Goal: Information Seeking & Learning: Understand process/instructions

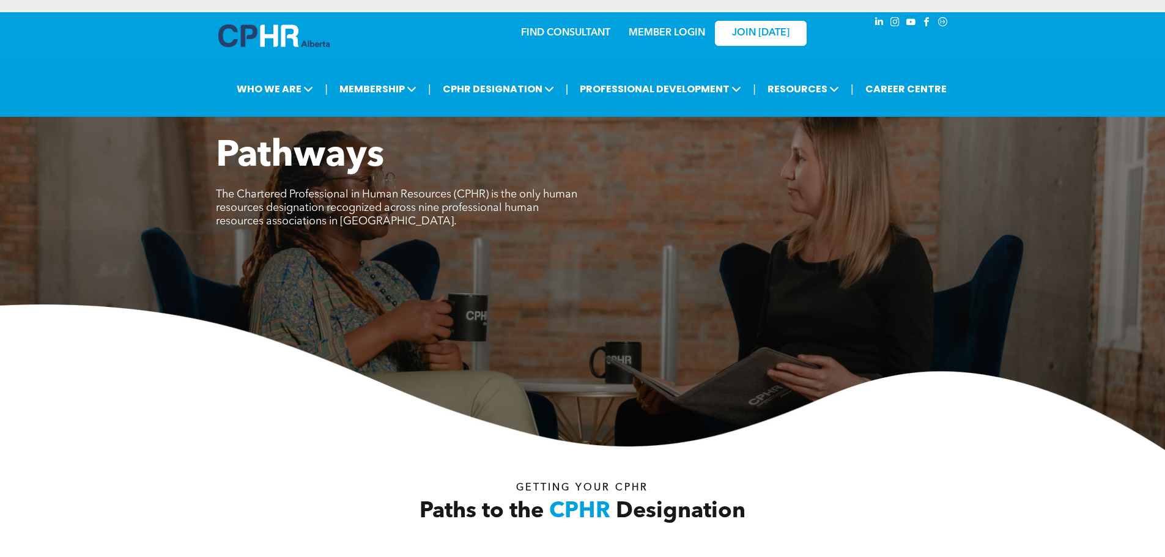
scroll to position [1529, 0]
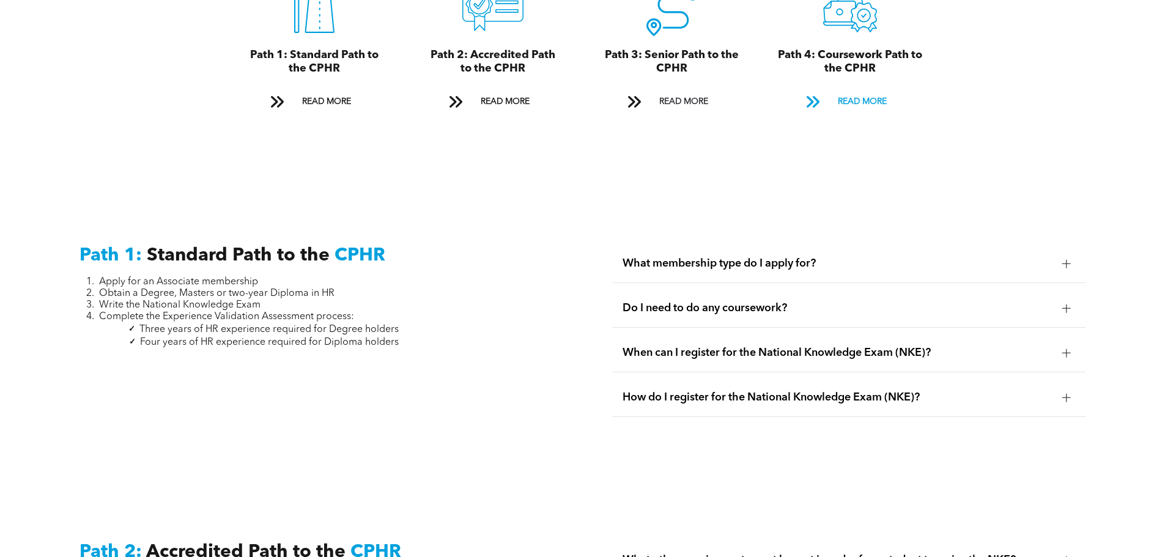
click at [874, 90] on span "READ MORE" at bounding box center [861, 101] width 57 height 23
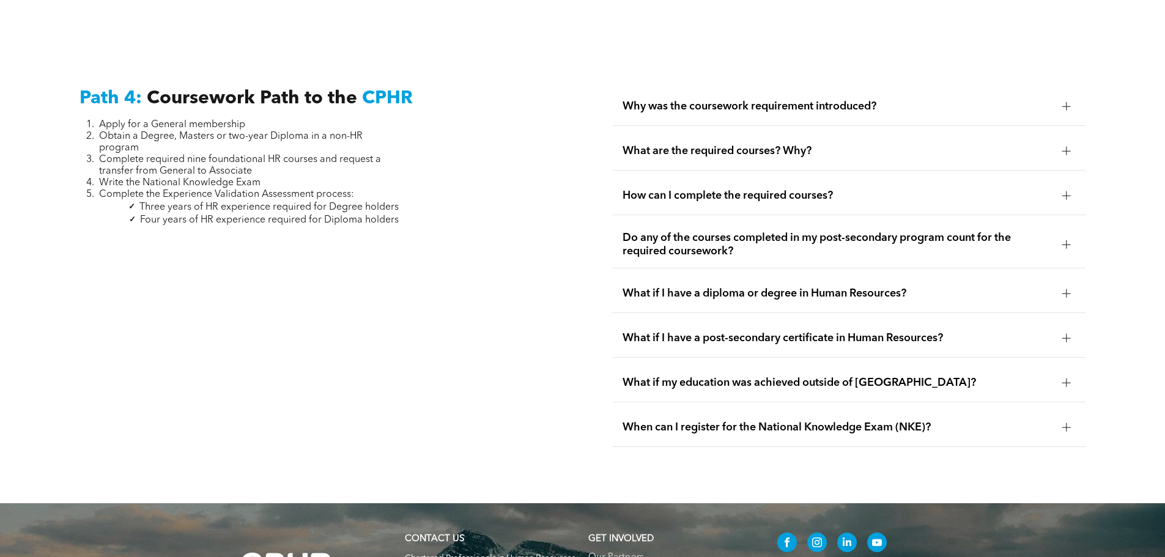
scroll to position [3632, 0]
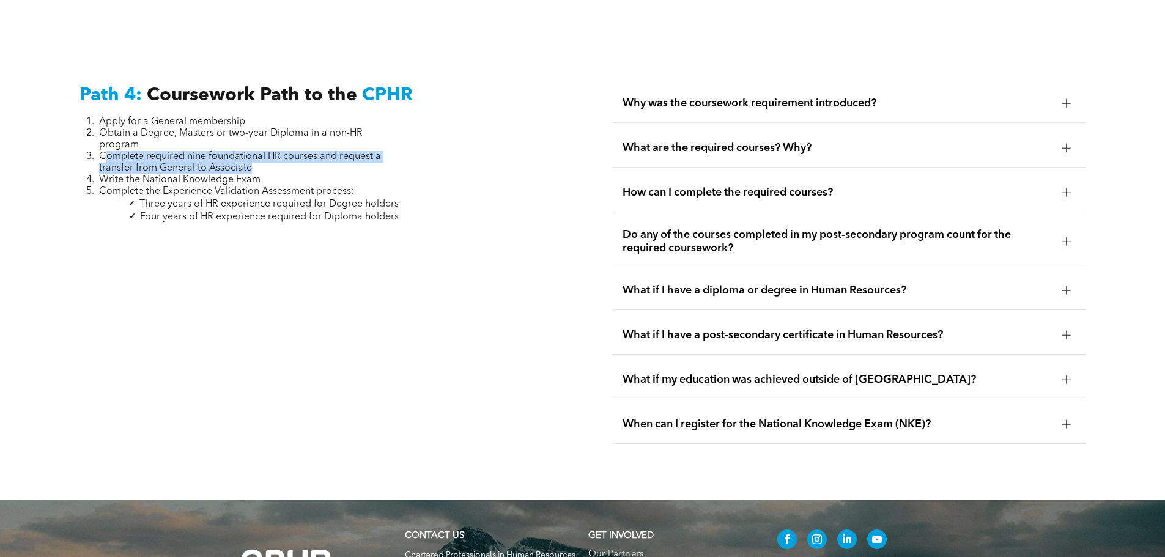
drag, startPoint x: 109, startPoint y: 130, endPoint x: 335, endPoint y: 145, distance: 226.7
click at [335, 151] on li "Complete required nine foundational HR courses and request a transfer from Gene…" at bounding box center [249, 162] width 300 height 23
drag, startPoint x: 295, startPoint y: 140, endPoint x: 181, endPoint y: 132, distance: 114.6
click at [181, 151] on li "Complete required nine foundational HR courses and request a transfer from Gene…" at bounding box center [249, 162] width 300 height 23
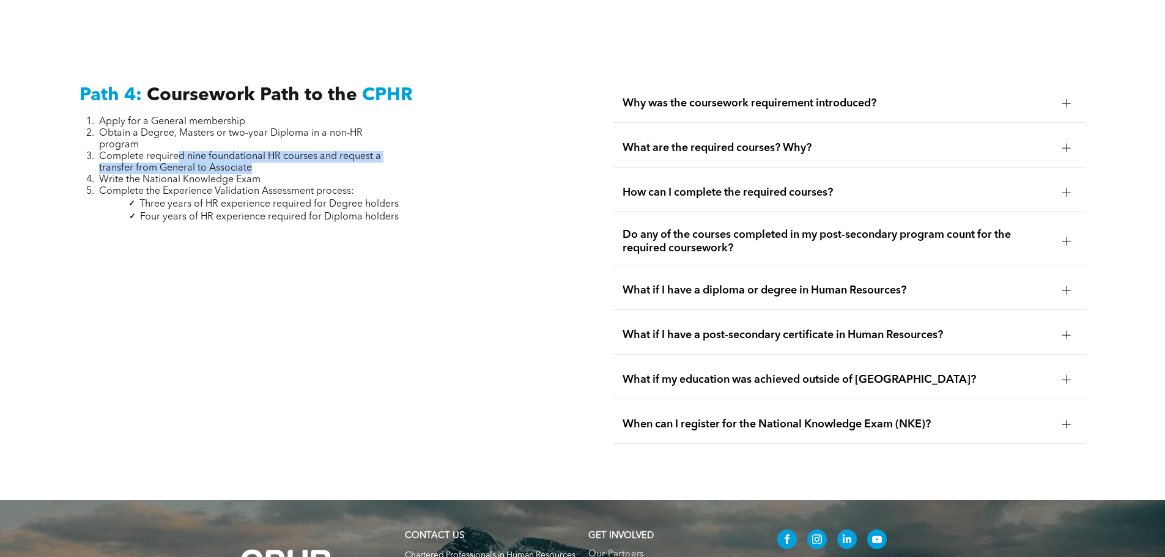
click at [181, 152] on span "Complete required nine foundational HR courses and request a transfer from Gene…" at bounding box center [240, 162] width 282 height 21
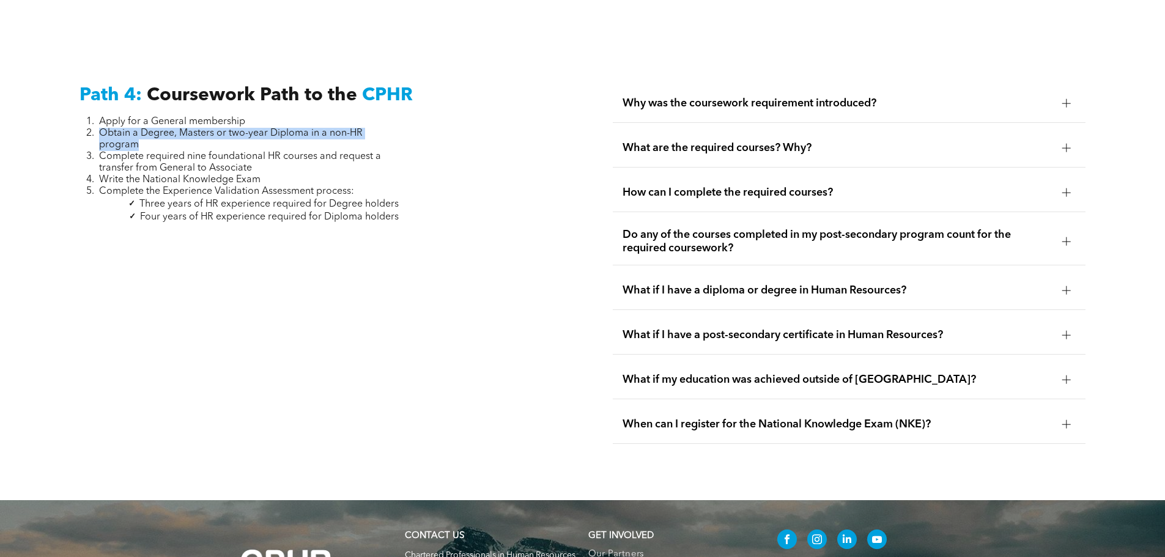
drag, startPoint x: 101, startPoint y: 105, endPoint x: 174, endPoint y: 116, distance: 73.5
click at [174, 128] on li "Obtain a Degree, Masters or two-year Diploma in a non-HR program" at bounding box center [249, 139] width 300 height 23
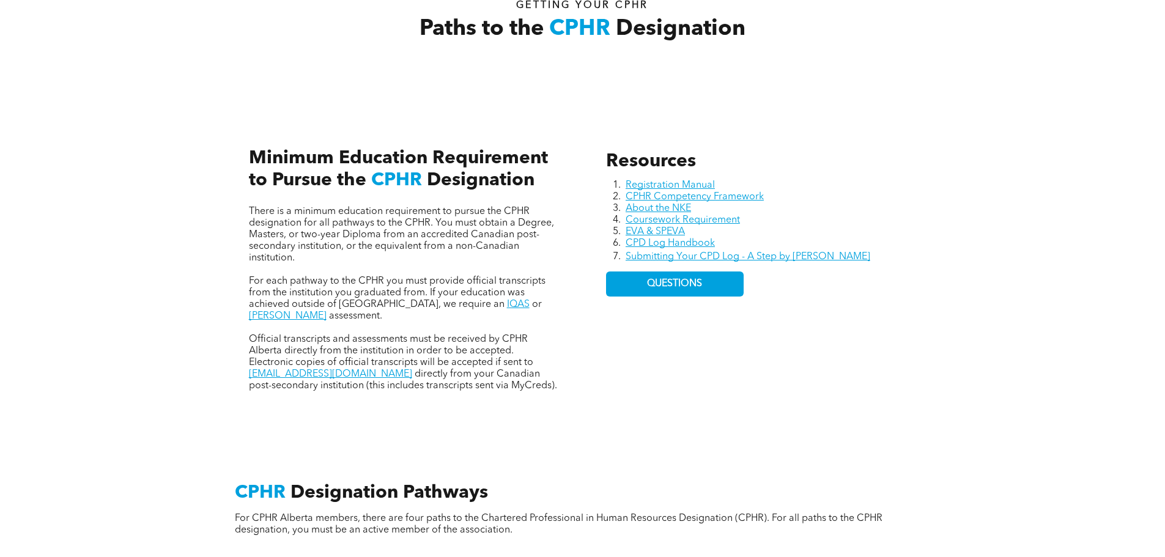
scroll to position [330, 0]
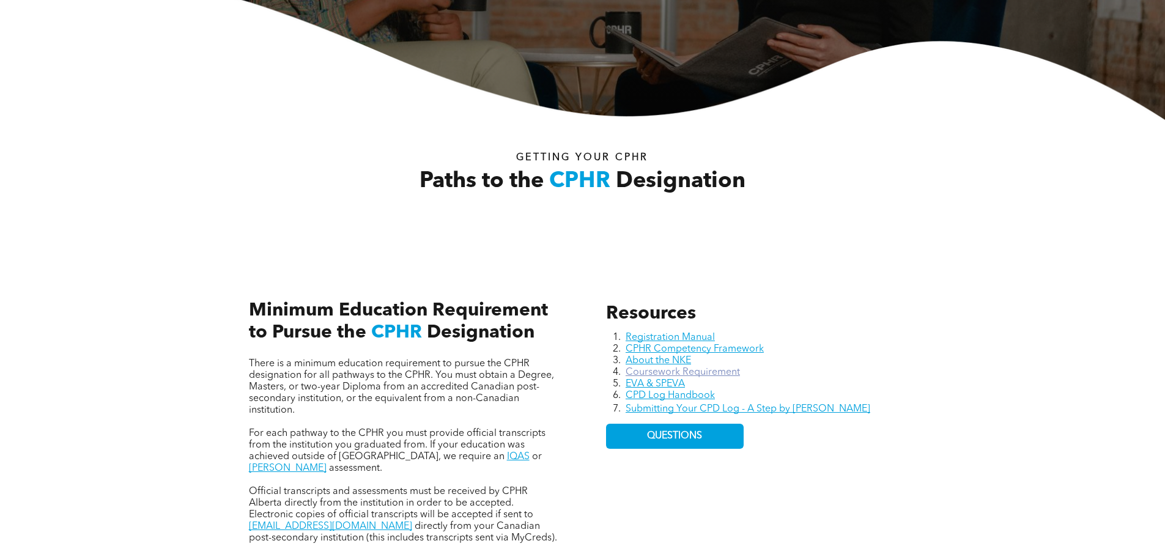
click at [704, 374] on link "Coursework Requirement" at bounding box center [682, 372] width 114 height 10
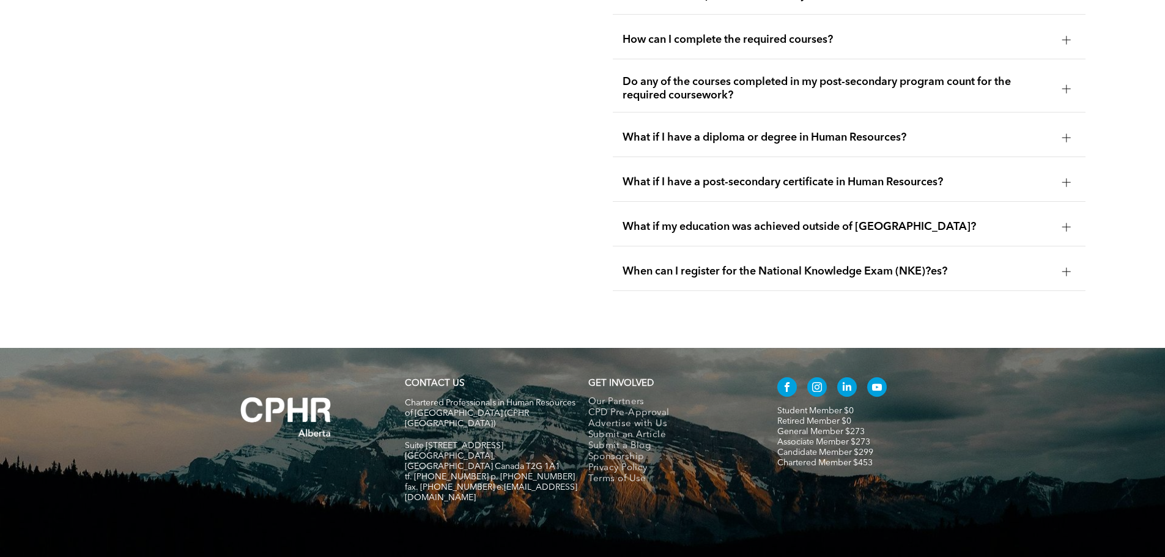
scroll to position [2357, 0]
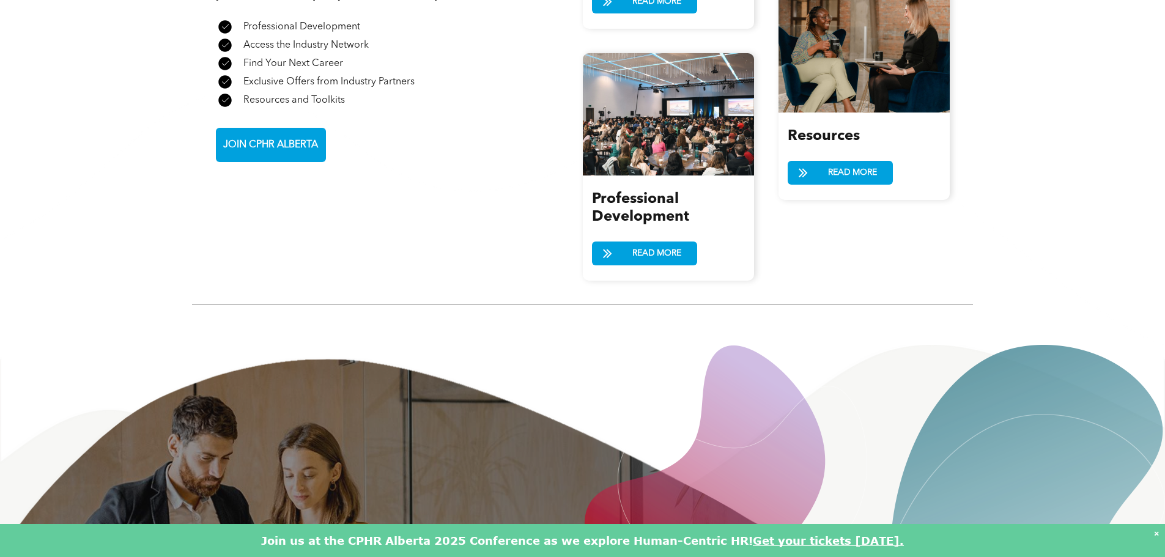
scroll to position [1651, 0]
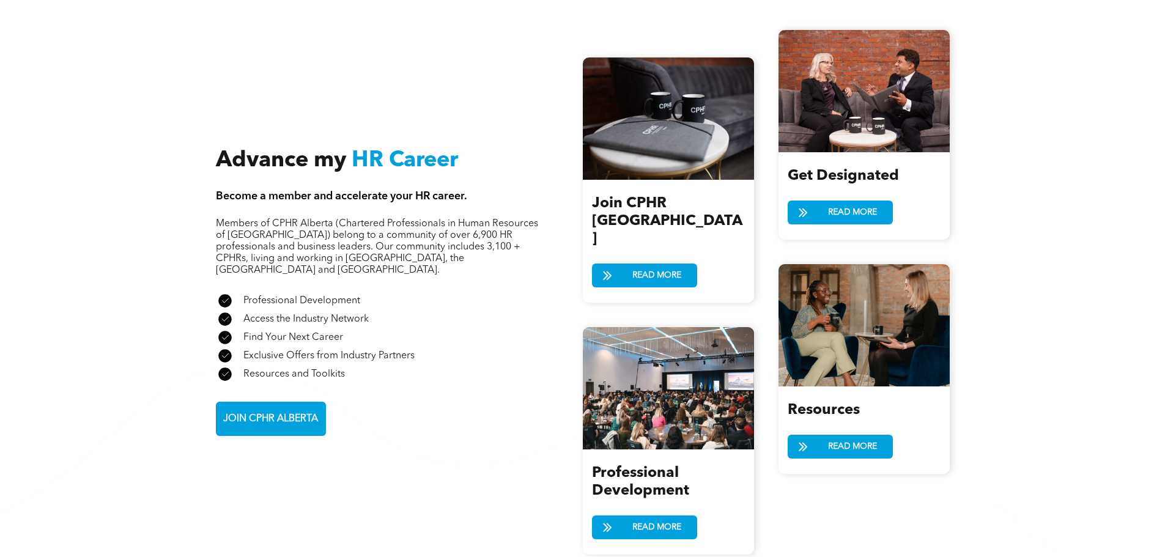
scroll to position [1345, 0]
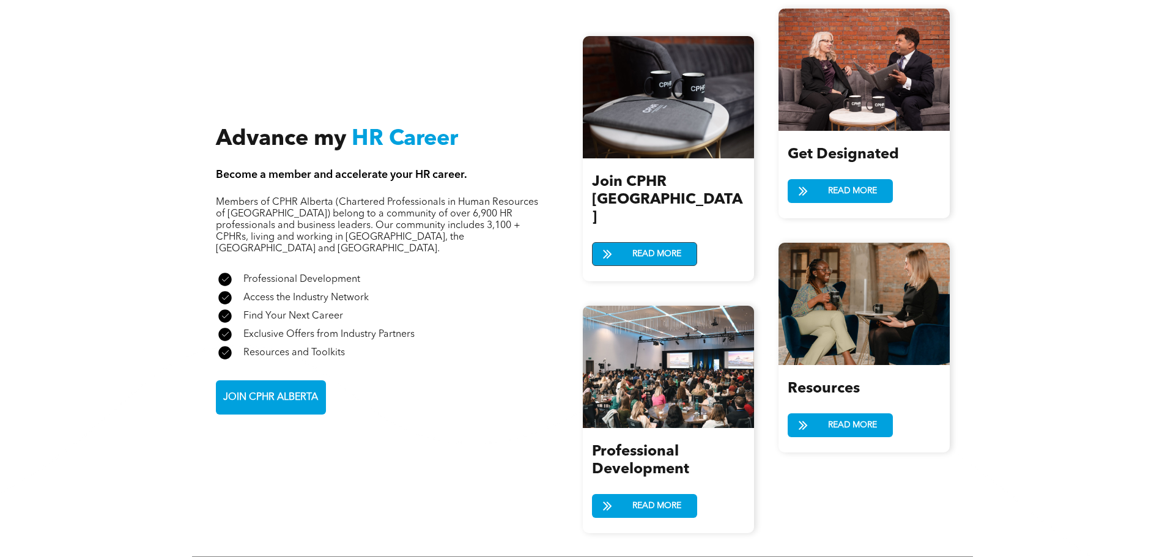
click at [625, 242] on link "READ MORE" at bounding box center [644, 254] width 105 height 24
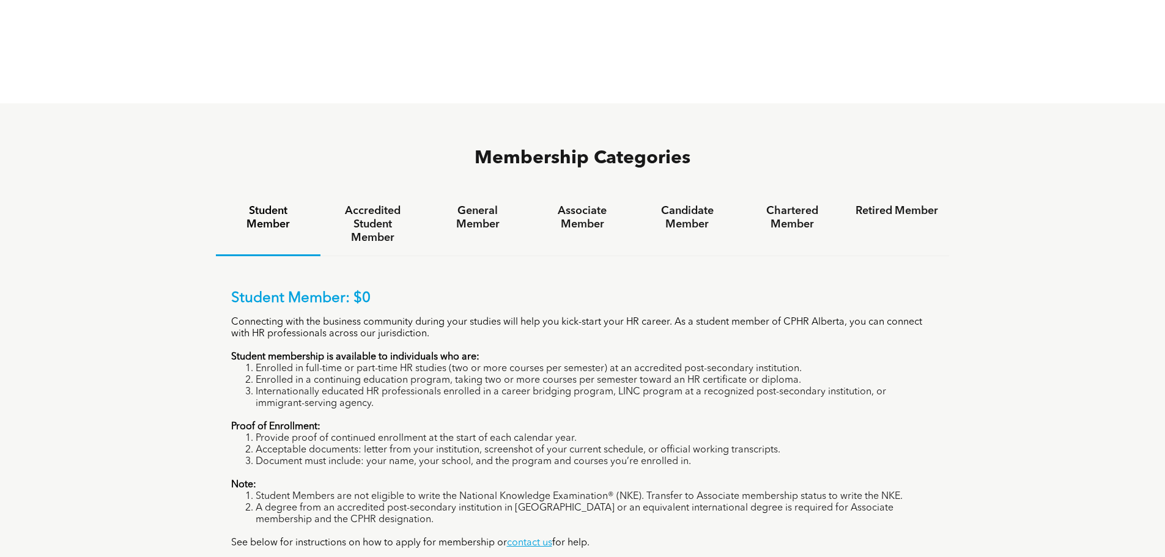
scroll to position [795, 0]
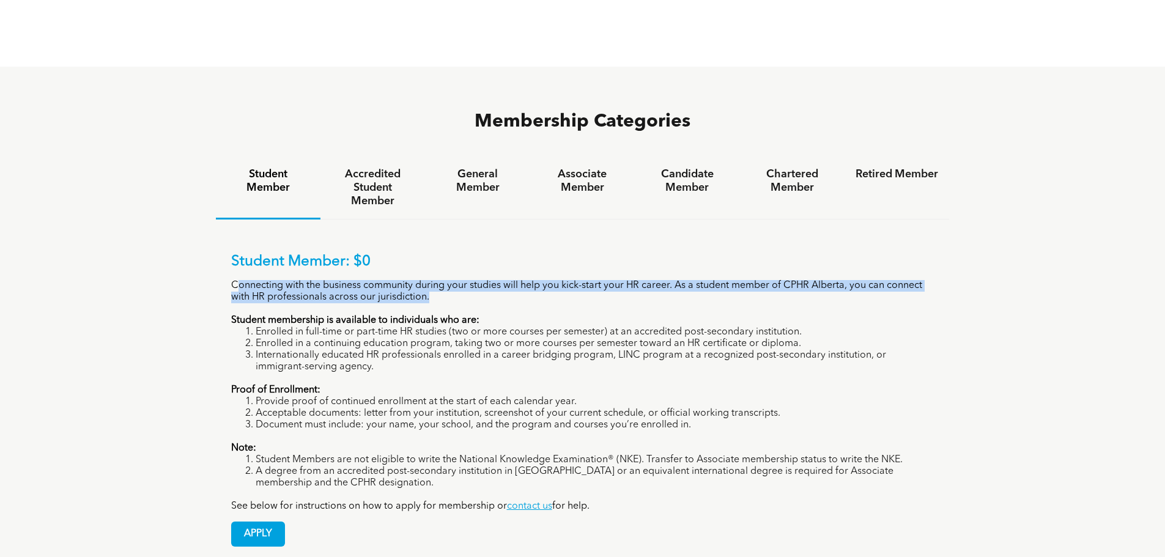
drag, startPoint x: 238, startPoint y: 237, endPoint x: 446, endPoint y: 249, distance: 208.2
click at [446, 280] on p "Connecting with the business community during your studies will help you kick-s…" at bounding box center [582, 291] width 703 height 23
drag, startPoint x: 456, startPoint y: 249, endPoint x: 352, endPoint y: 237, distance: 104.7
click at [352, 280] on p "Connecting with the business community during your studies will help you kick-s…" at bounding box center [582, 291] width 703 height 23
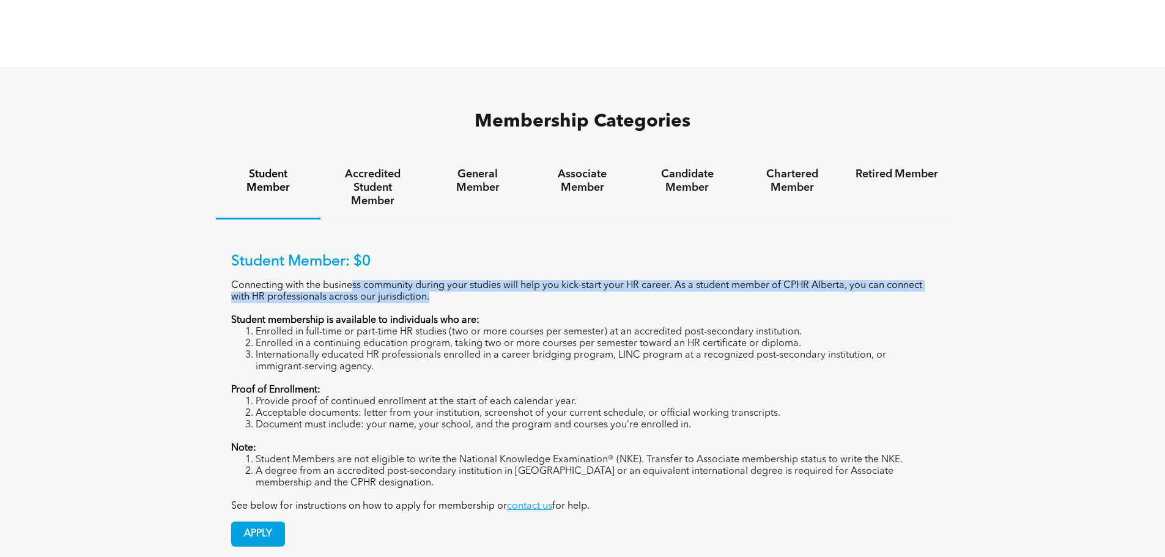
click at [352, 280] on p "Connecting with the business community during your studies will help you kick-s…" at bounding box center [582, 291] width 703 height 23
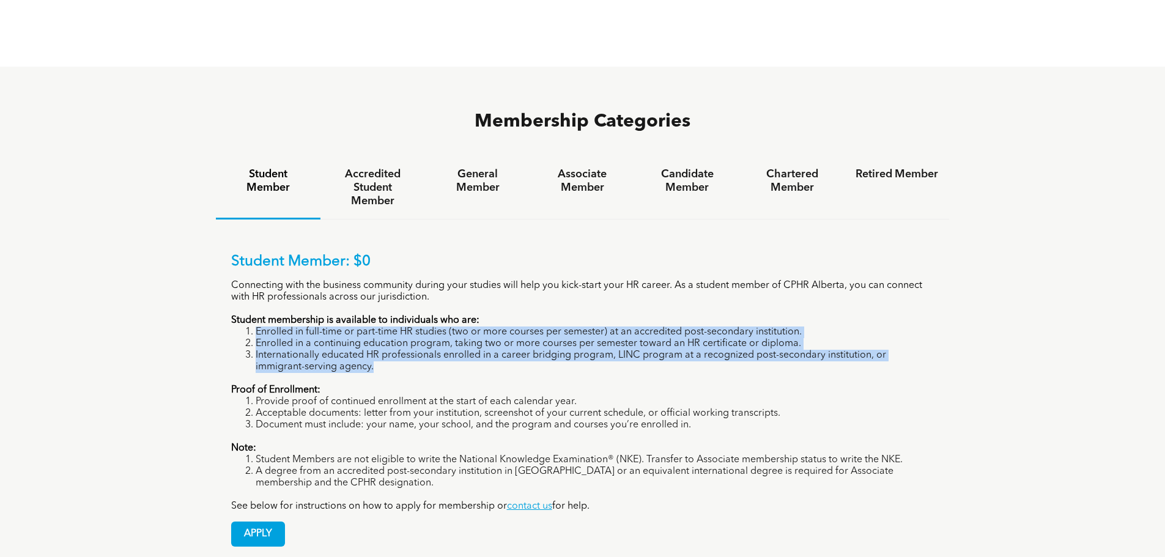
drag, startPoint x: 253, startPoint y: 282, endPoint x: 430, endPoint y: 319, distance: 181.1
click at [430, 327] on ol "Enrolled in full-time or part-time HR studies (two or more courses per semester…" at bounding box center [582, 350] width 703 height 46
click at [431, 350] on li "Internationally educated HR professionals enrolled in a career bridging program…" at bounding box center [595, 361] width 679 height 23
drag, startPoint x: 422, startPoint y: 319, endPoint x: 398, endPoint y: 276, distance: 49.0
click at [398, 276] on div "Student Member: $0 Connecting with the business community during your studies w…" at bounding box center [582, 382] width 703 height 259
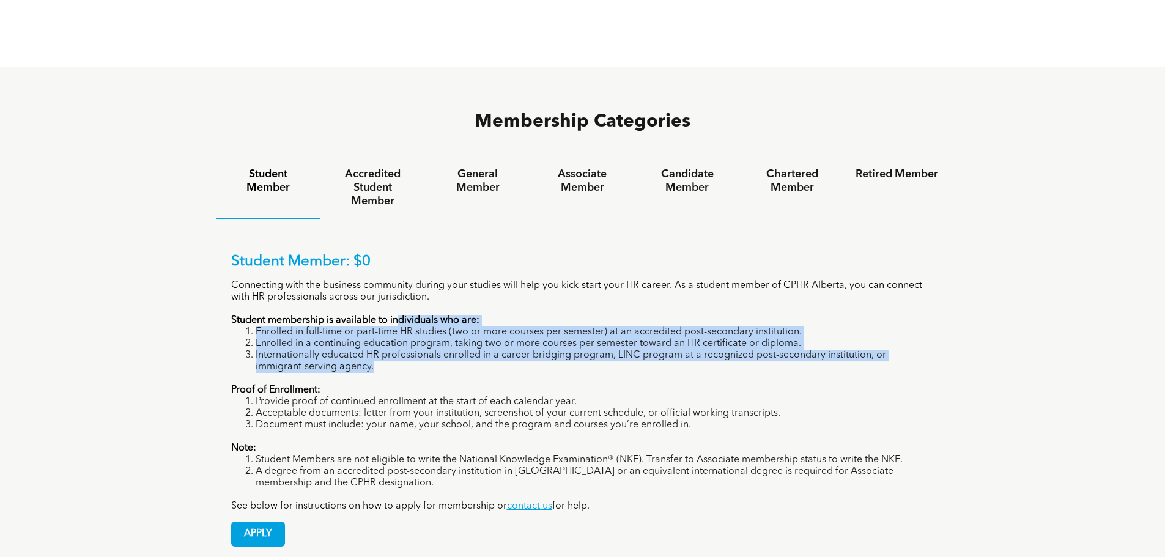
click at [398, 315] on strong "Student membership is available to individuals who are:" at bounding box center [355, 320] width 248 height 10
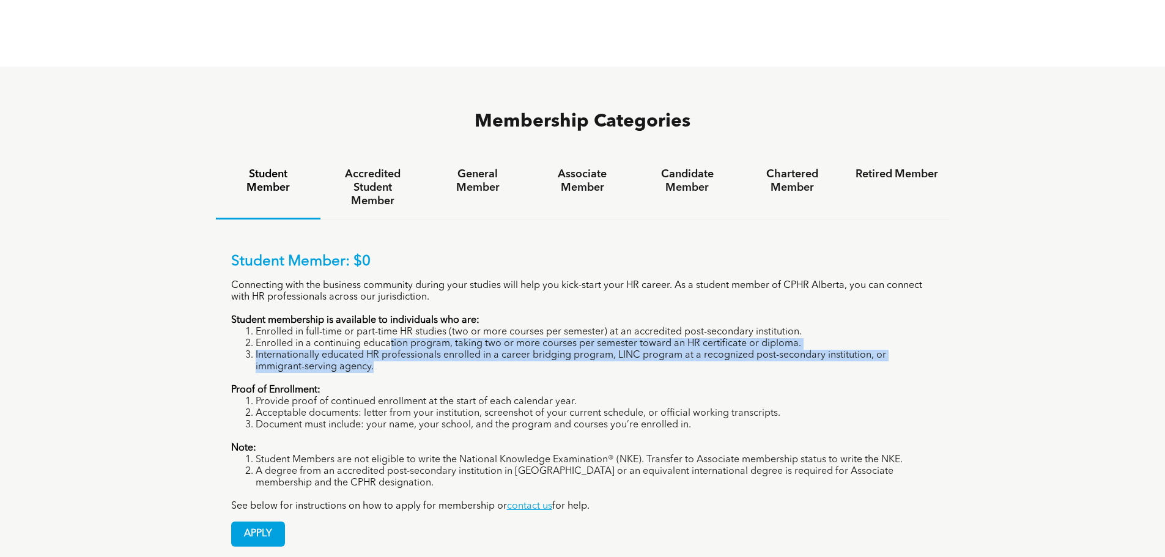
drag, startPoint x: 391, startPoint y: 296, endPoint x: 581, endPoint y: 317, distance: 190.7
click at [581, 327] on ol "Enrolled in full-time or part-time HR studies (two or more courses per semester…" at bounding box center [582, 350] width 703 height 46
click at [581, 350] on li "Internationally educated HR professionals enrolled in a career bridging program…" at bounding box center [595, 361] width 679 height 23
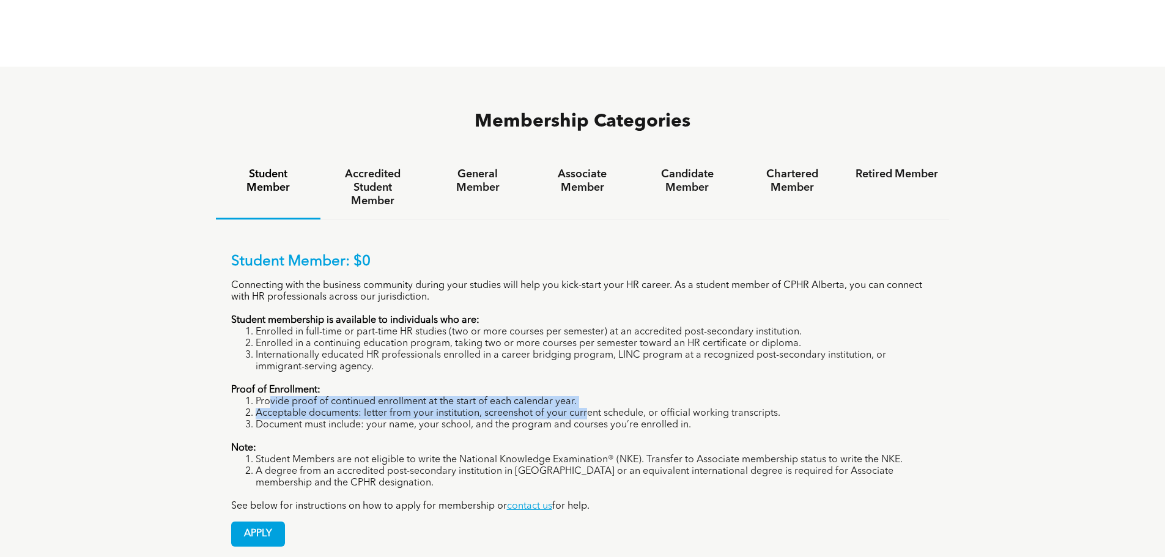
drag, startPoint x: 267, startPoint y: 356, endPoint x: 586, endPoint y: 364, distance: 319.9
click at [586, 396] on ol "Provide proof of continued enrollment at the start of each calendar year. Accep…" at bounding box center [582, 413] width 703 height 35
click at [586, 408] on li "Acceptable documents: letter from your institution, screenshot of your current …" at bounding box center [595, 414] width 679 height 12
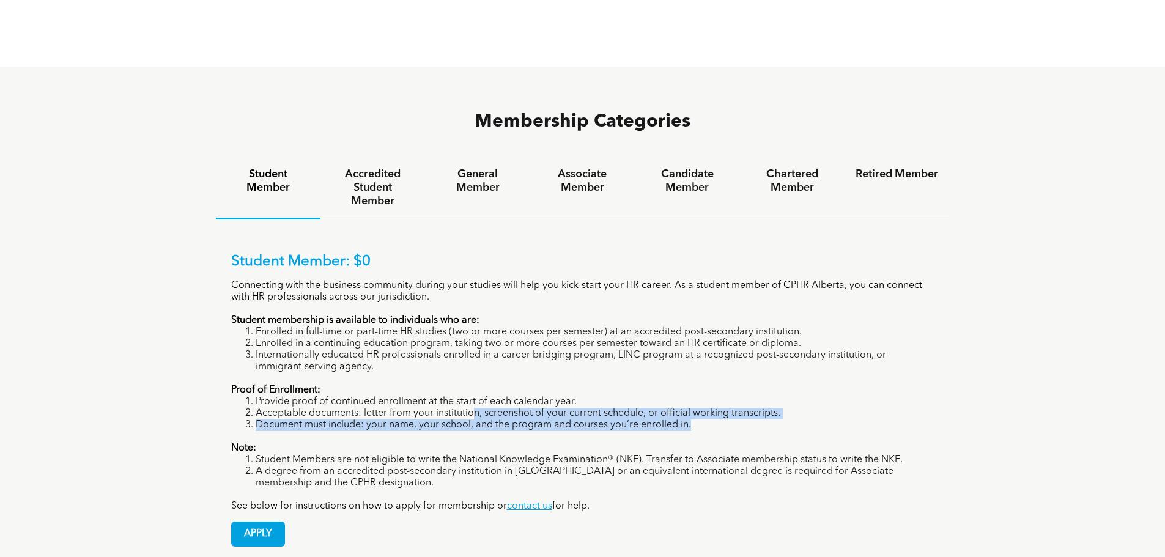
drag, startPoint x: 474, startPoint y: 366, endPoint x: 741, endPoint y: 374, distance: 266.7
click at [741, 396] on ol "Provide proof of continued enrollment at the start of each calendar year. Accep…" at bounding box center [582, 413] width 703 height 35
click at [741, 419] on li "Document must include: your name, your school, and the program and courses you’…" at bounding box center [595, 425] width 679 height 12
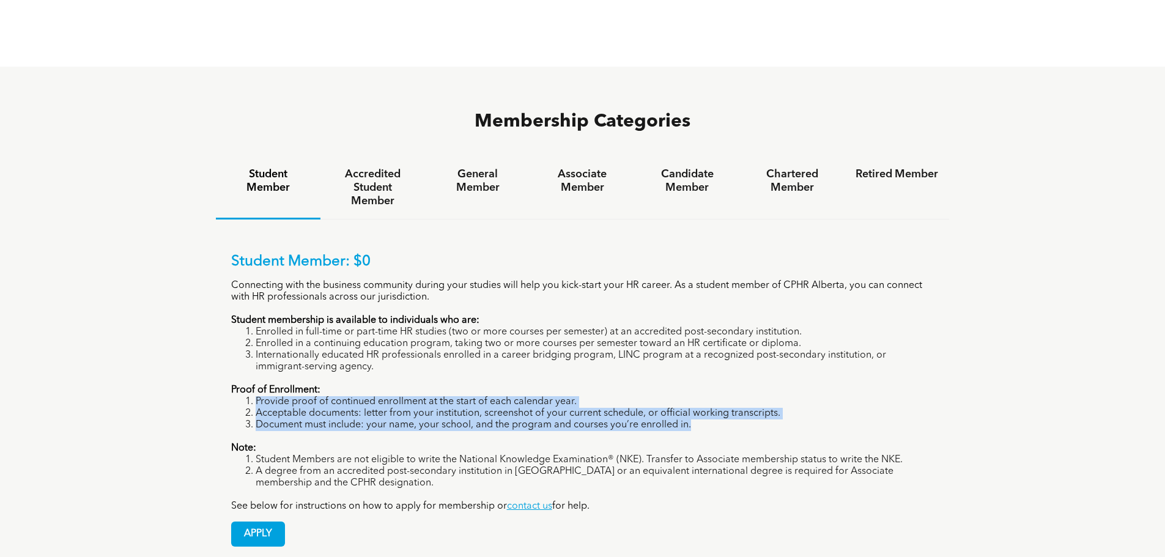
drag, startPoint x: 732, startPoint y: 378, endPoint x: 633, endPoint y: 344, distance: 104.8
click at [633, 344] on div "Student Member: $0 Connecting with the business community during your studies w…" at bounding box center [582, 382] width 703 height 259
click at [633, 385] on p "Proof of Enrollment:" at bounding box center [582, 391] width 703 height 12
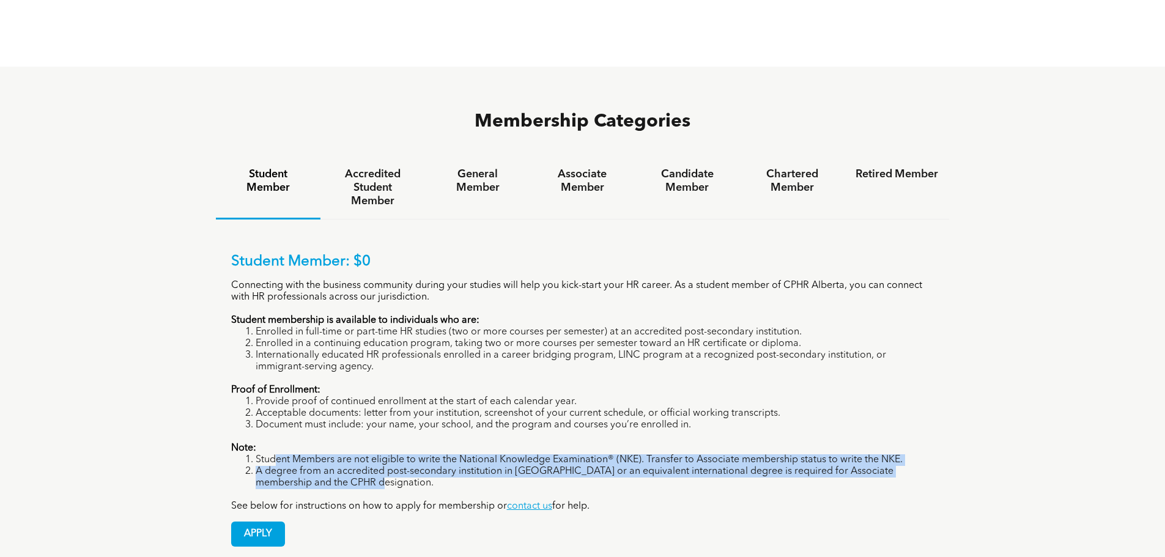
drag, startPoint x: 270, startPoint y: 413, endPoint x: 722, endPoint y: 435, distance: 453.0
click at [722, 454] on ol "Student Members are not eligible to write the National Knowledge Examination® (…" at bounding box center [582, 471] width 703 height 35
click at [722, 466] on li "A degree from an accredited post-secondary institution in Canada or an equivale…" at bounding box center [595, 477] width 679 height 23
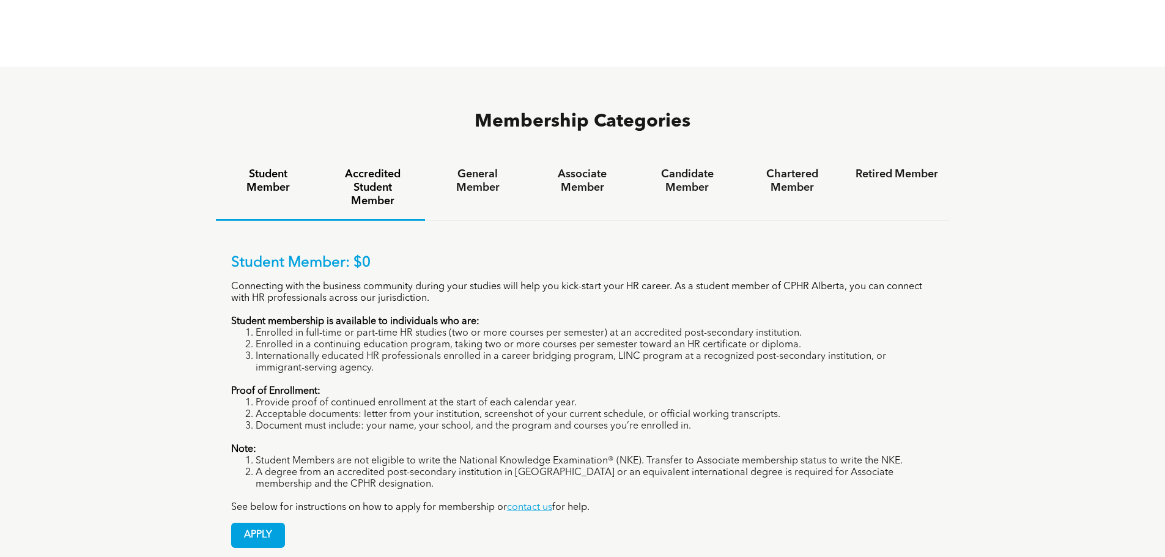
click at [382, 168] on h4 "Accredited Student Member" at bounding box center [372, 188] width 83 height 40
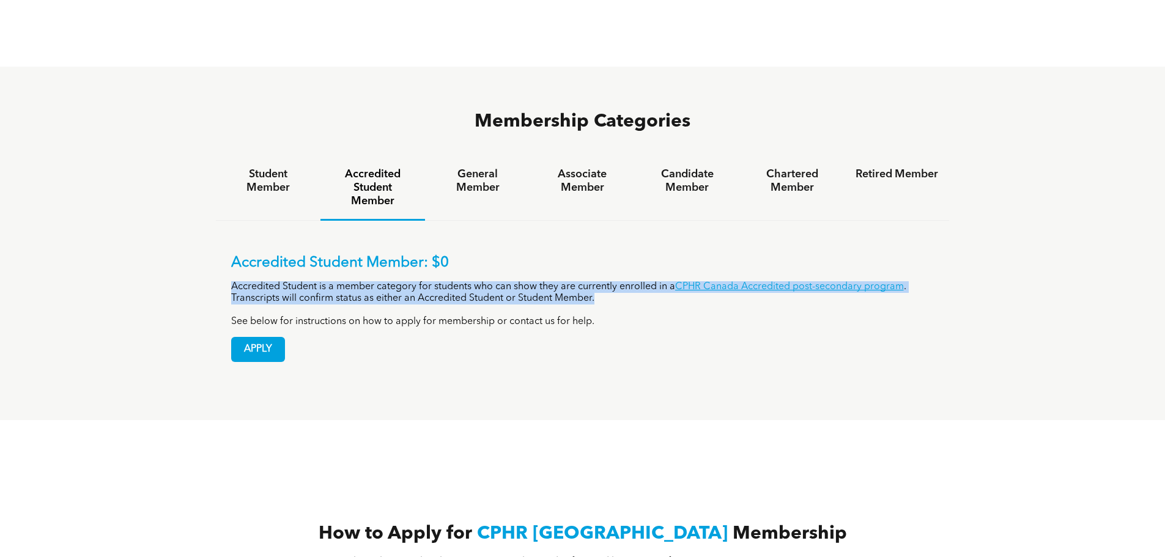
drag, startPoint x: 234, startPoint y: 238, endPoint x: 649, endPoint y: 245, distance: 415.2
click at [649, 281] on p "Accredited Student is a member category for students who can show they are curr…" at bounding box center [582, 292] width 703 height 23
click at [646, 281] on p "Accredited Student is a member category for students who can show they are curr…" at bounding box center [582, 292] width 703 height 23
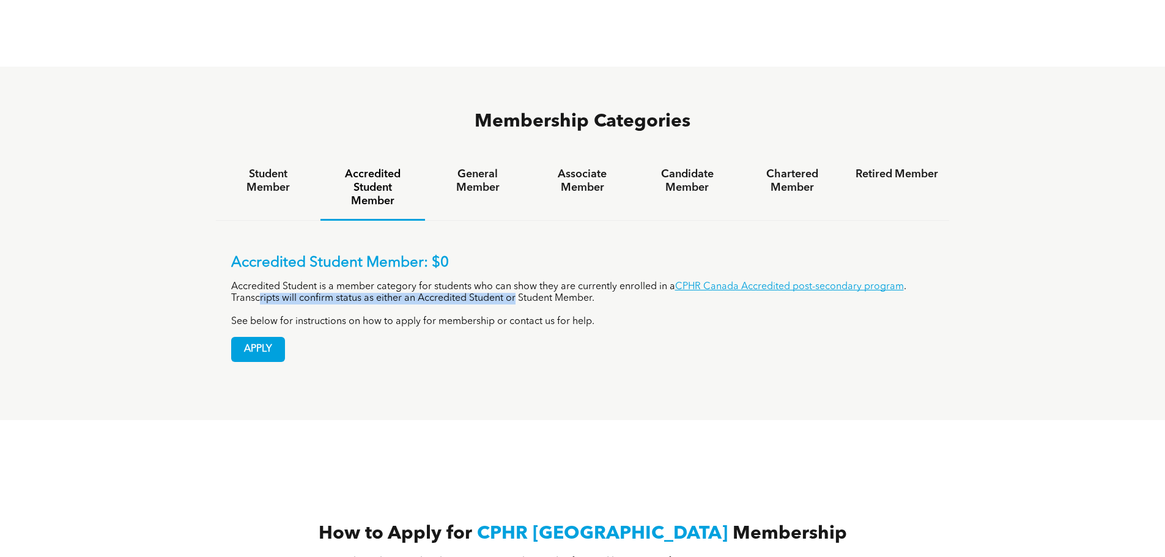
drag, startPoint x: 259, startPoint y: 251, endPoint x: 516, endPoint y: 253, distance: 256.8
click at [516, 281] on p "Accredited Student is a member category for students who can show they are curr…" at bounding box center [582, 292] width 703 height 23
click at [490, 168] on h4 "General Member" at bounding box center [477, 181] width 83 height 27
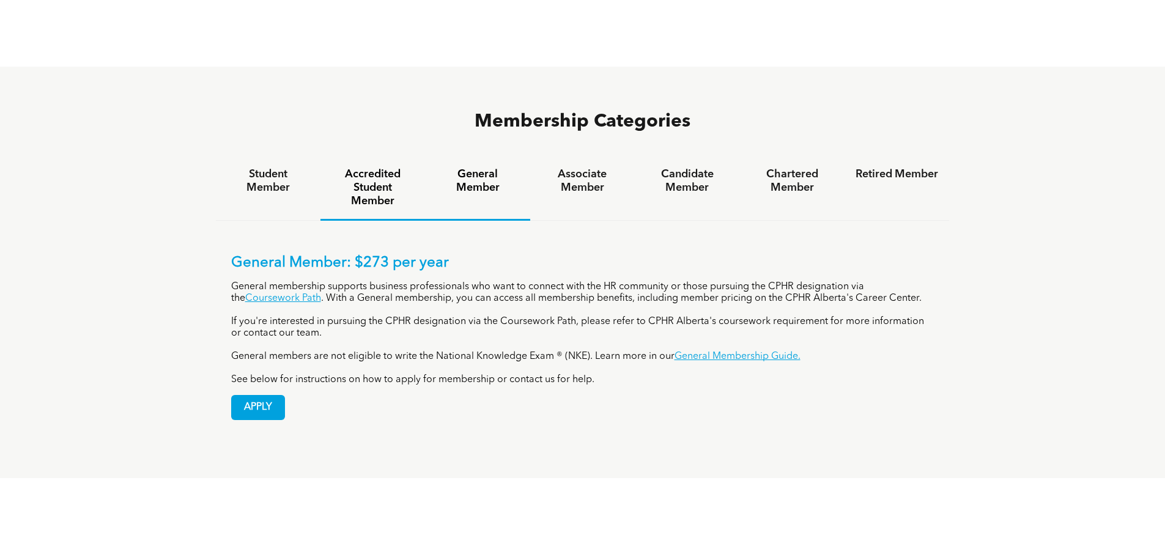
click at [358, 168] on h4 "Accredited Student Member" at bounding box center [372, 188] width 83 height 40
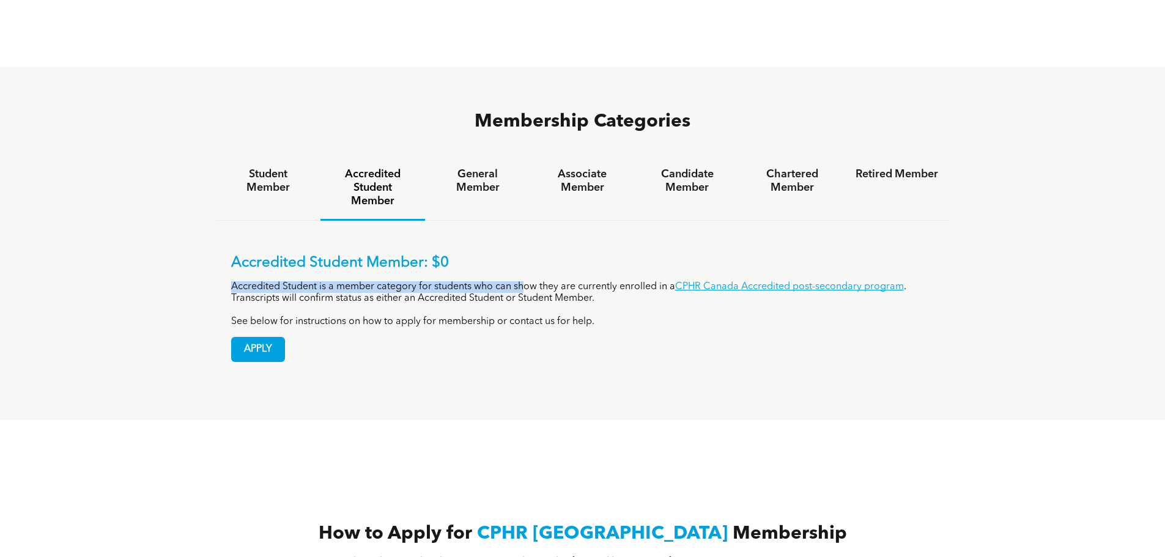
drag, startPoint x: 231, startPoint y: 238, endPoint x: 525, endPoint y: 234, distance: 294.1
click at [525, 281] on p "Accredited Student is a member category for students who can show they are curr…" at bounding box center [582, 292] width 703 height 23
drag, startPoint x: 501, startPoint y: 237, endPoint x: 635, endPoint y: 237, distance: 133.9
click at [635, 281] on p "Accredited Student is a member category for students who can show they are curr…" at bounding box center [582, 292] width 703 height 23
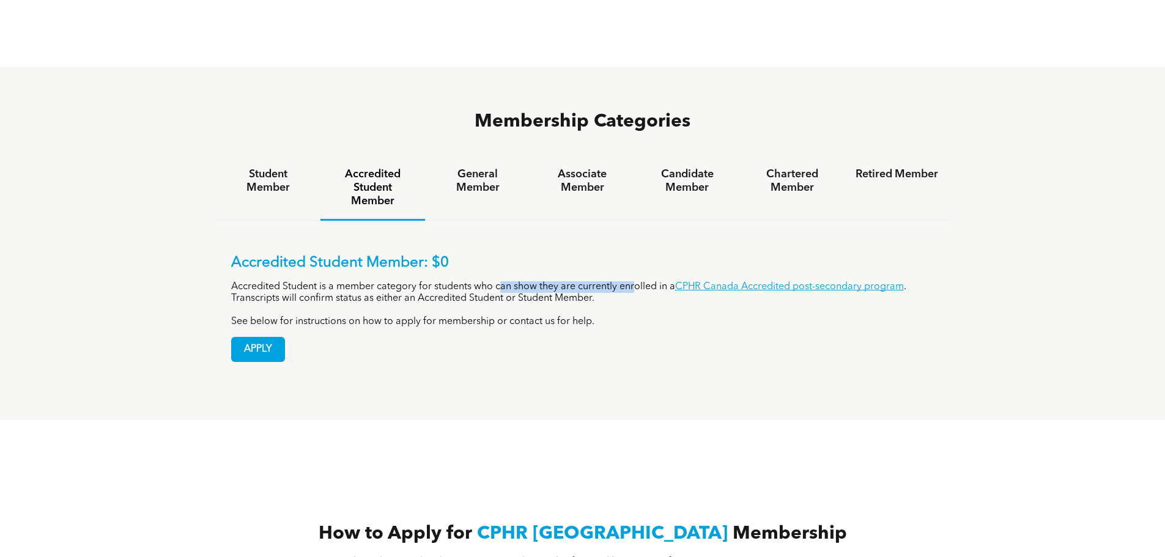
click at [635, 281] on p "Accredited Student is a member category for students who can show they are curr…" at bounding box center [582, 292] width 703 height 23
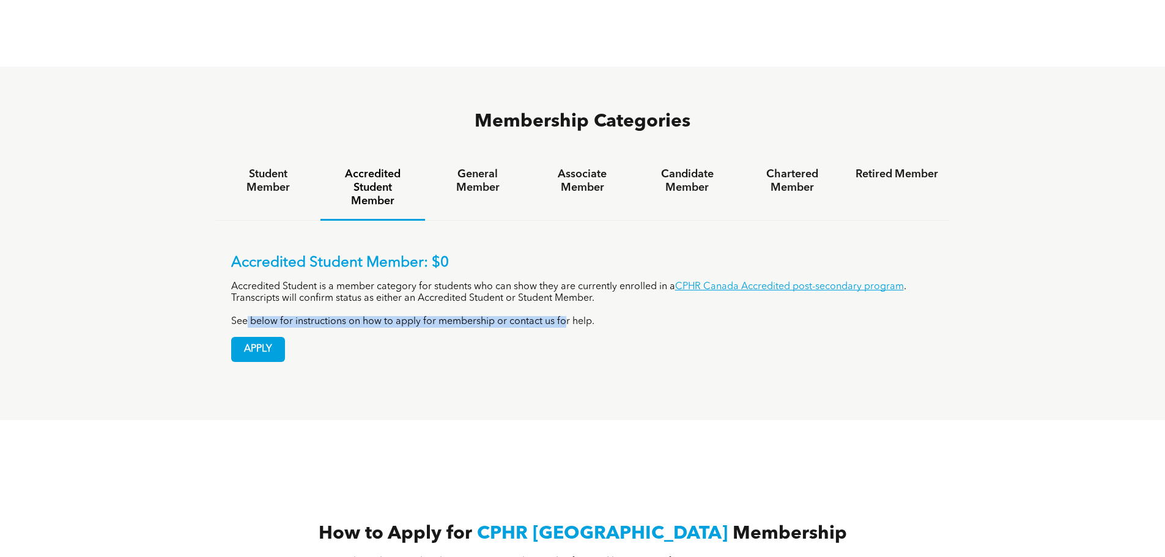
drag, startPoint x: 246, startPoint y: 273, endPoint x: 566, endPoint y: 270, distance: 319.8
click at [566, 316] on p "See below for instructions on how to apply for membership or contact us for hel…" at bounding box center [582, 322] width 703 height 12
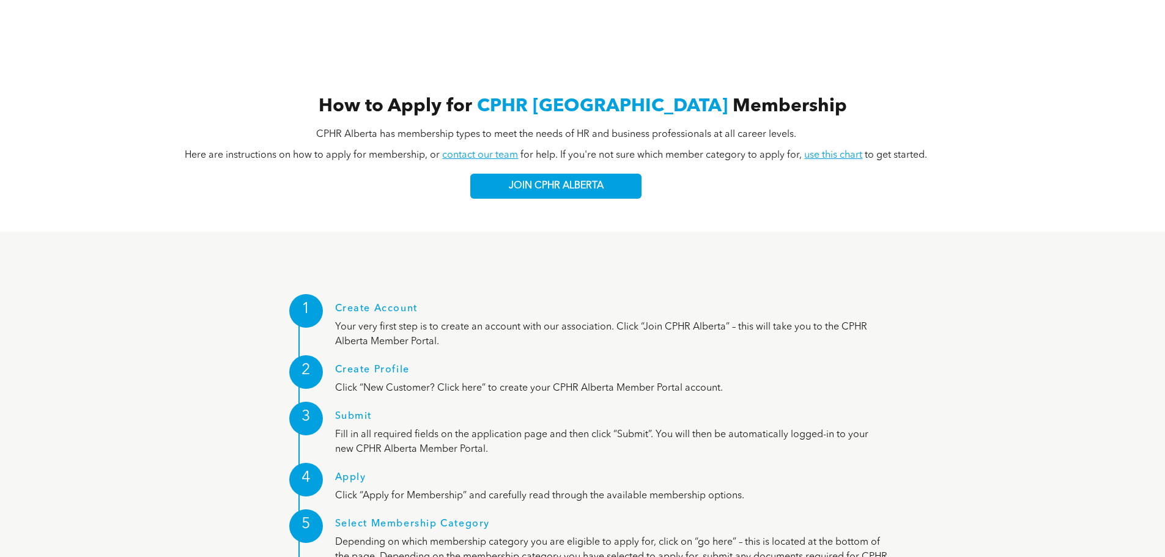
scroll to position [1223, 0]
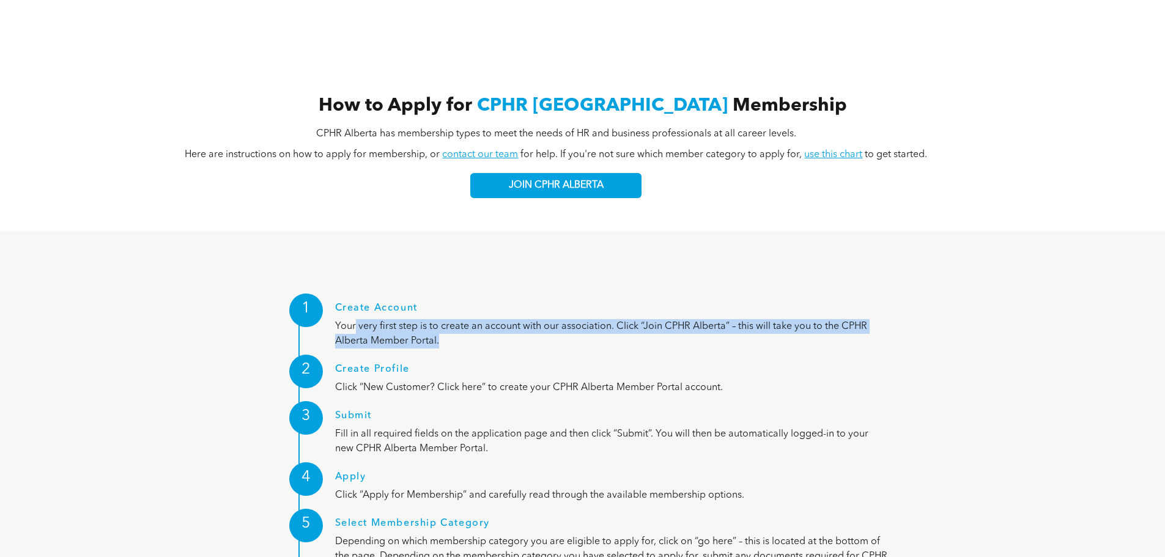
drag, startPoint x: 355, startPoint y: 279, endPoint x: 548, endPoint y: 292, distance: 193.6
click at [548, 319] on p "Your very first step is to create an account with our association. Click “Join …" at bounding box center [611, 333] width 553 height 29
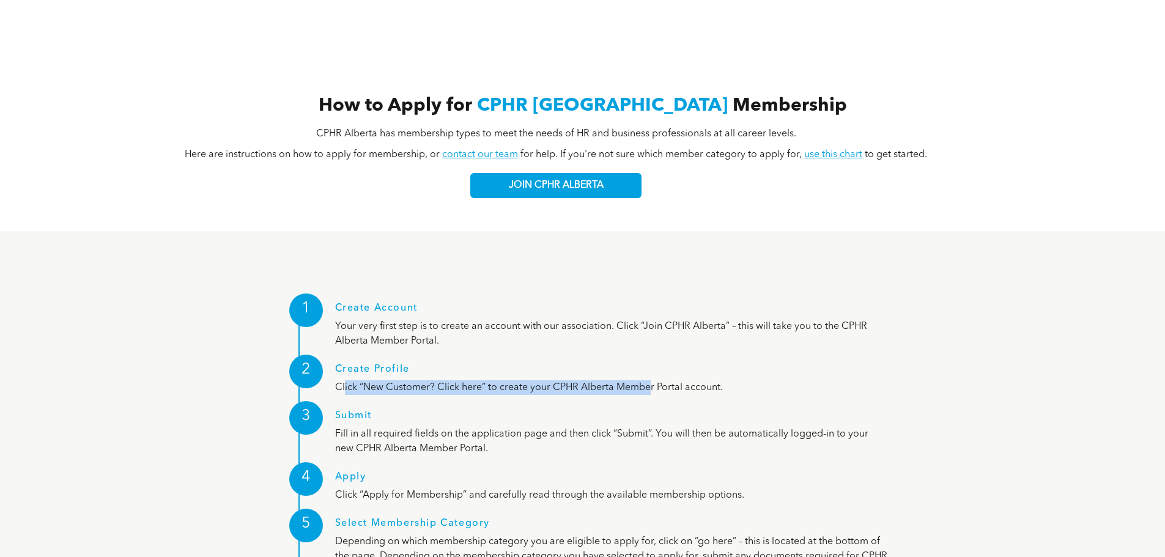
drag, startPoint x: 345, startPoint y: 339, endPoint x: 651, endPoint y: 344, distance: 305.1
click at [651, 380] on p "Click “New Customer? Click here” to create your CPHR Alberta Member Portal acco…" at bounding box center [611, 387] width 553 height 15
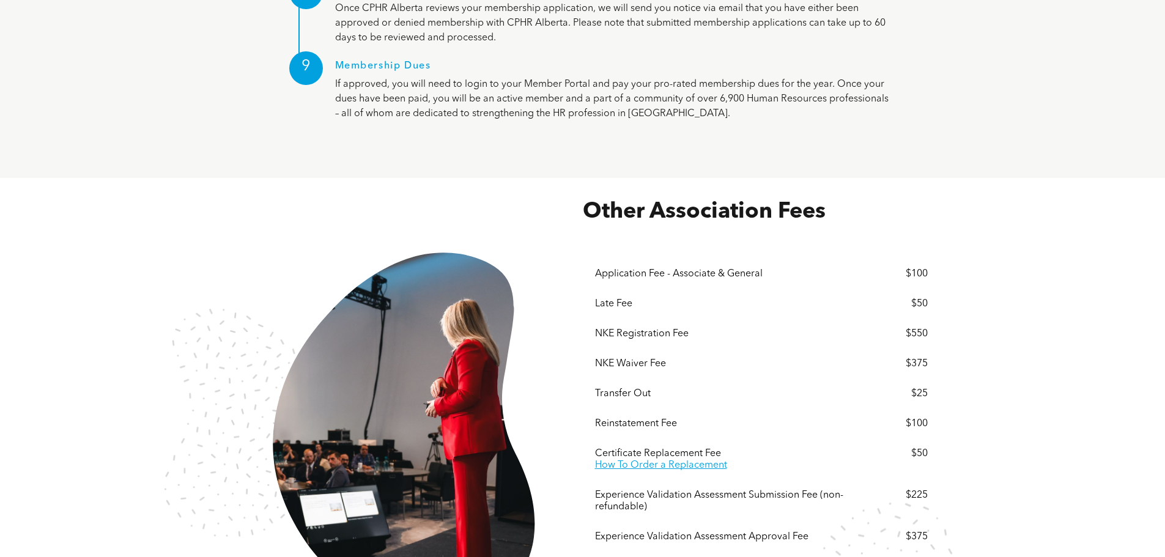
scroll to position [1924, 0]
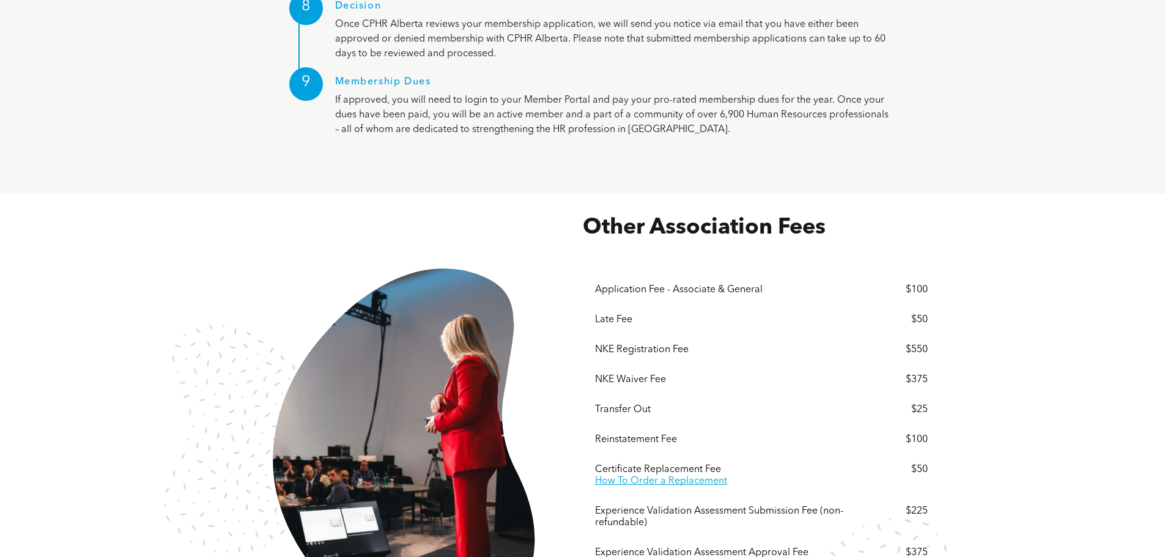
click at [619, 344] on div "NKE Registration Fee" at bounding box center [726, 350] width 263 height 12
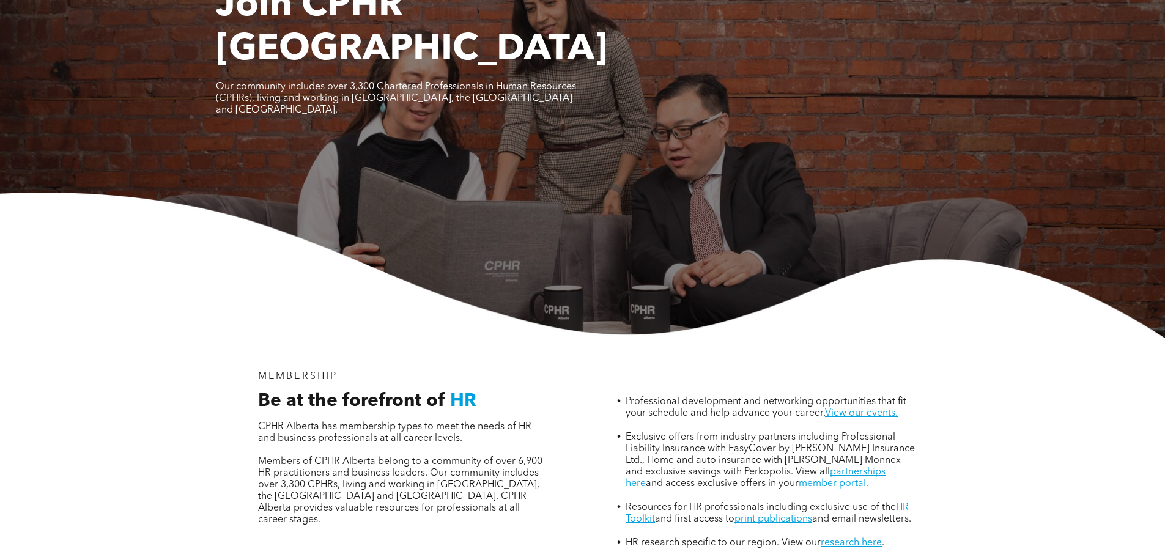
scroll to position [0, 0]
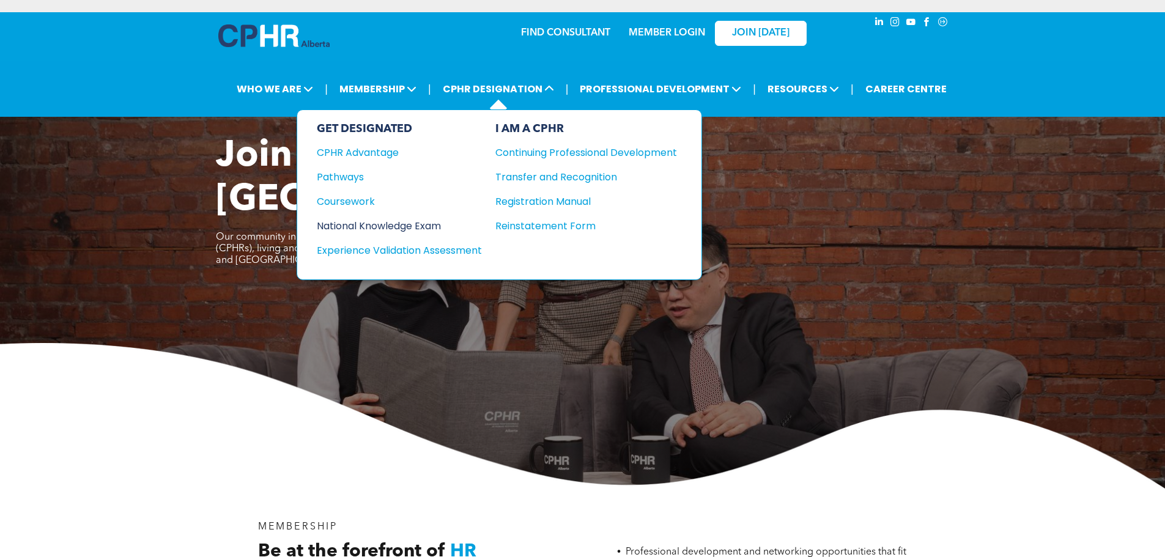
click at [434, 223] on div "National Knowledge Exam" at bounding box center [391, 225] width 149 height 15
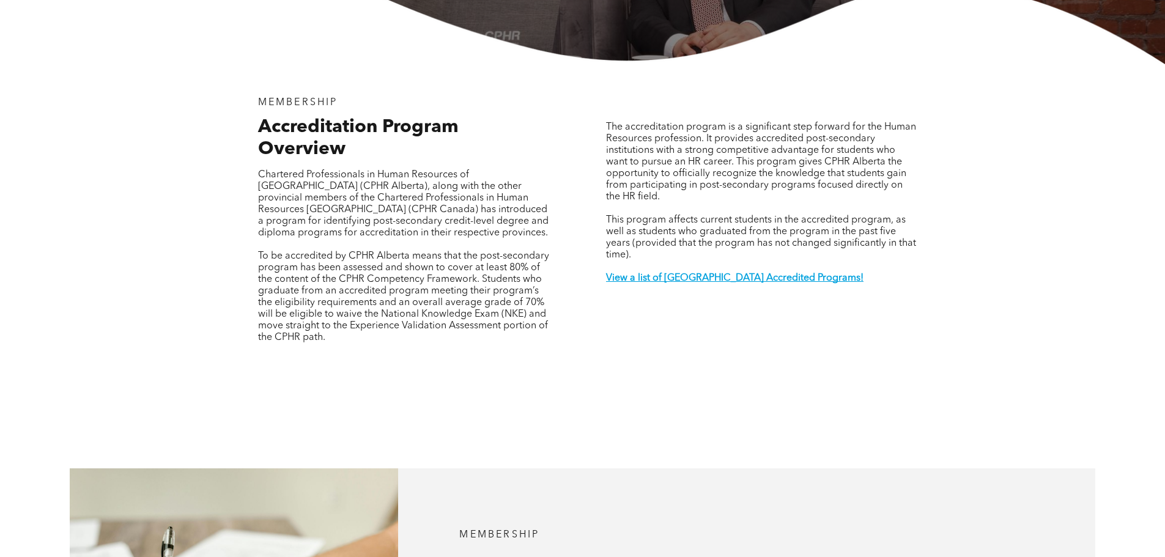
scroll to position [367, 0]
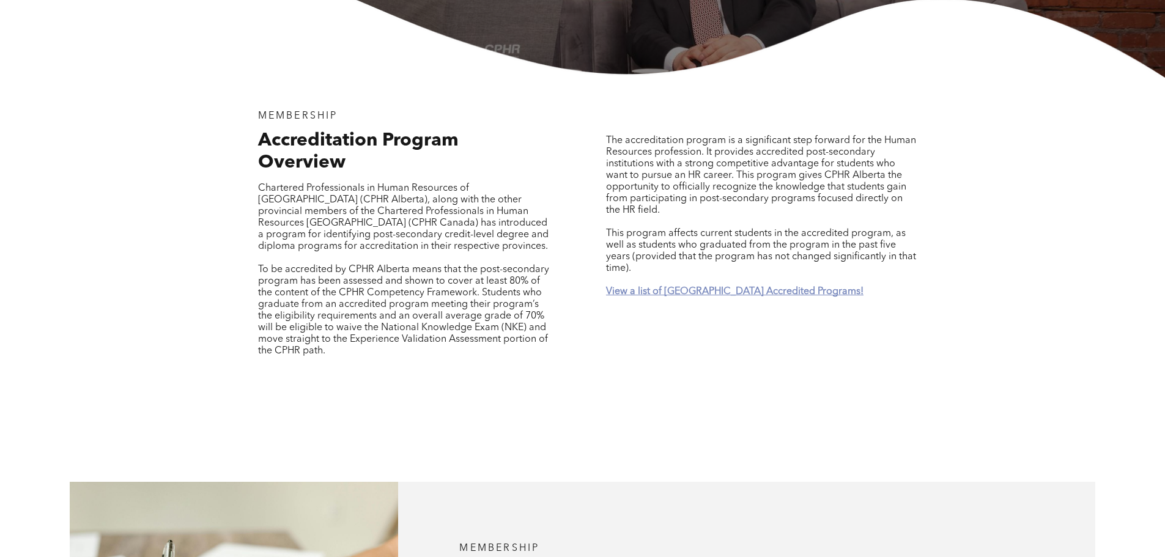
click at [664, 287] on strong "View a list of Alberta Accredited Programs!" at bounding box center [734, 292] width 257 height 10
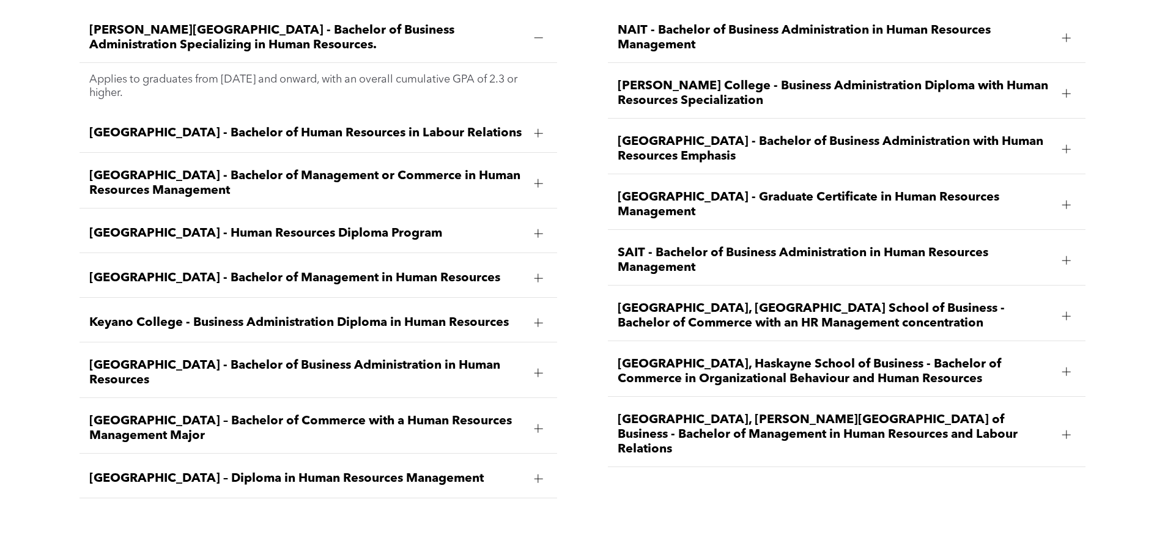
scroll to position [1927, 0]
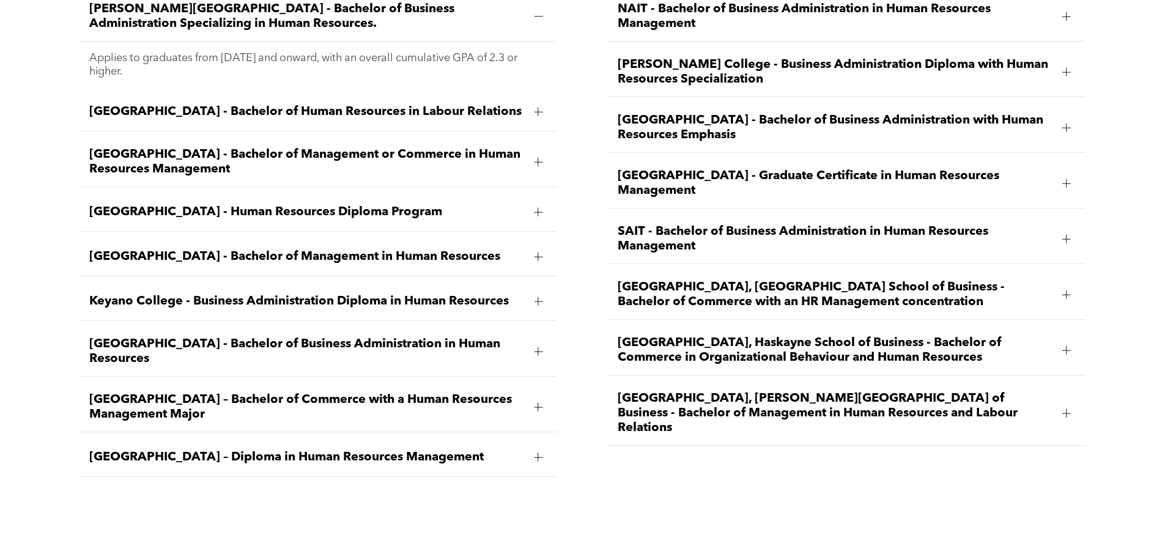
click at [473, 205] on span "Bow Valley College - Human Resources Diploma Program" at bounding box center [306, 212] width 435 height 15
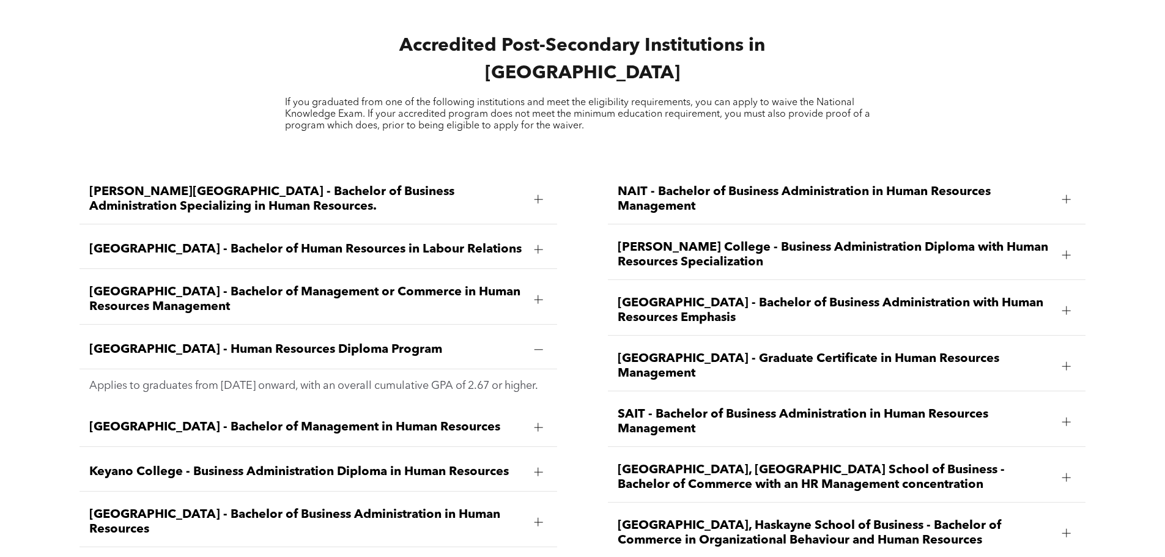
scroll to position [1743, 0]
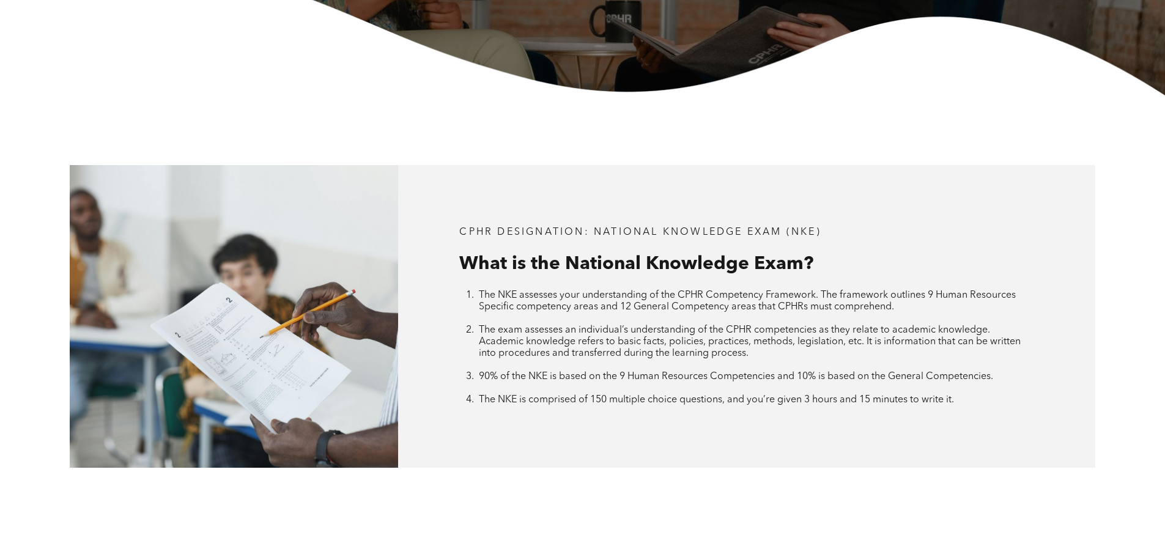
scroll to position [367, 0]
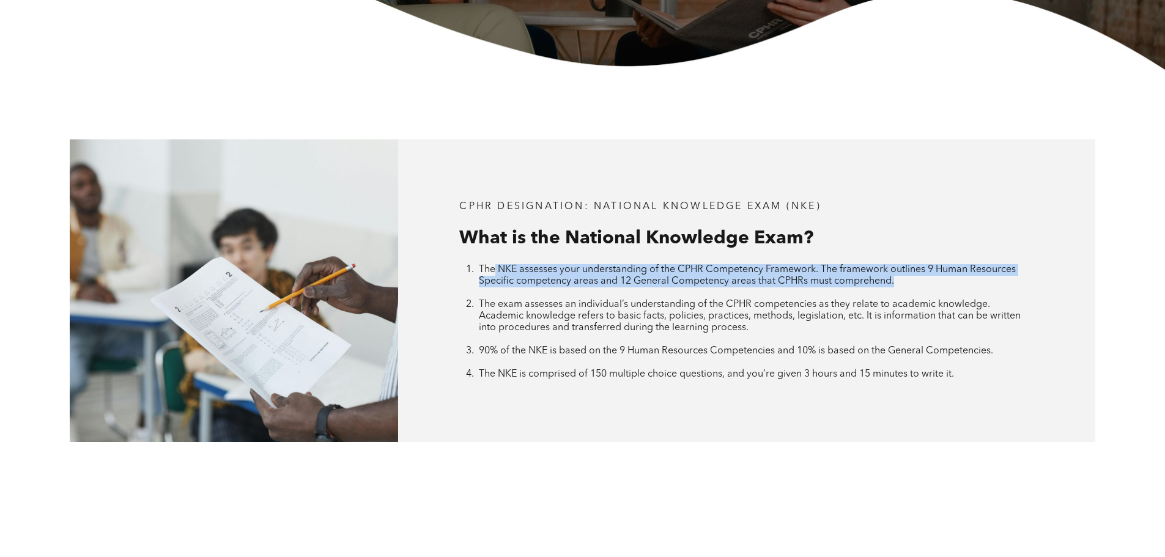
drag, startPoint x: 495, startPoint y: 266, endPoint x: 916, endPoint y: 279, distance: 421.5
click at [916, 279] on li "The NKE assesses your understanding of the CPHR Competency Framework. The frame…" at bounding box center [756, 281] width 555 height 35
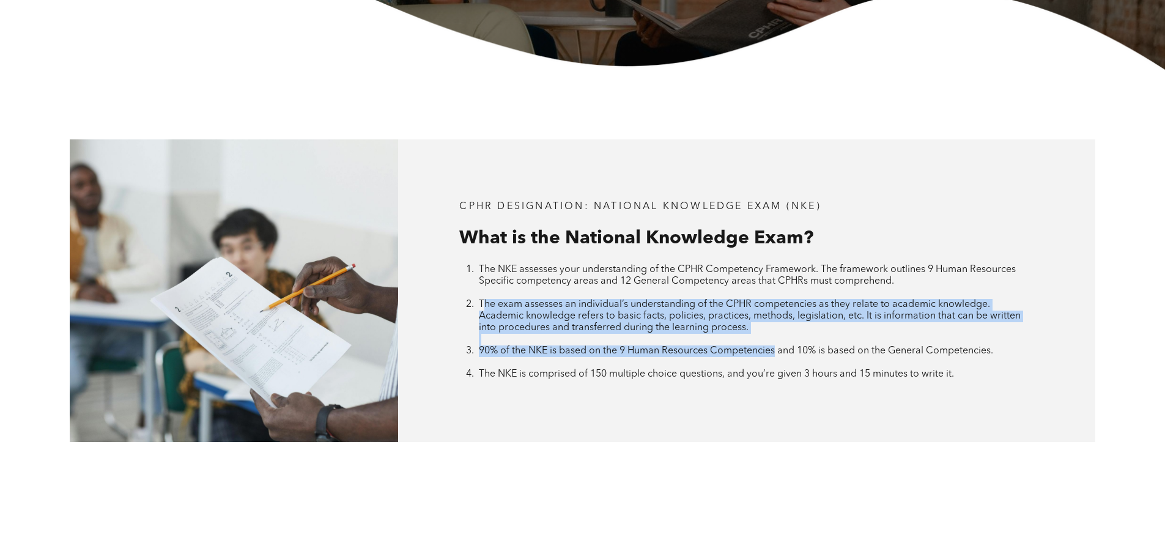
drag, startPoint x: 485, startPoint y: 304, endPoint x: 777, endPoint y: 356, distance: 296.8
click at [777, 356] on ol "The NKE assesses your understanding of the CPHR Competency Framework. The frame…" at bounding box center [746, 322] width 574 height 116
click at [777, 356] on span "90% of the NKE is based on the 9 Human Resources Competencies and 10% is based …" at bounding box center [736, 351] width 514 height 10
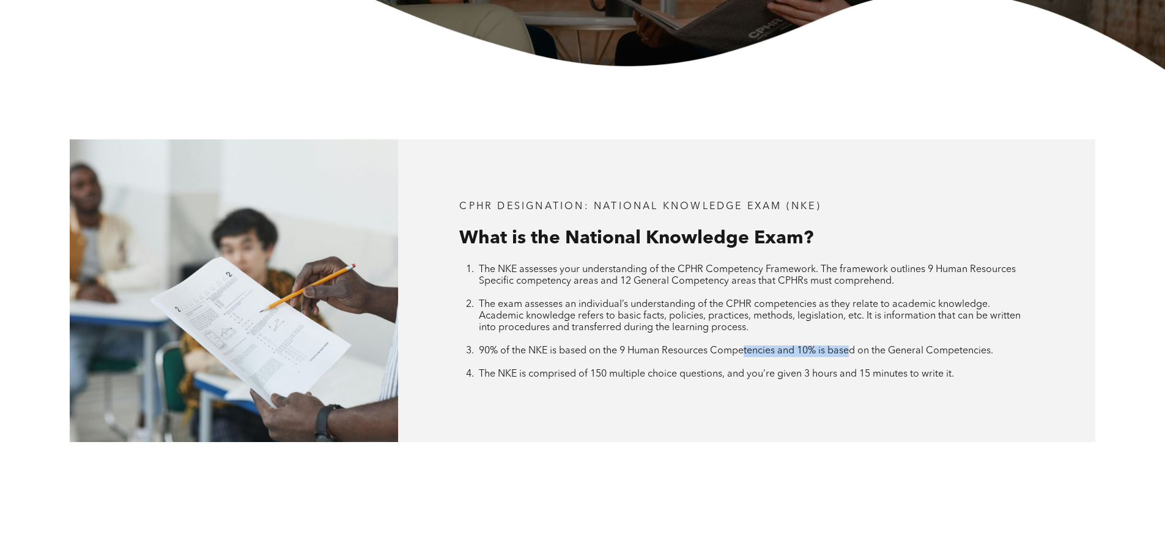
drag, startPoint x: 747, startPoint y: 349, endPoint x: 850, endPoint y: 349, distance: 103.3
click at [850, 349] on span "90% of the NKE is based on the 9 Human Resources Competencies and 10% is based …" at bounding box center [736, 351] width 514 height 10
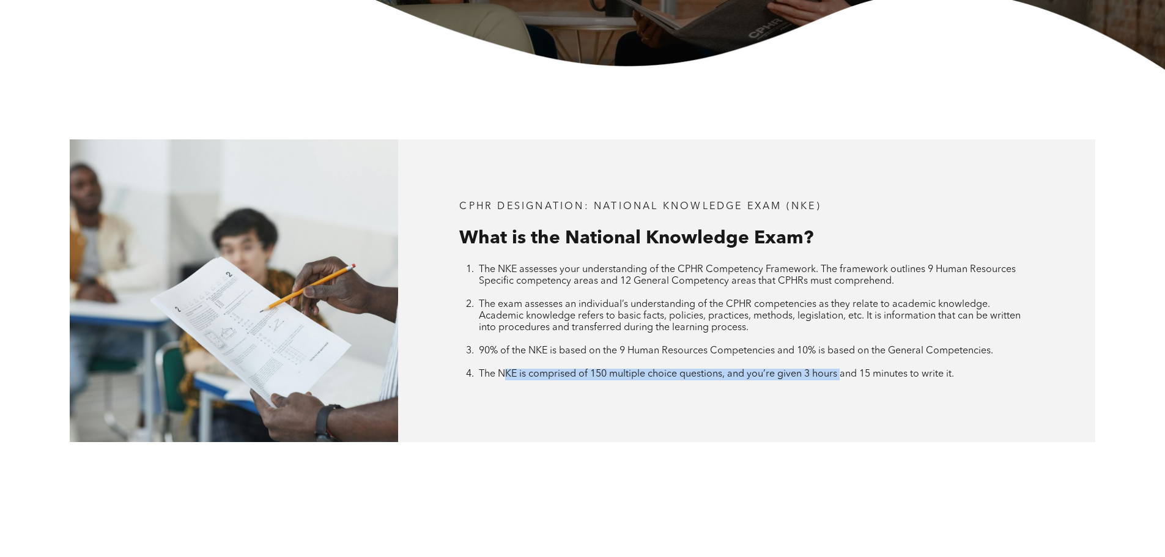
drag, startPoint x: 503, startPoint y: 374, endPoint x: 844, endPoint y: 382, distance: 341.3
click at [844, 382] on div "CPHR DESIGNATION: National Knowledge Exam (NKE) What is the National Knowledge …" at bounding box center [746, 290] width 697 height 302
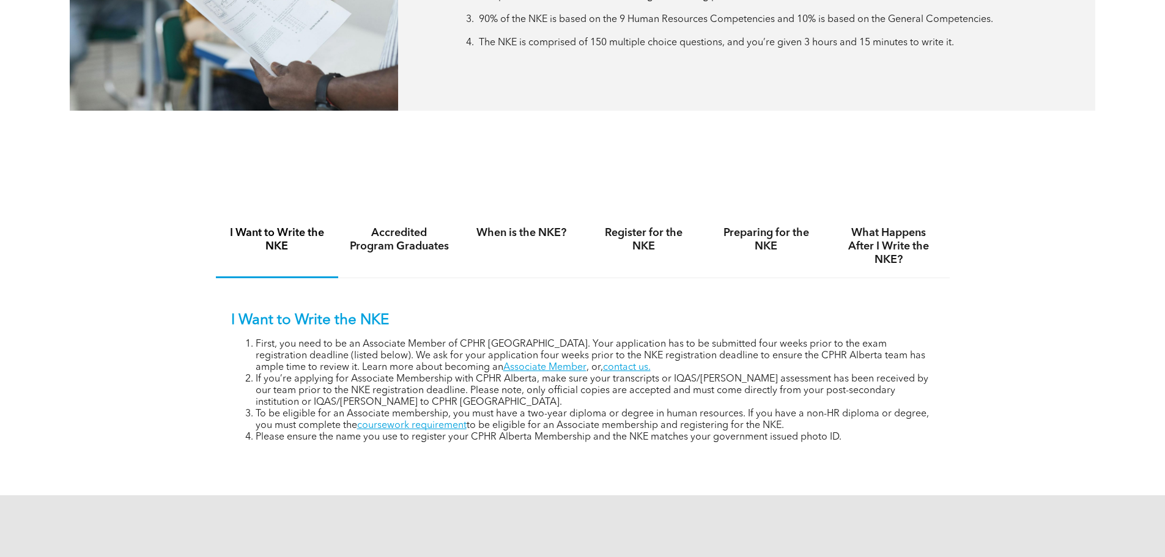
scroll to position [734, 0]
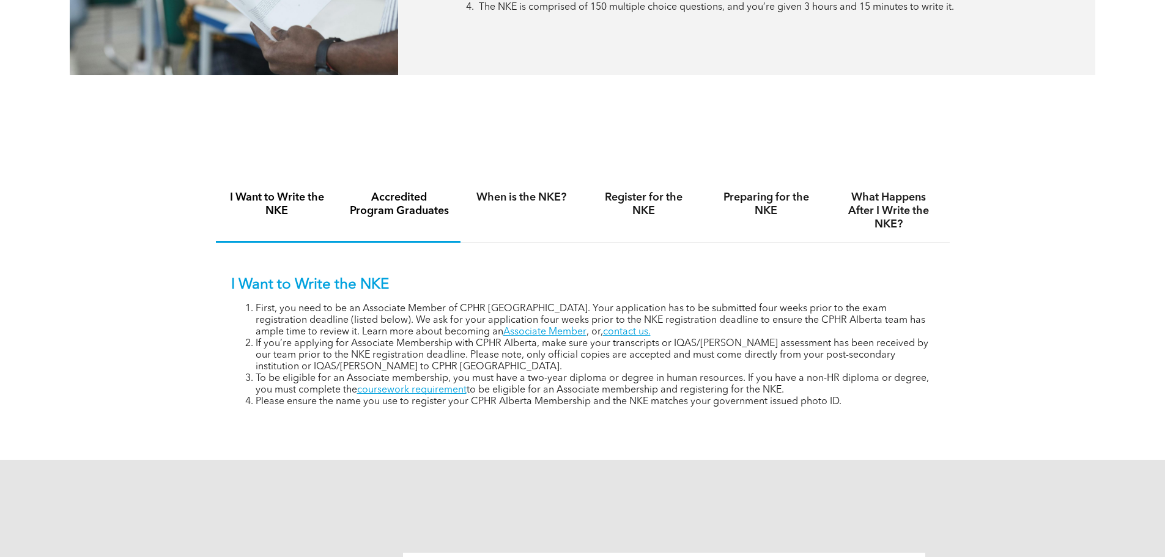
click at [416, 205] on h4 "Accredited Program Graduates" at bounding box center [399, 204] width 100 height 27
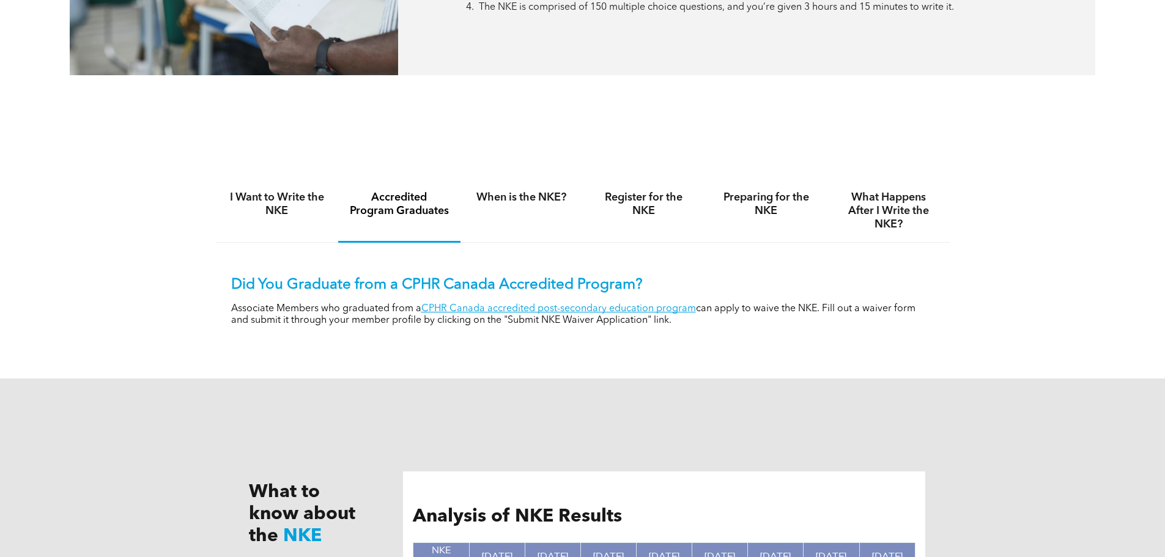
drag, startPoint x: 718, startPoint y: 308, endPoint x: 907, endPoint y: 320, distance: 189.4
click at [907, 320] on p "Associate Members who graduated from a CPHR Canada accredited post-secondary ed…" at bounding box center [582, 314] width 703 height 23
click at [547, 307] on link "CPHR Canada accredited post-secondary education program" at bounding box center [558, 309] width 275 height 10
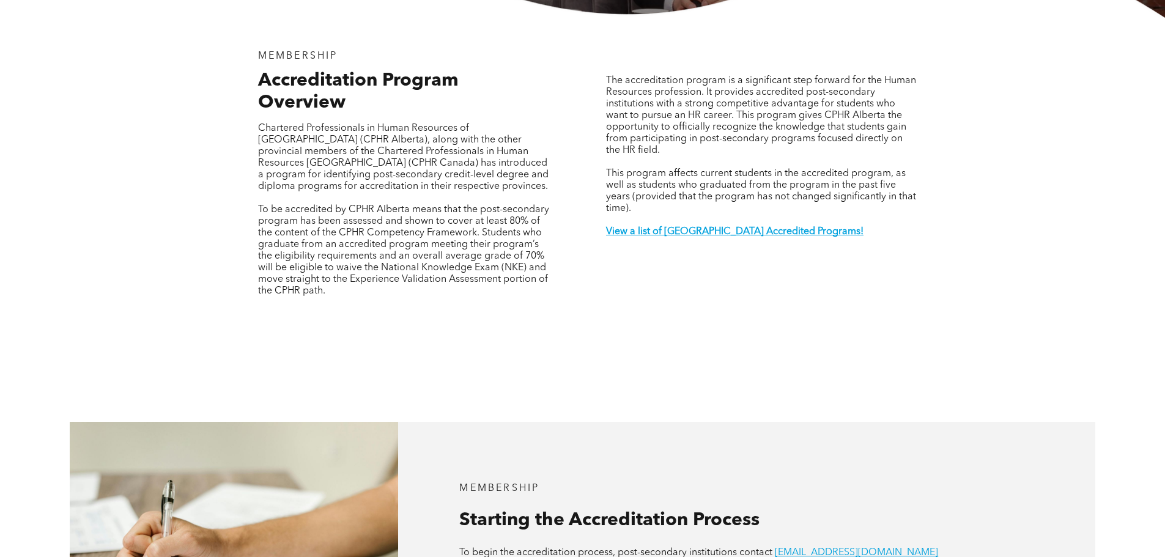
scroll to position [428, 0]
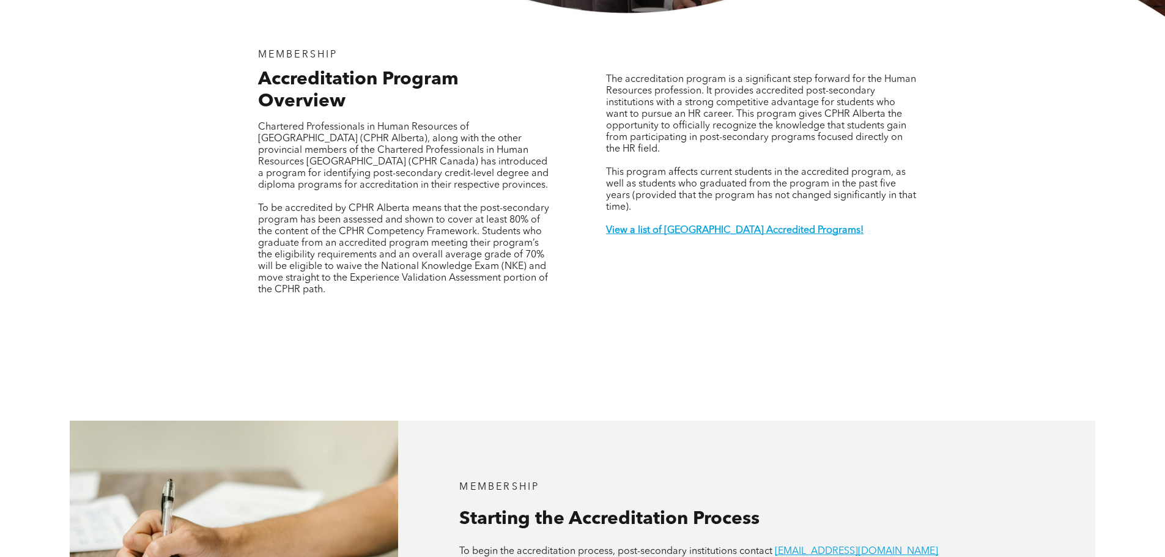
drag, startPoint x: 264, startPoint y: 94, endPoint x: 548, endPoint y: 253, distance: 326.3
click at [548, 253] on div "Chartered Professionals in Human Resources of Alberta (CPHR Alberta), along wit…" at bounding box center [404, 209] width 292 height 174
click at [548, 253] on p "To be accredited by CPHR Alberta means that the post-secondary program has been…" at bounding box center [404, 249] width 292 height 93
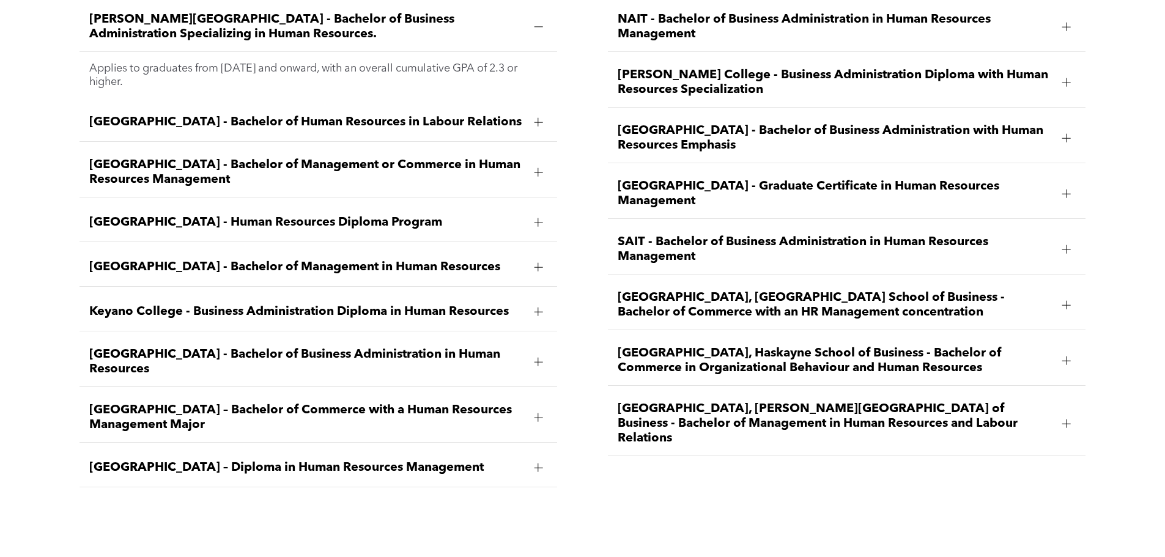
scroll to position [1957, 0]
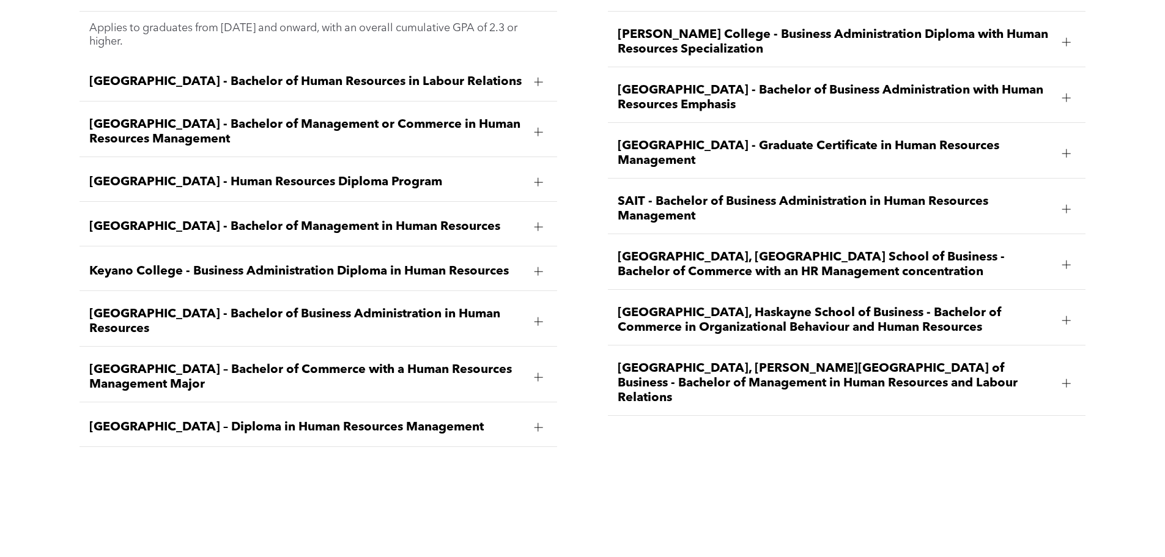
click at [466, 175] on span "Bow Valley College - Human Resources Diploma Program" at bounding box center [306, 182] width 435 height 15
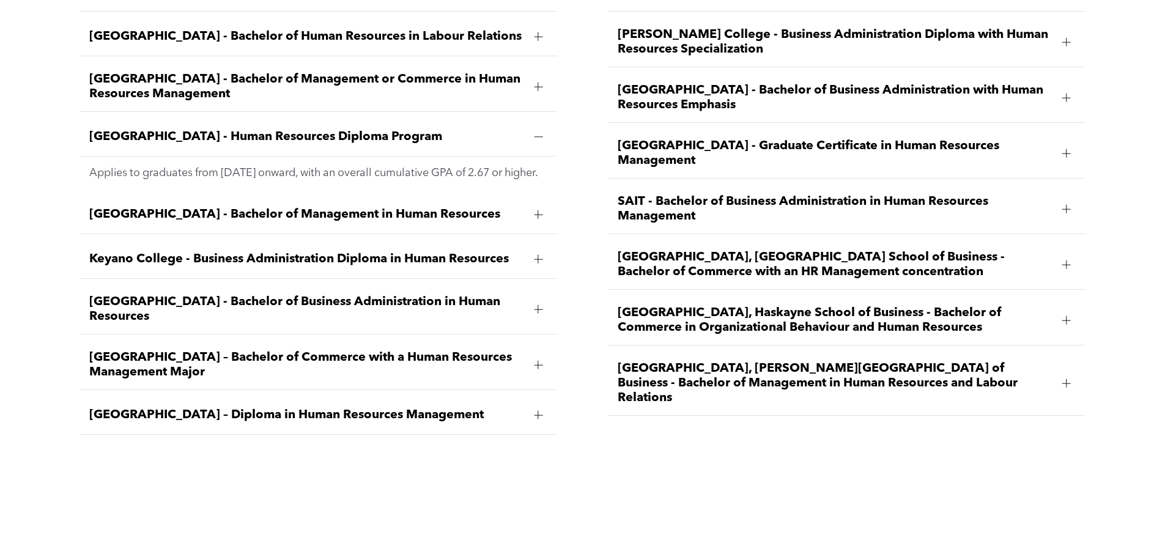
copy span "Bow Valley College - Human Resources Diploma Program"
drag, startPoint x: 83, startPoint y: 111, endPoint x: 50, endPoint y: 106, distance: 32.7
click at [50, 106] on div "Ambrose University - Bachelor of Business Administration Specializing in Human …" at bounding box center [582, 210] width 1165 height 539
drag, startPoint x: 429, startPoint y: 109, endPoint x: 92, endPoint y: 113, distance: 337.5
click at [92, 118] on div "Bow Valley College - Human Resources Diploma Program" at bounding box center [318, 137] width 478 height 39
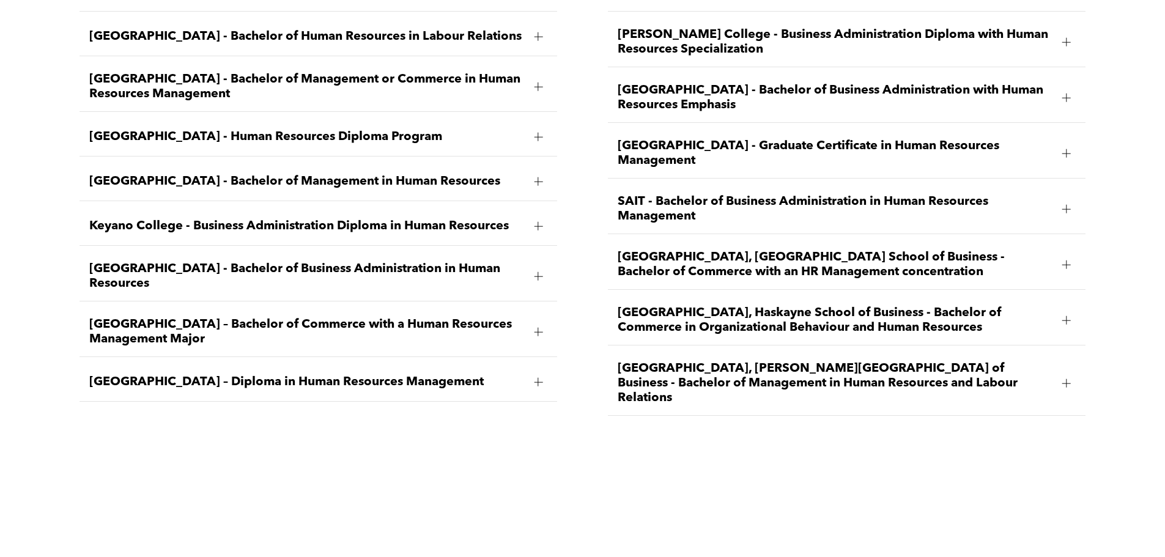
copy span "Bow Valley College - Human Resources Diploma Program"
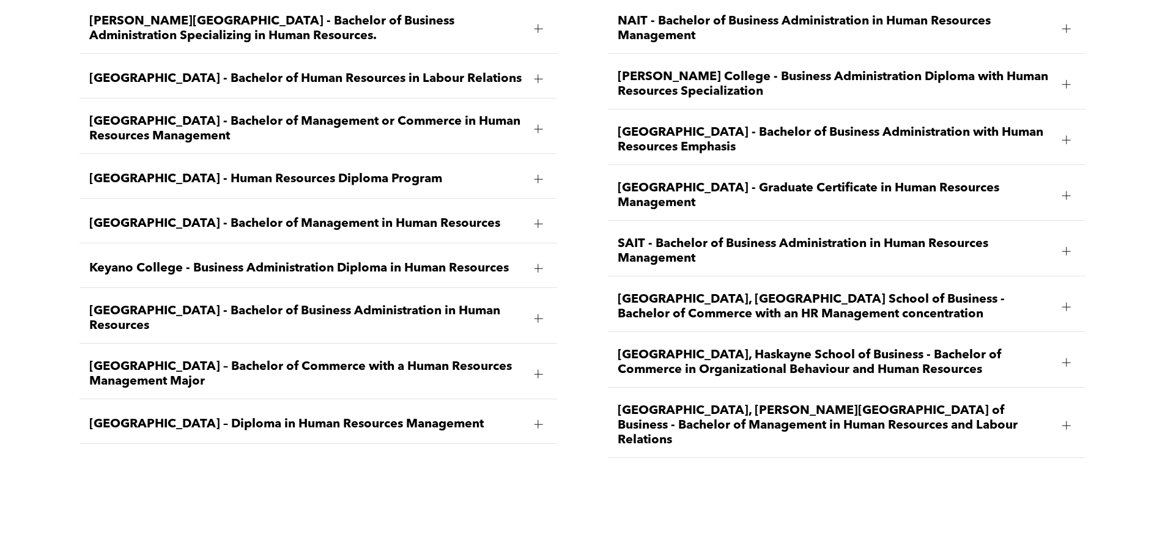
scroll to position [1895, 0]
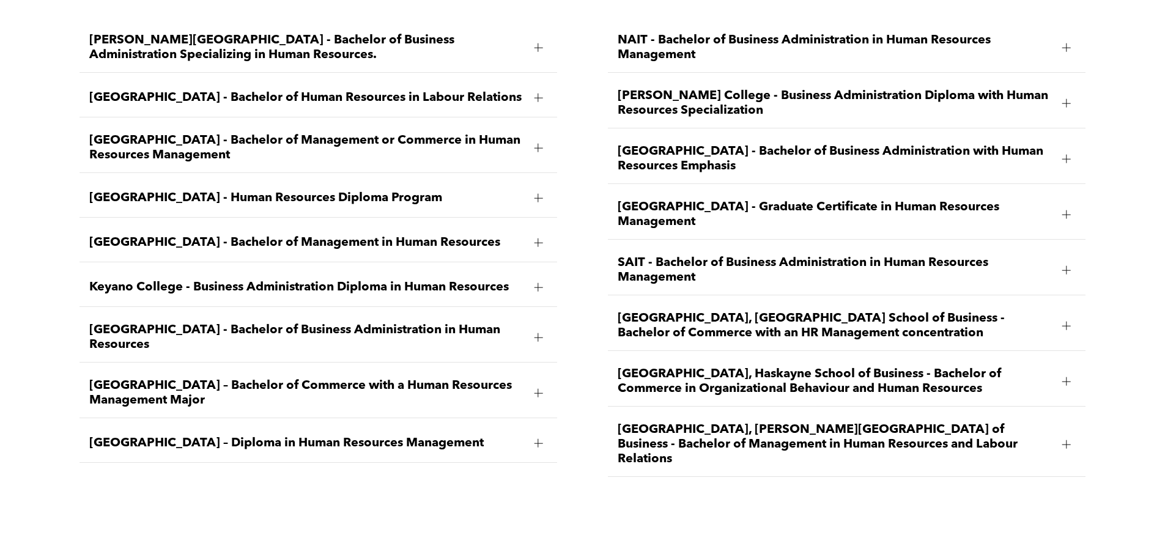
click at [1057, 205] on div at bounding box center [1066, 214] width 18 height 18
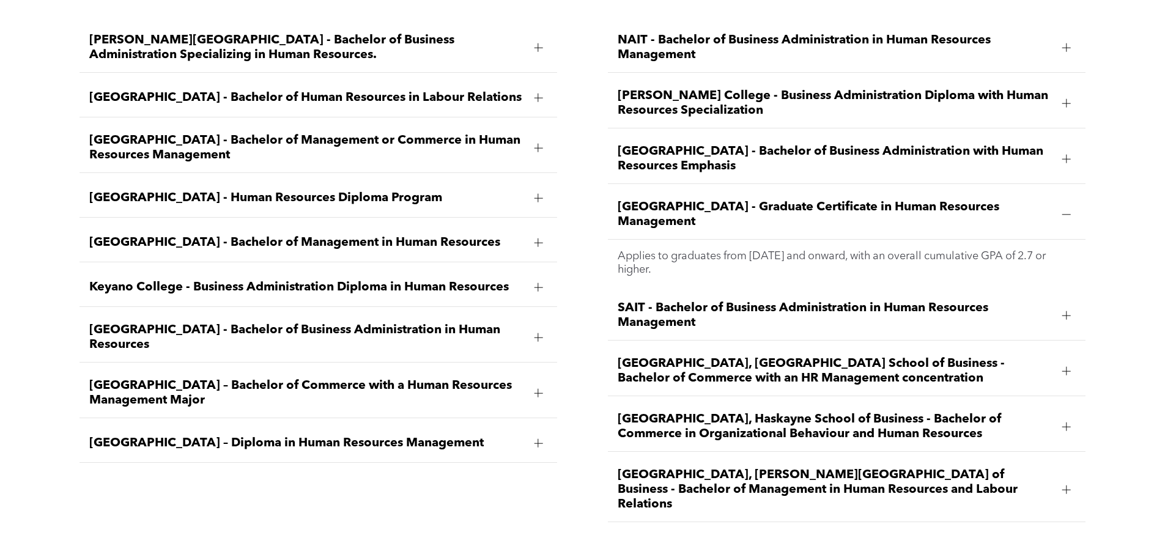
click at [525, 179] on div "Bow Valley College - Human Resources Diploma Program" at bounding box center [318, 198] width 478 height 39
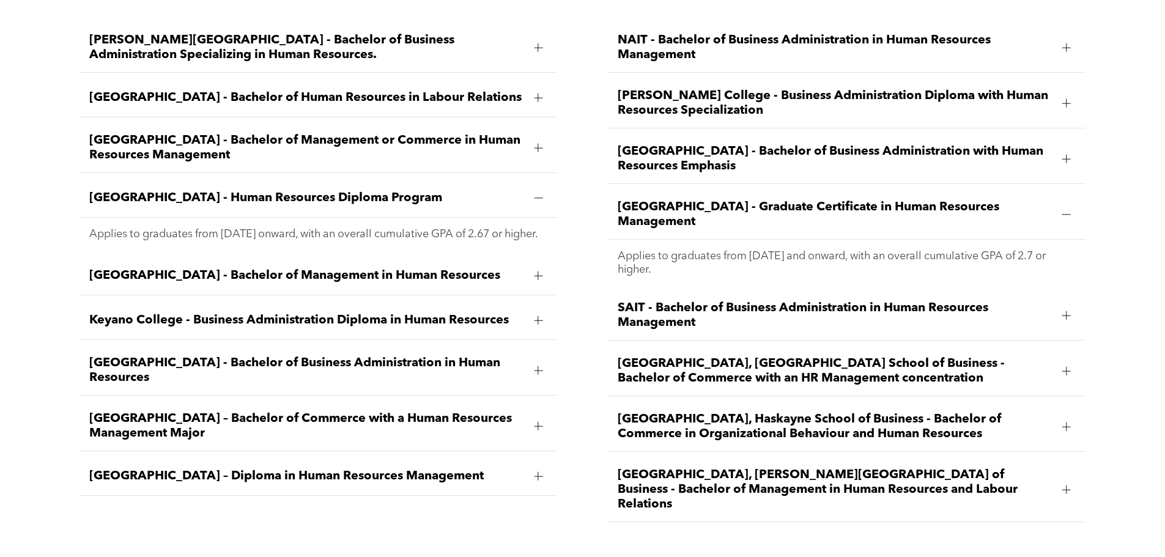
click at [998, 200] on span "Red Deer Polytechnic - Graduate Certificate in Human Resources Management" at bounding box center [835, 214] width 435 height 29
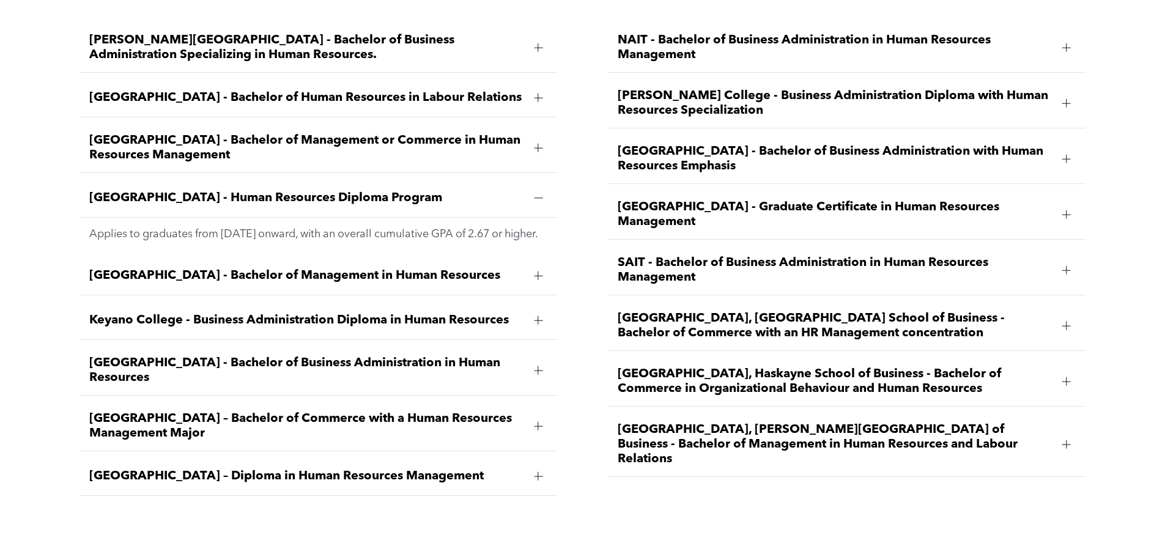
click at [822, 200] on span "Red Deer Polytechnic - Graduate Certificate in Human Resources Management" at bounding box center [835, 214] width 435 height 29
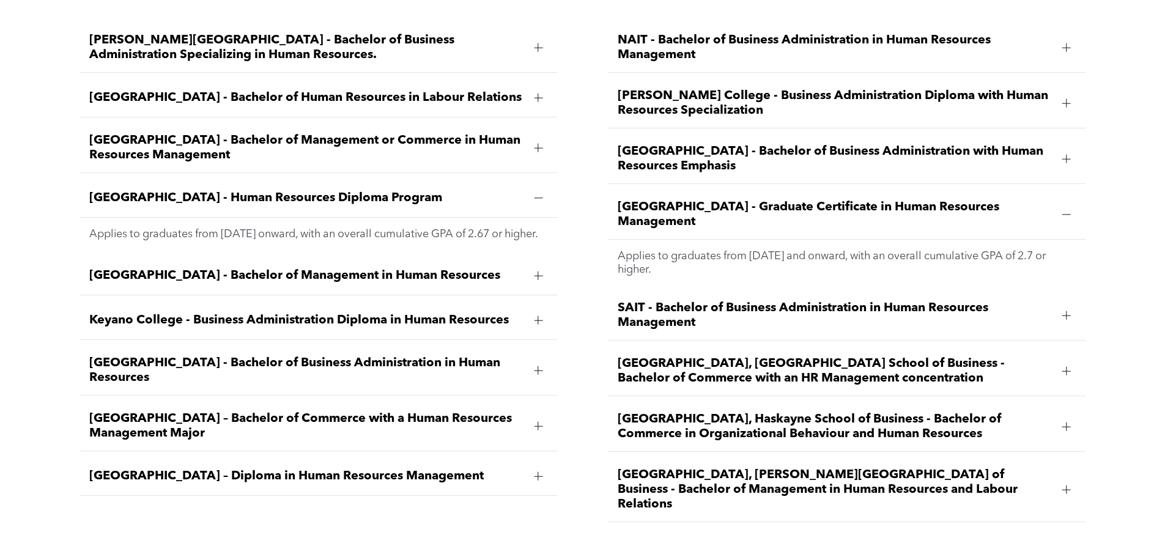
drag, startPoint x: 613, startPoint y: 173, endPoint x: 703, endPoint y: 186, distance: 91.5
click at [703, 190] on div "Red Deer Polytechnic - Graduate Certificate in Human Resources Management" at bounding box center [847, 215] width 478 height 50
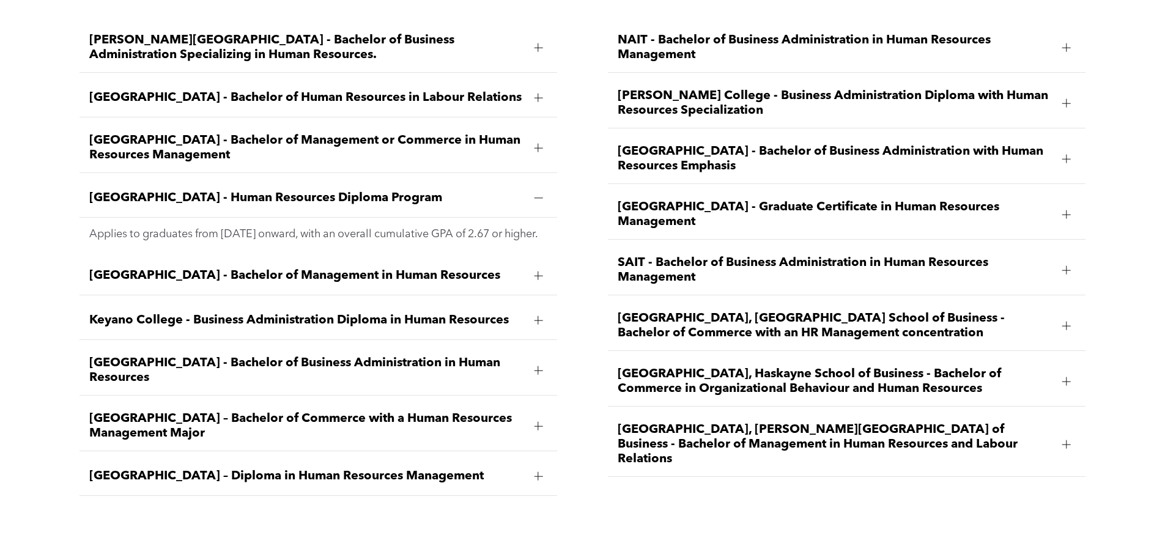
copy span "Red Deer Polytechnic - Graduate Certificate in Human Resources Management"
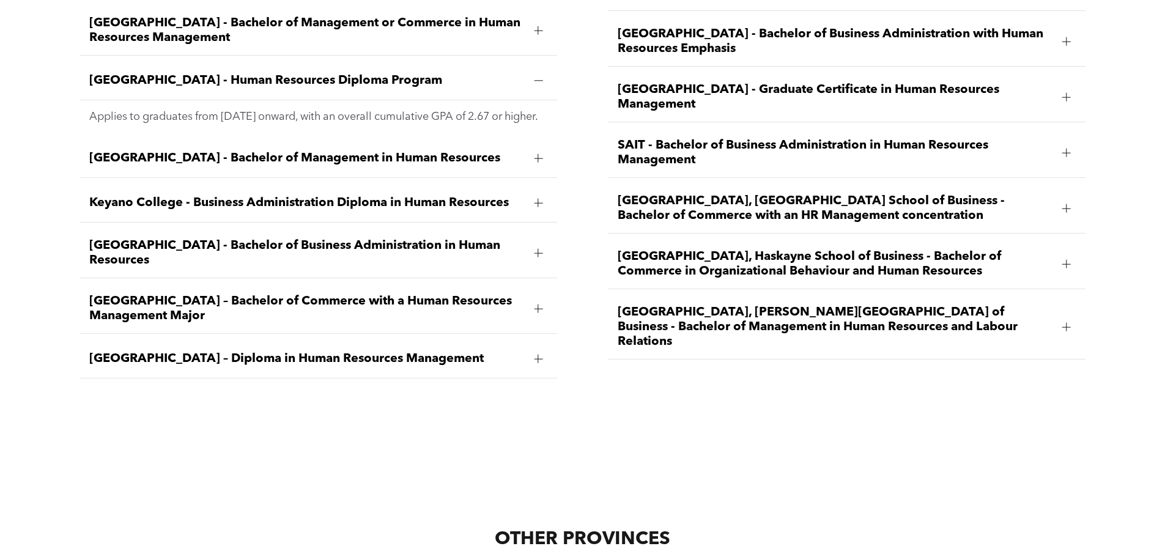
scroll to position [2018, 0]
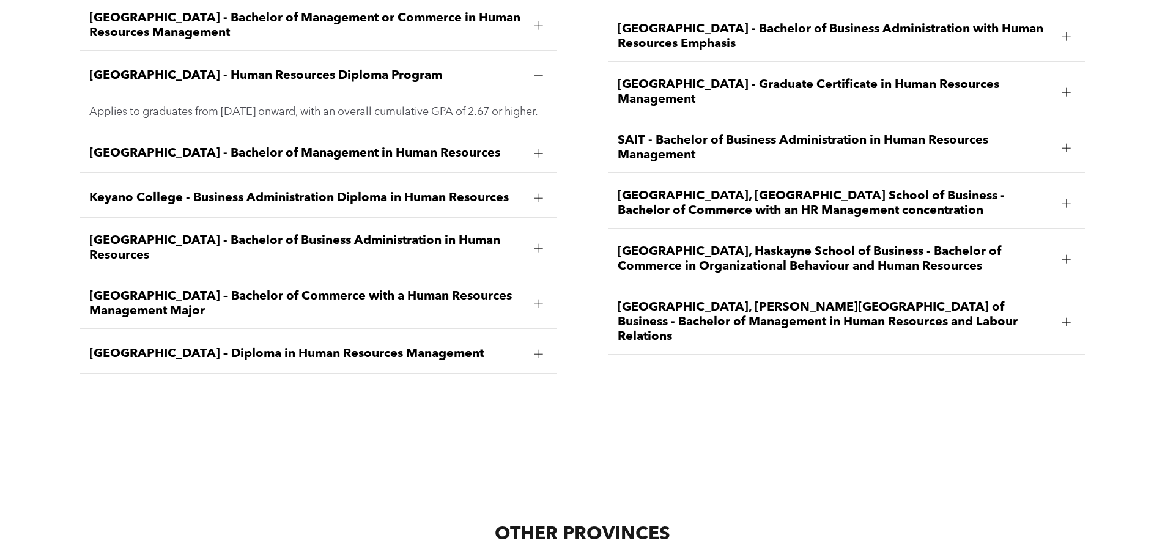
drag, startPoint x: 482, startPoint y: 349, endPoint x: 89, endPoint y: 350, distance: 393.2
click at [89, 350] on span "MacEwan University – Diploma in Human Resources Management" at bounding box center [306, 354] width 435 height 15
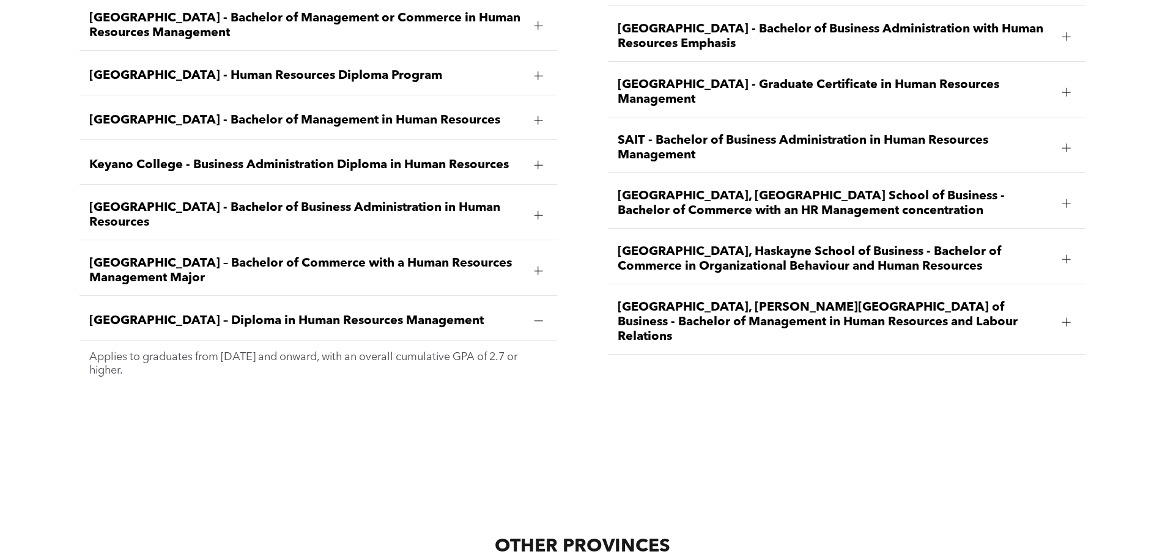
copy span "MacEwan University – Diploma in Human Resources Management"
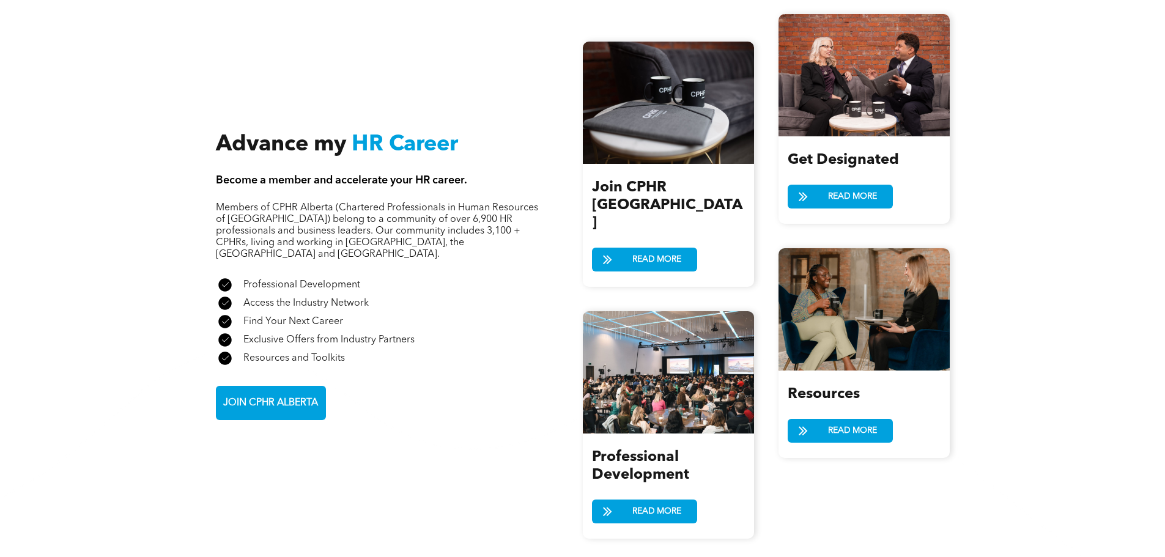
scroll to position [1328, 0]
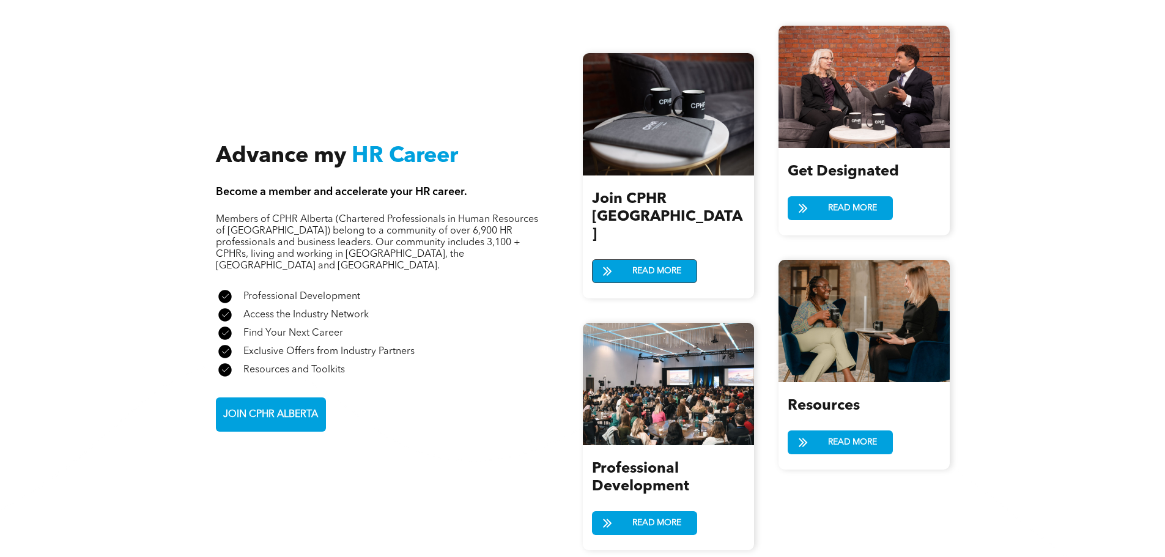
click at [662, 260] on span "READ MORE" at bounding box center [656, 271] width 57 height 23
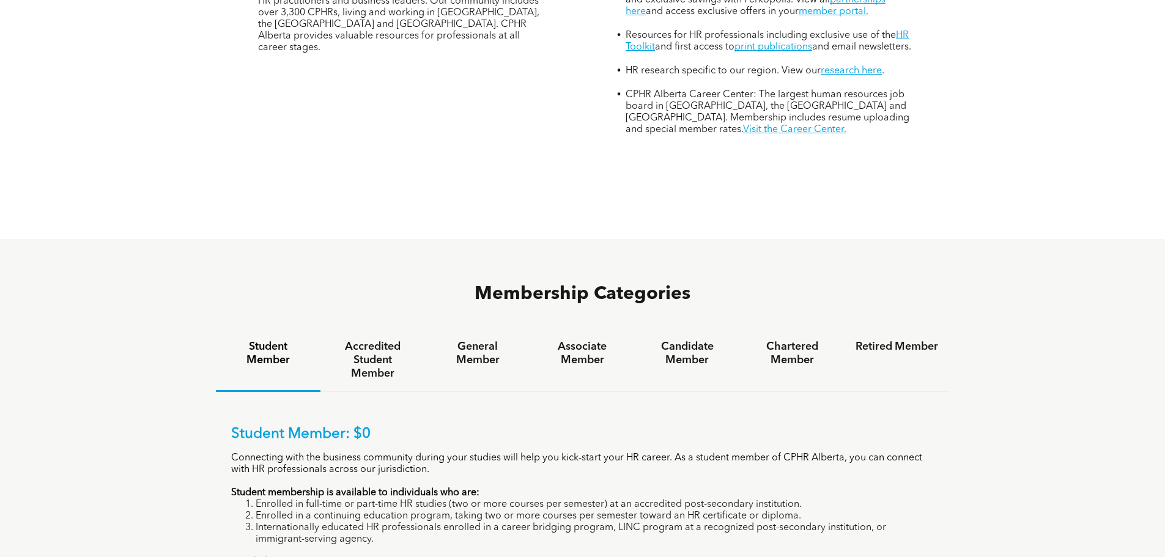
scroll to position [673, 0]
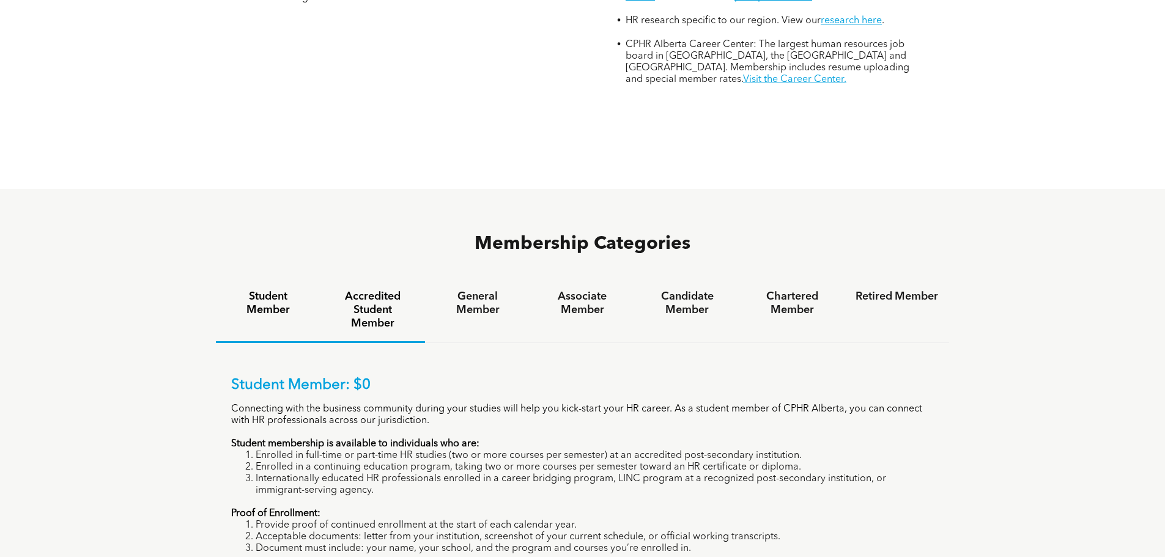
click at [382, 290] on h4 "Accredited Student Member" at bounding box center [372, 310] width 83 height 40
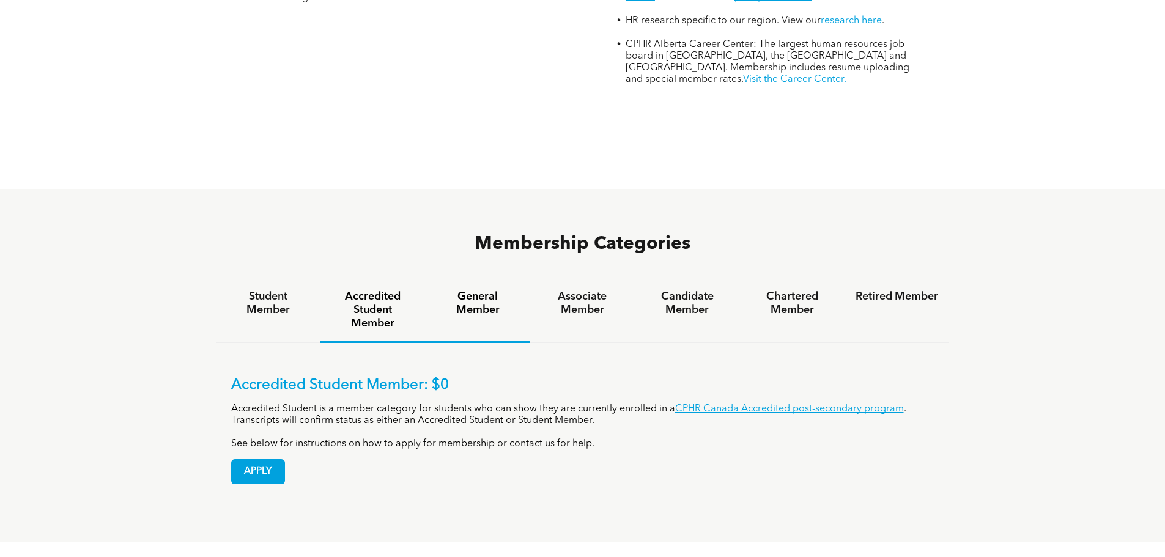
click at [456, 290] on h4 "General Member" at bounding box center [477, 303] width 83 height 27
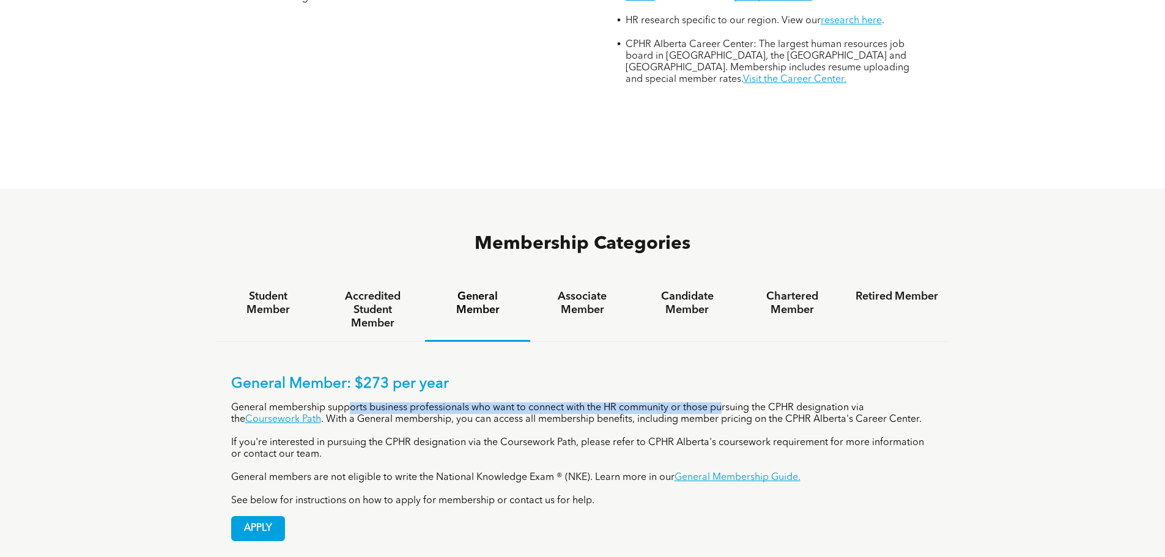
drag, startPoint x: 349, startPoint y: 361, endPoint x: 724, endPoint y: 360, distance: 375.4
click at [724, 402] on p "General membership supports business professionals who want to connect with the…" at bounding box center [582, 413] width 703 height 23
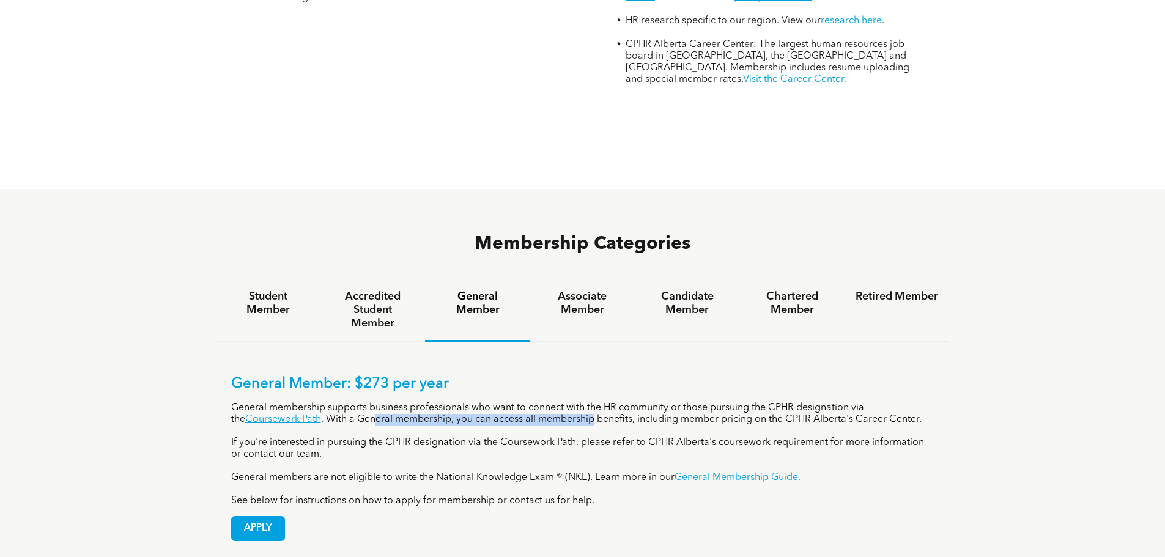
drag, startPoint x: 362, startPoint y: 374, endPoint x: 578, endPoint y: 375, distance: 216.5
click at [578, 402] on p "General membership supports business professionals who want to connect with the…" at bounding box center [582, 413] width 703 height 23
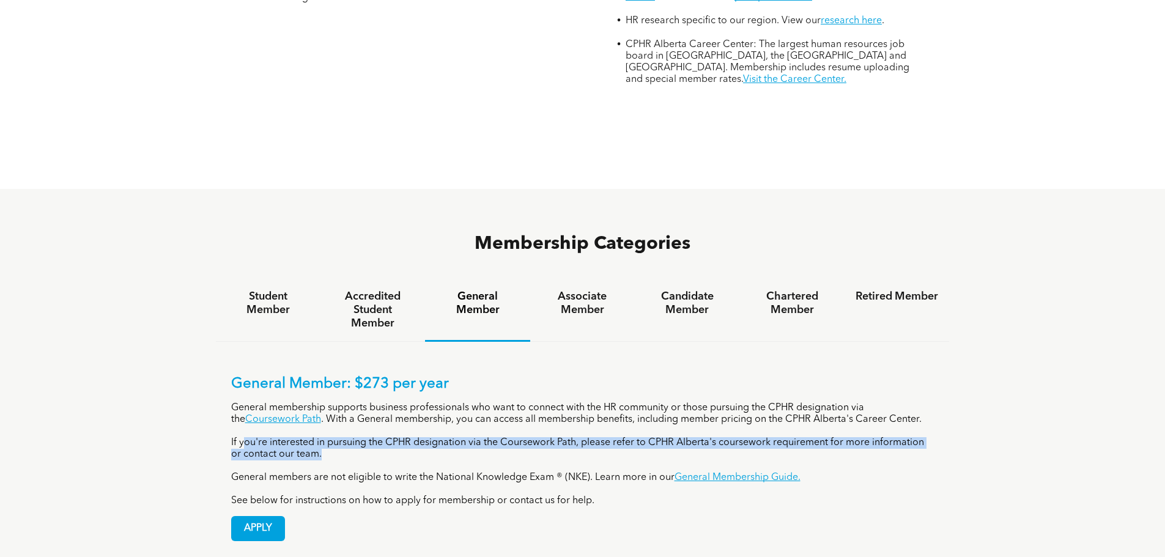
drag, startPoint x: 245, startPoint y: 394, endPoint x: 673, endPoint y: 402, distance: 428.1
click at [673, 437] on p "If you're interested in pursuing the CPHR designation via the Coursework Path, …" at bounding box center [582, 448] width 703 height 23
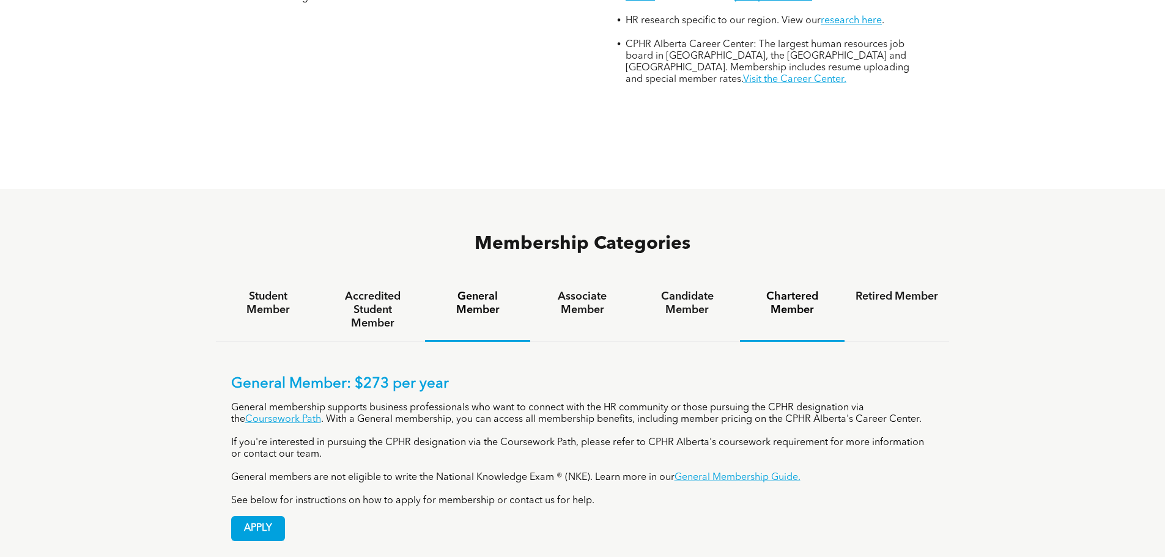
click at [782, 290] on h4 "Chartered Member" at bounding box center [792, 303] width 83 height 27
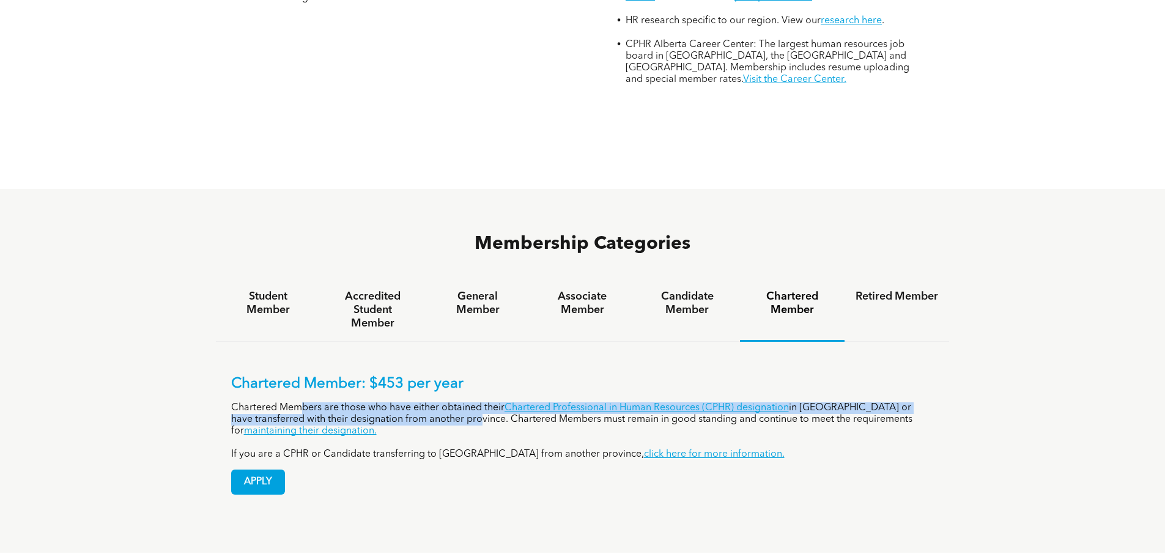
drag, startPoint x: 301, startPoint y: 360, endPoint x: 444, endPoint y: 366, distance: 143.2
click at [444, 402] on p "Chartered Members are those who have either obtained their Chartered Profession…" at bounding box center [582, 419] width 703 height 35
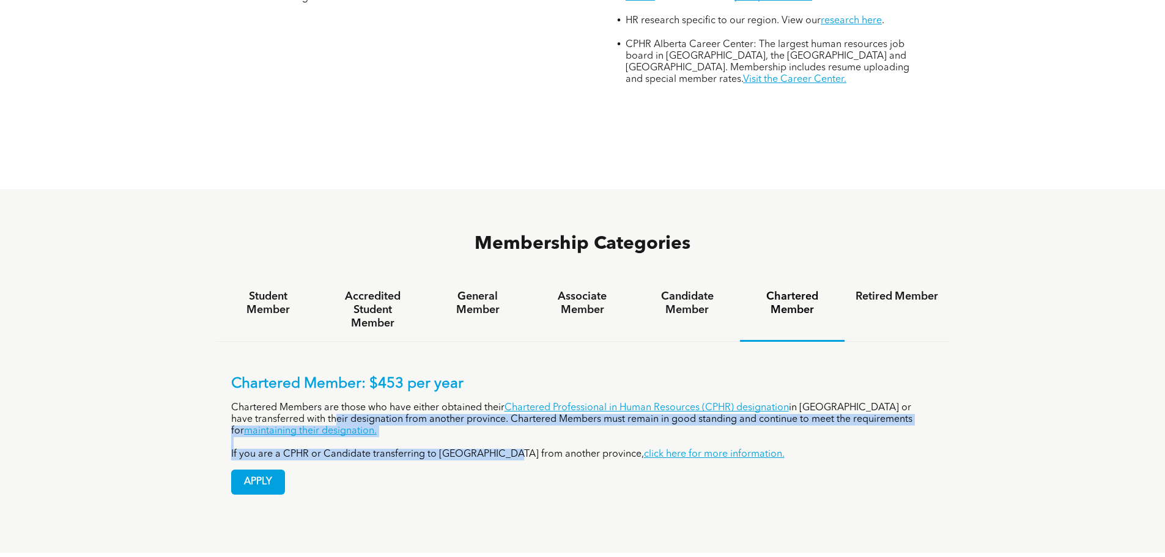
drag, startPoint x: 293, startPoint y: 372, endPoint x: 501, endPoint y: 407, distance: 210.8
click at [501, 407] on div "Chartered Member: $453 per year Chartered Members are those who have either obt…" at bounding box center [582, 417] width 703 height 85
click at [501, 449] on p "If you are a CPHR or Candidate transferring to Alberta from another province, c…" at bounding box center [582, 455] width 703 height 12
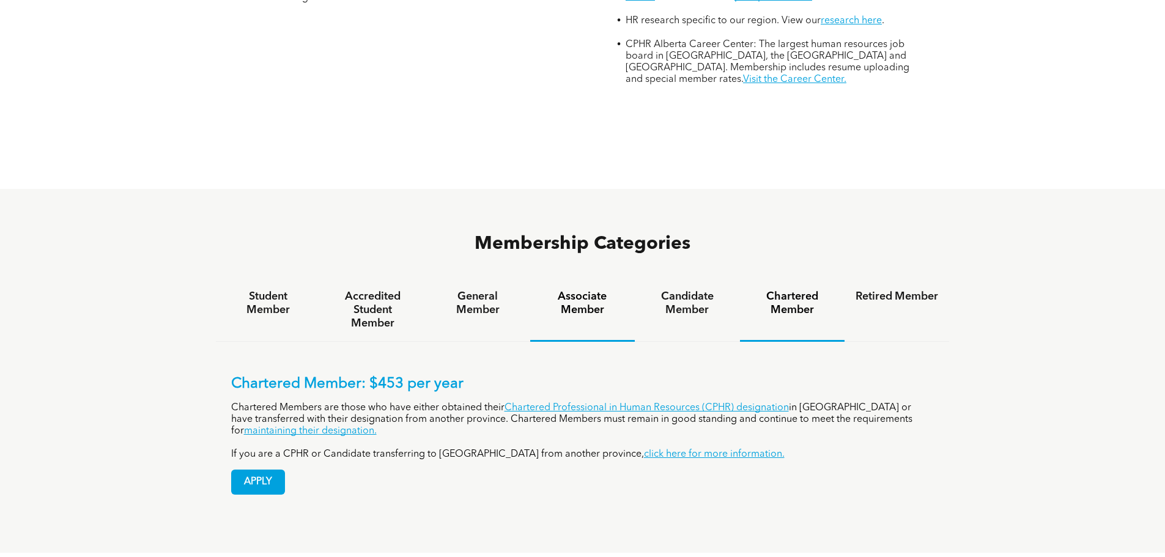
click at [588, 279] on div "Associate Member" at bounding box center [582, 310] width 105 height 63
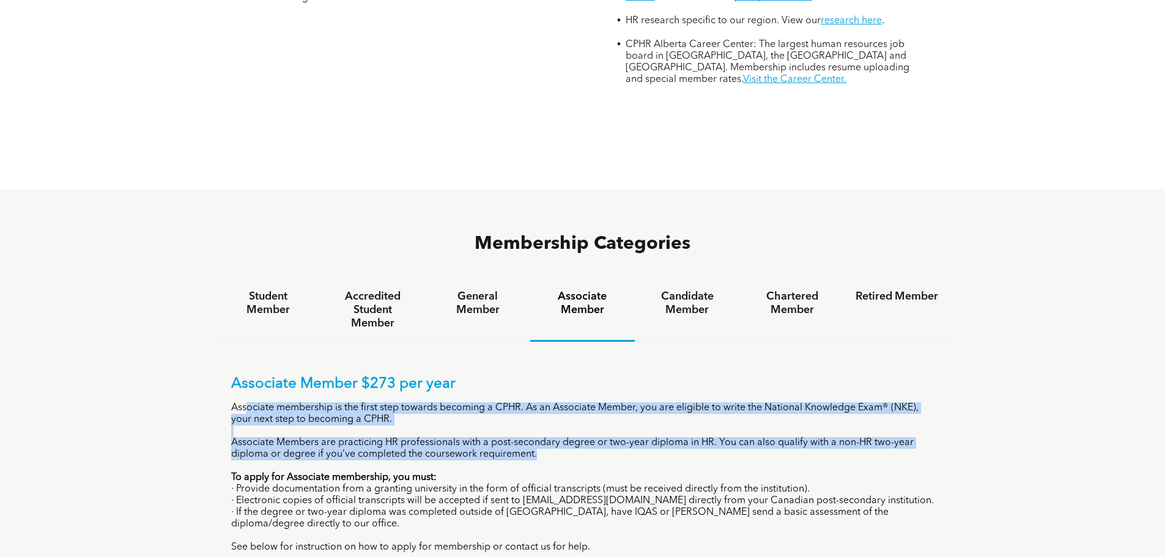
drag, startPoint x: 259, startPoint y: 362, endPoint x: 681, endPoint y: 407, distance: 424.3
click at [681, 407] on div "Associate Member $273 per year Associate membership is the first step towards b…" at bounding box center [582, 464] width 703 height 178
click at [681, 437] on p "Associate Members are practicing HR professionals with a post-secondary degree …" at bounding box center [582, 448] width 703 height 23
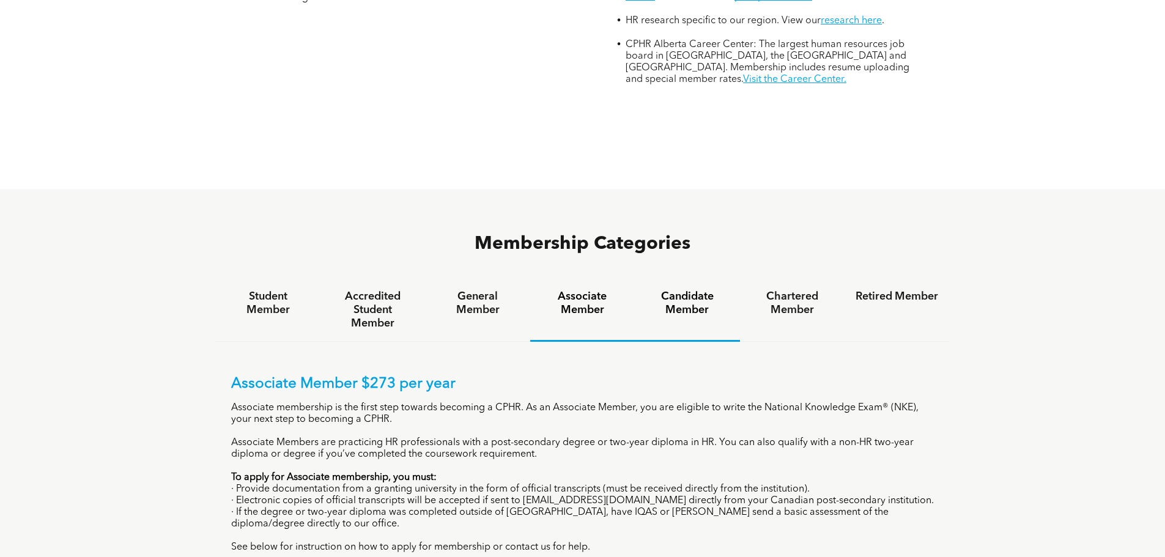
click at [684, 280] on div "Candidate Member" at bounding box center [687, 310] width 105 height 63
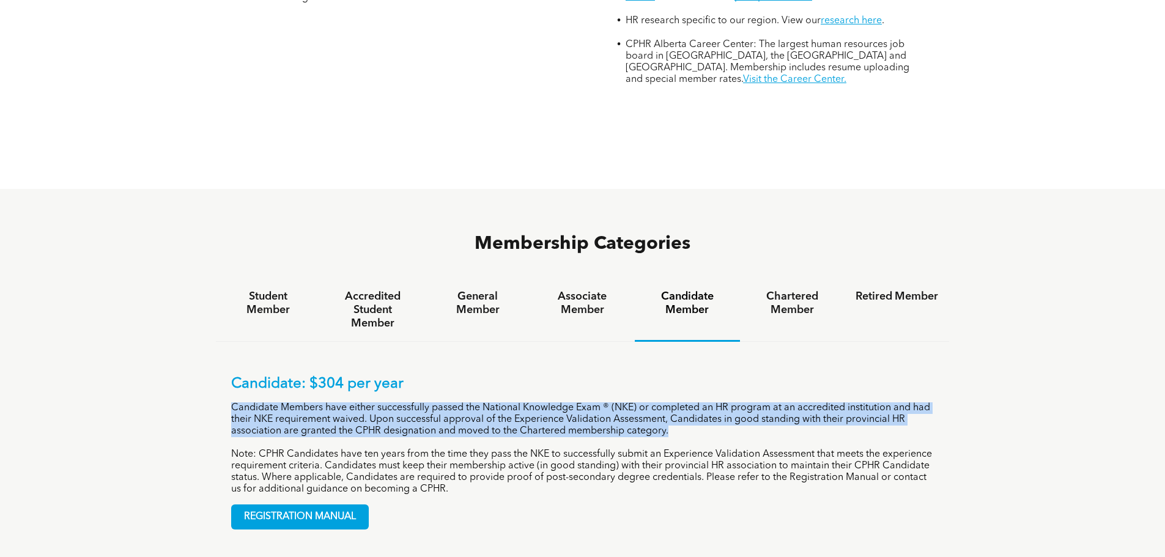
drag, startPoint x: 234, startPoint y: 360, endPoint x: 891, endPoint y: 388, distance: 657.9
click at [891, 402] on p "Candidate Members have either successfully passed the National Knowledge Exam ®…" at bounding box center [582, 419] width 703 height 35
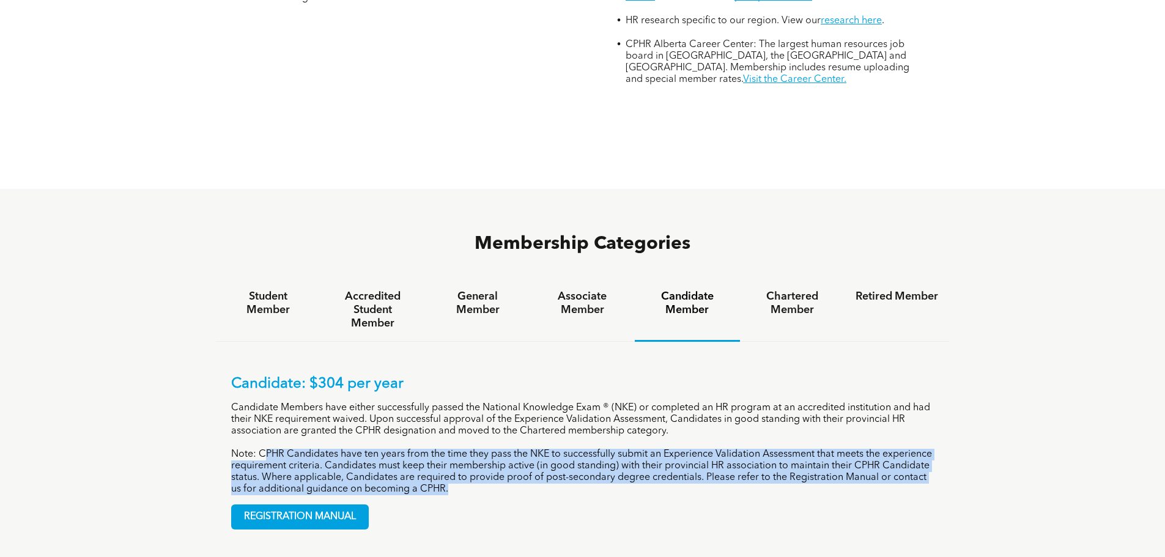
drag, startPoint x: 267, startPoint y: 408, endPoint x: 518, endPoint y: 438, distance: 252.5
click at [518, 449] on p "Note: CPHR Candidates have ten years from the time they pass the NKE to success…" at bounding box center [582, 472] width 703 height 46
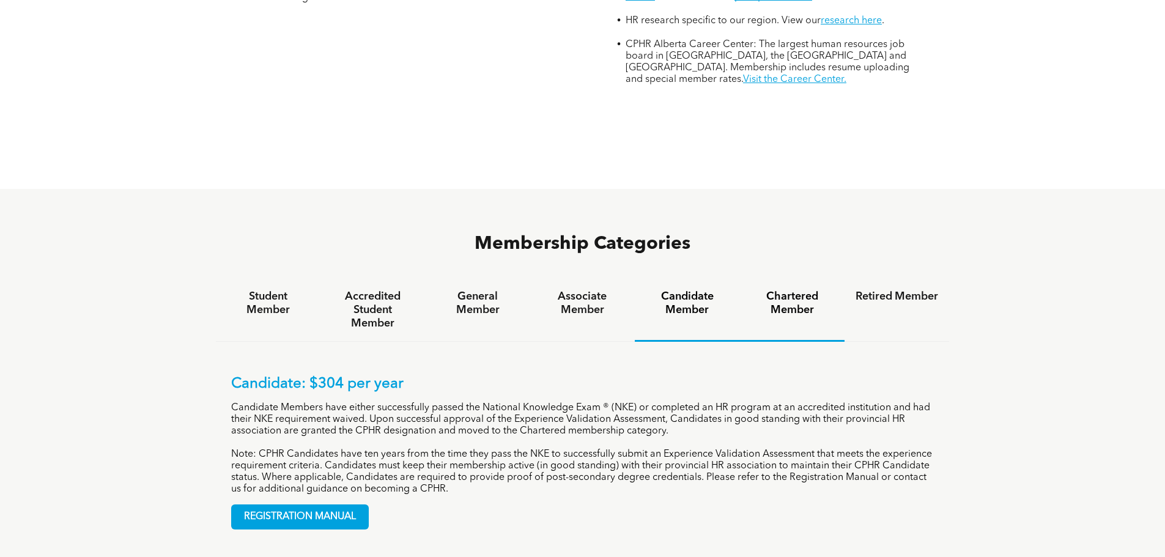
click at [796, 290] on h4 "Chartered Member" at bounding box center [792, 303] width 83 height 27
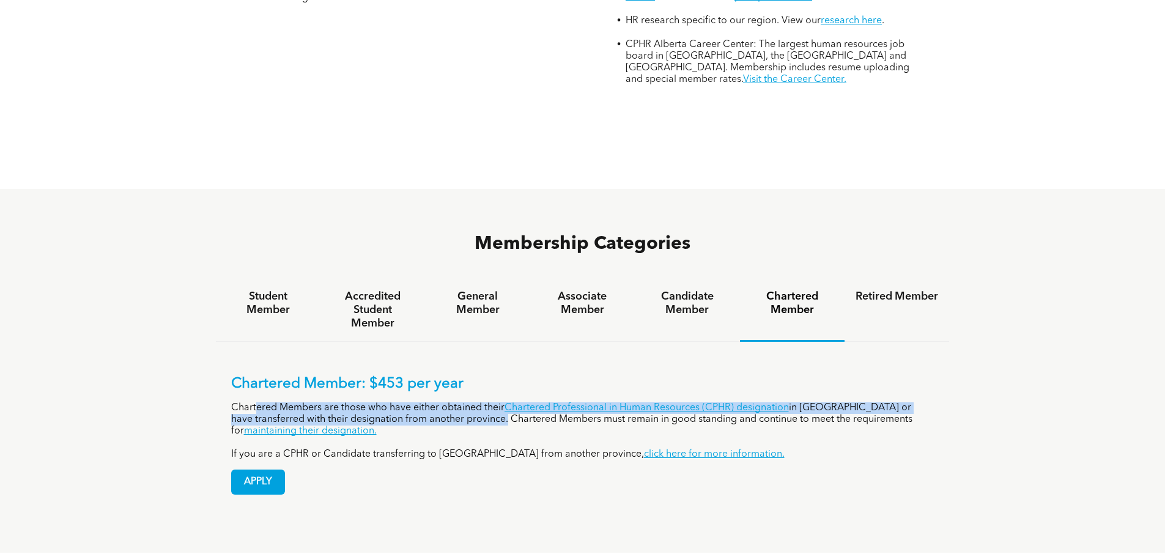
drag, startPoint x: 256, startPoint y: 362, endPoint x: 466, endPoint y: 370, distance: 210.5
click at [466, 402] on p "Chartered Members are those who have either obtained their Chartered Profession…" at bounding box center [582, 419] width 703 height 35
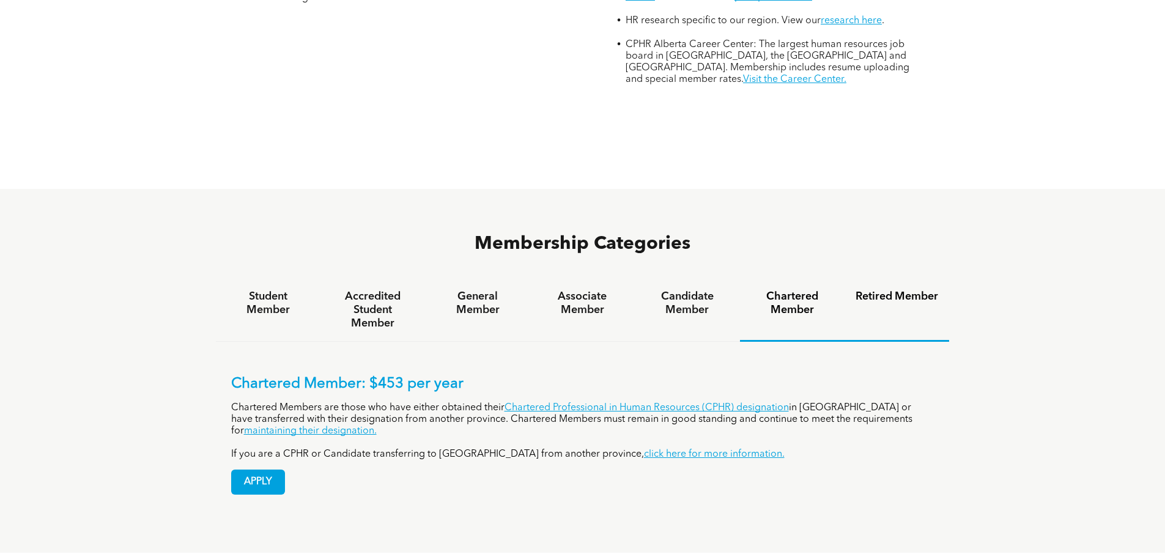
click at [913, 290] on h4 "Retired Member" at bounding box center [896, 296] width 83 height 13
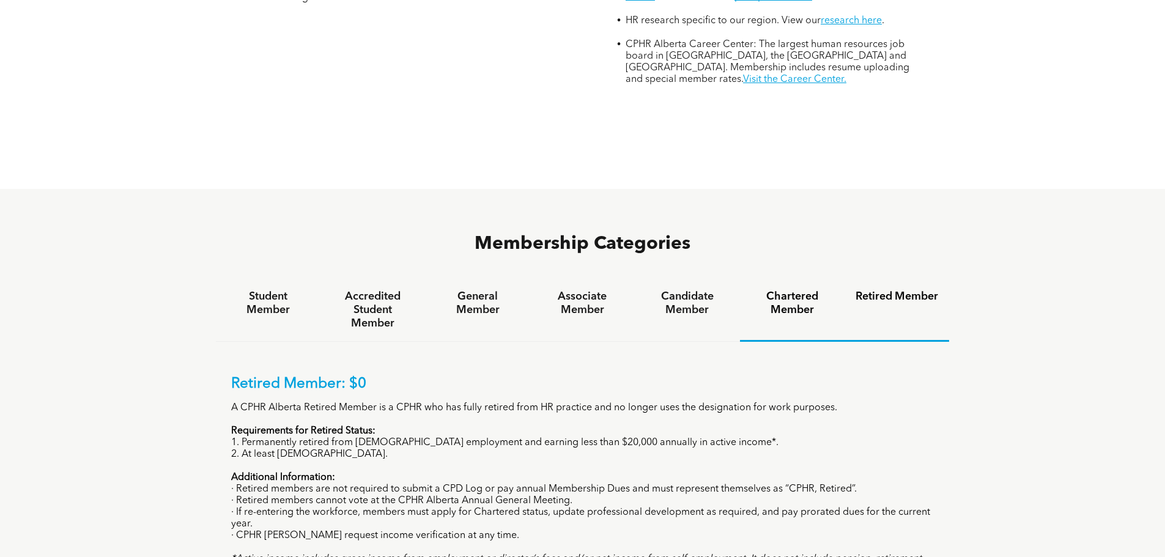
click at [795, 290] on h4 "Chartered Member" at bounding box center [792, 303] width 83 height 27
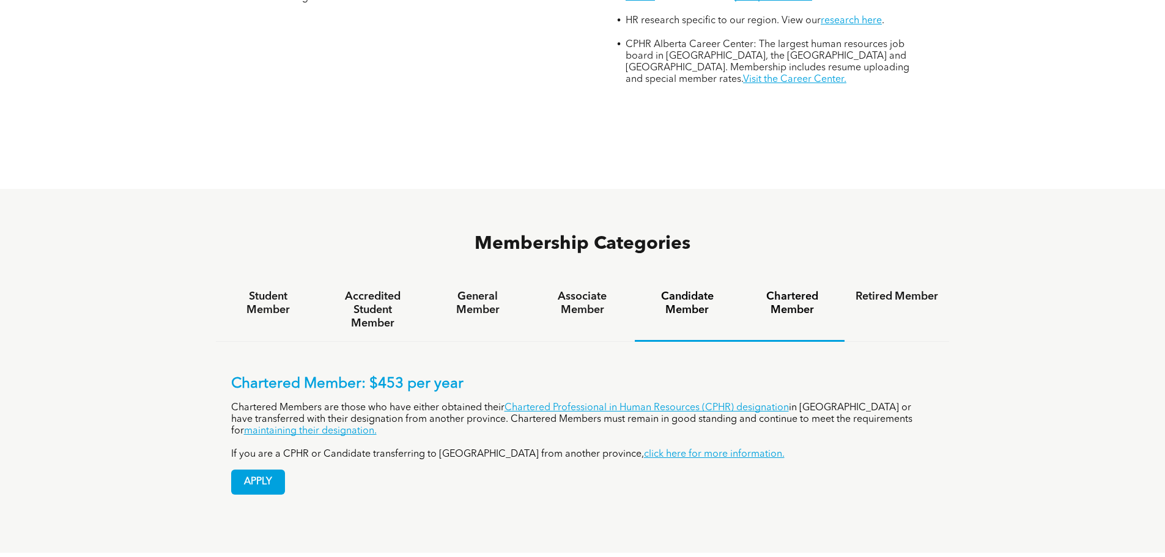
click at [698, 290] on h4 "Candidate Member" at bounding box center [687, 303] width 83 height 27
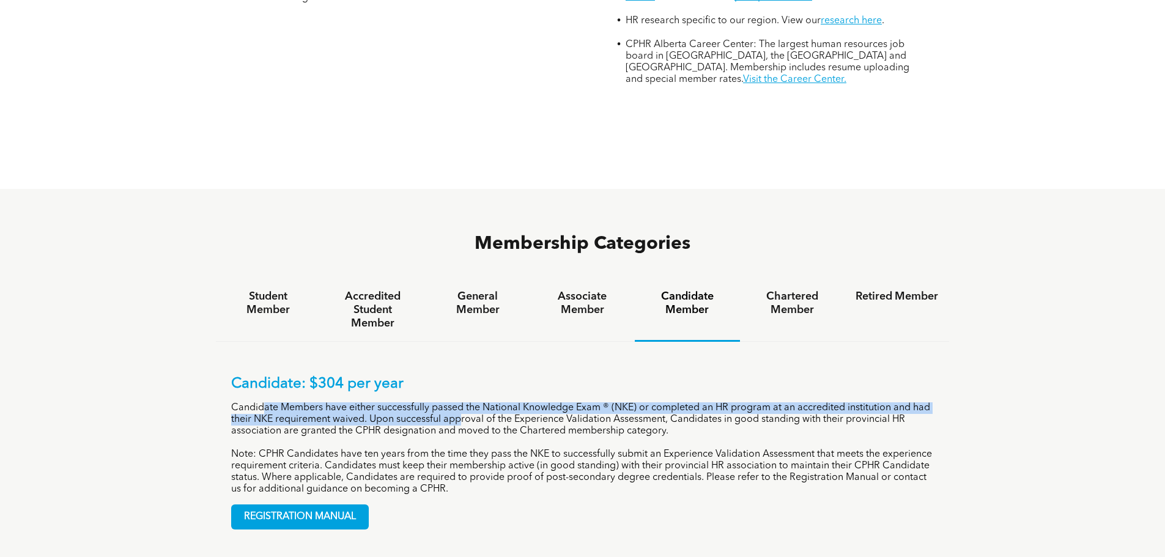
drag, startPoint x: 266, startPoint y: 360, endPoint x: 459, endPoint y: 369, distance: 193.4
click at [459, 402] on p "Candidate Members have either successfully passed the National Knowledge Exam ®…" at bounding box center [582, 419] width 703 height 35
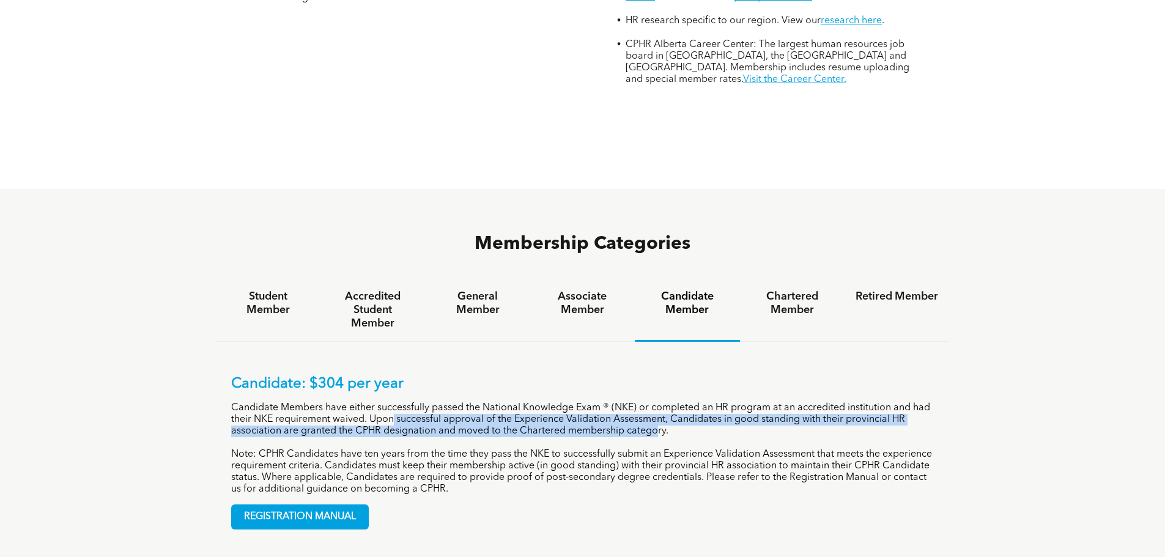
drag, startPoint x: 394, startPoint y: 372, endPoint x: 637, endPoint y: 386, distance: 243.1
click at [637, 402] on p "Candidate Members have either successfully passed the National Knowledge Exam ®…" at bounding box center [582, 419] width 703 height 35
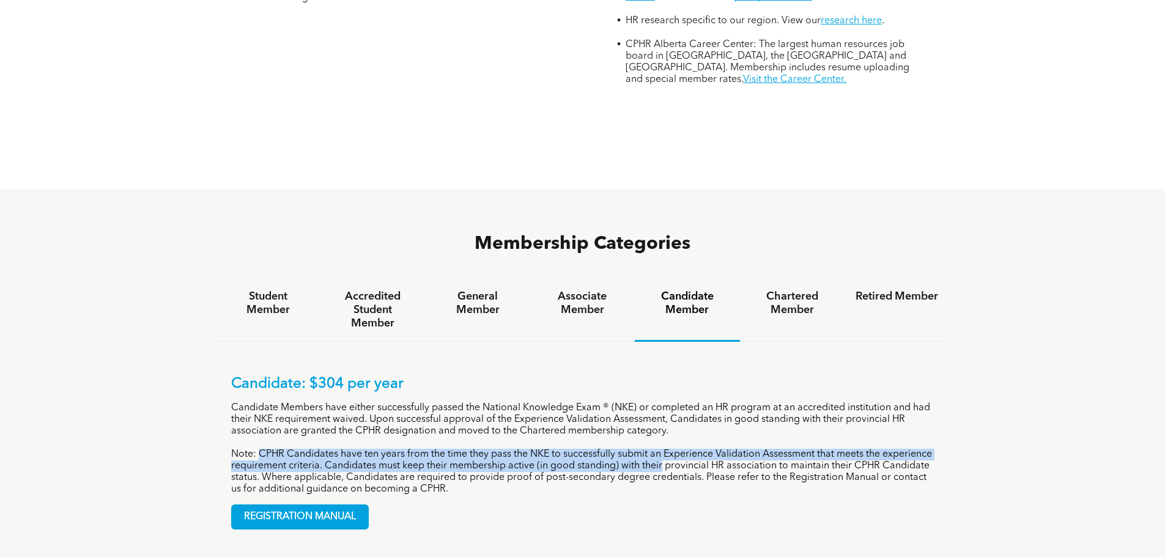
drag, startPoint x: 261, startPoint y: 407, endPoint x: 685, endPoint y: 418, distance: 424.5
click at [685, 449] on p "Note: CPHR Candidates have ten years from the time they pass the NKE to success…" at bounding box center [582, 472] width 703 height 46
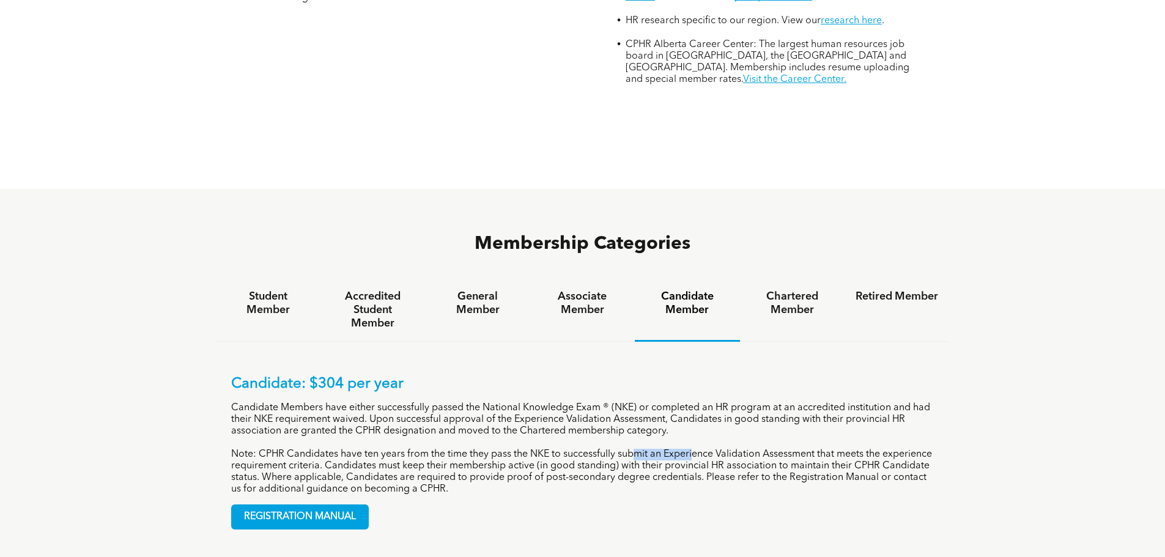
drag, startPoint x: 635, startPoint y: 405, endPoint x: 692, endPoint y: 404, distance: 56.9
click at [692, 449] on p "Note: CPHR Candidates have ten years from the time they pass the NKE to success…" at bounding box center [582, 472] width 703 height 46
drag, startPoint x: 515, startPoint y: 372, endPoint x: 666, endPoint y: 374, distance: 151.0
click at [666, 402] on p "Candidate Members have either successfully passed the National Knowledge Exam ®…" at bounding box center [582, 419] width 703 height 35
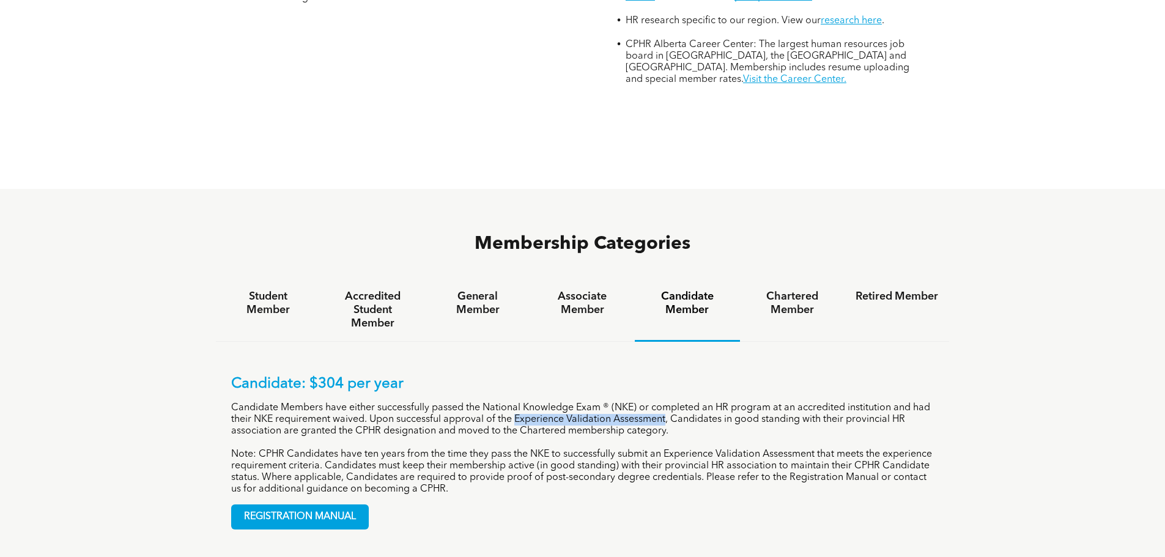
copy p "Experience Validation Assessment"
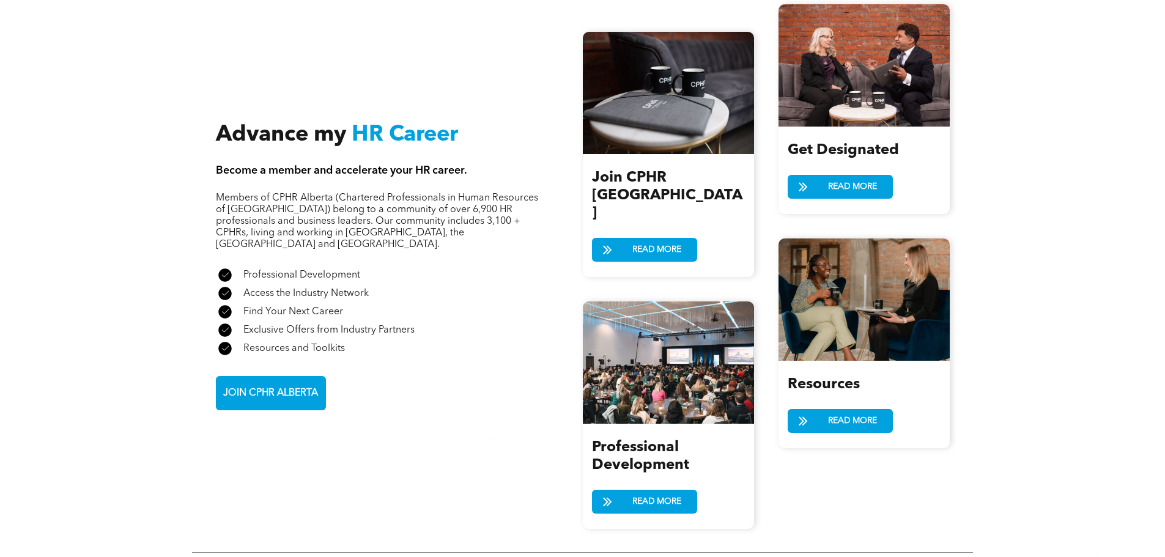
scroll to position [1345, 0]
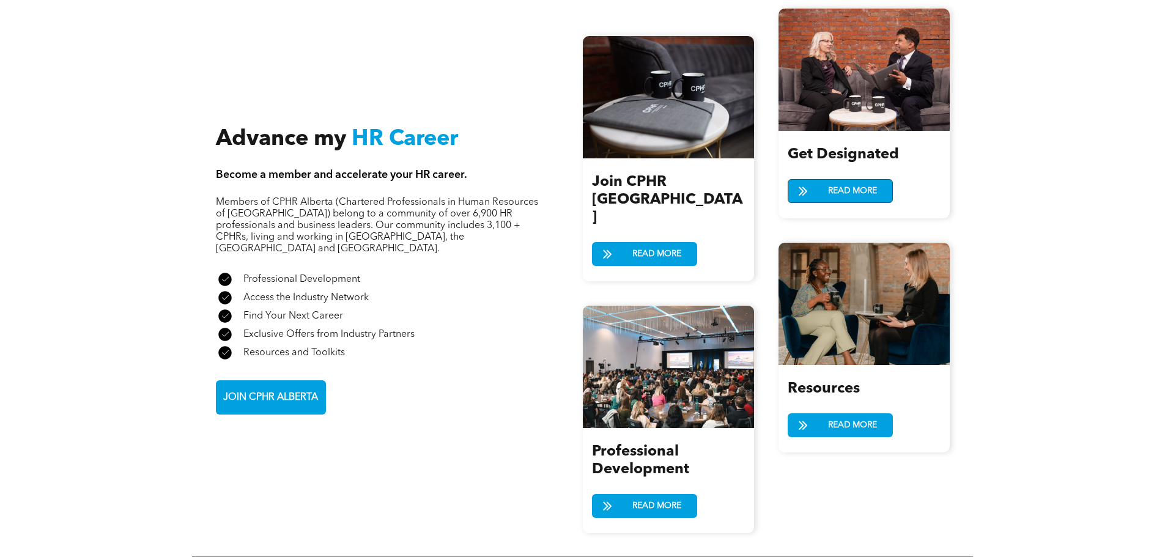
click at [826, 180] on span "READ MORE" at bounding box center [852, 191] width 57 height 23
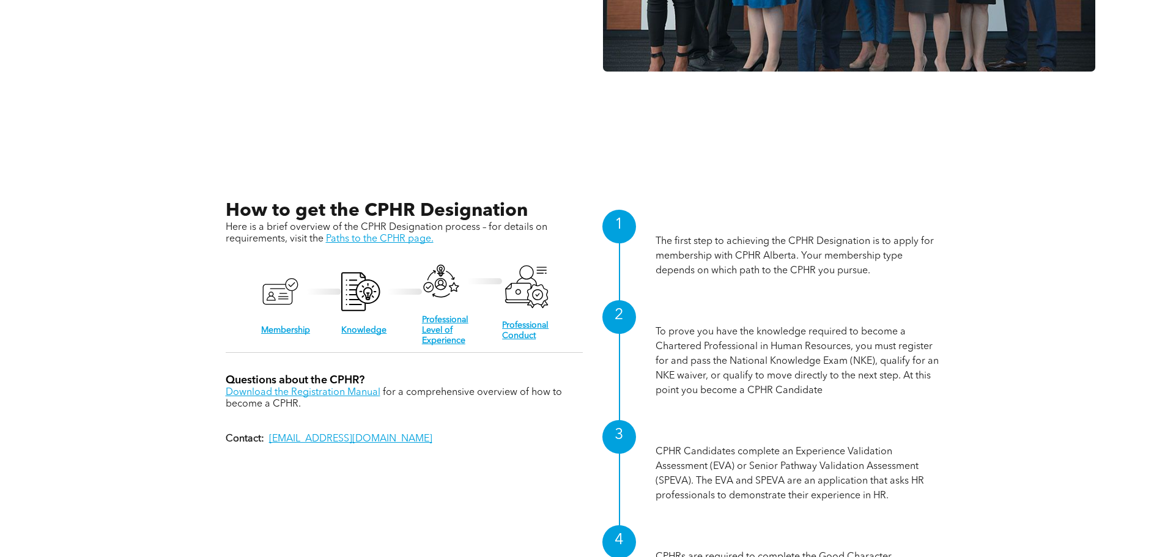
scroll to position [1223, 0]
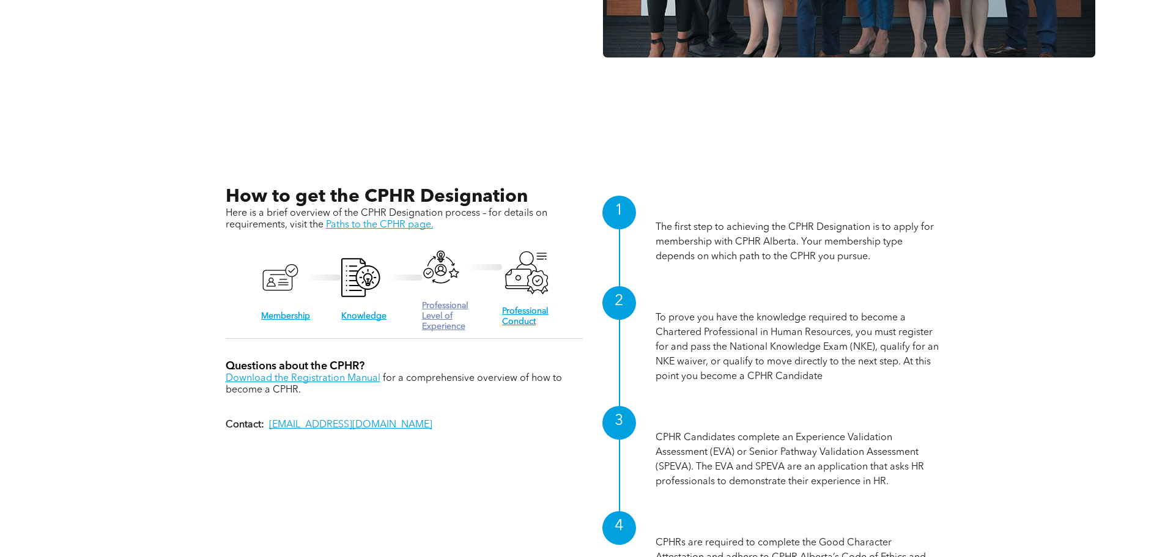
click at [451, 326] on link "Professional Level of Experience" at bounding box center [445, 315] width 46 height 29
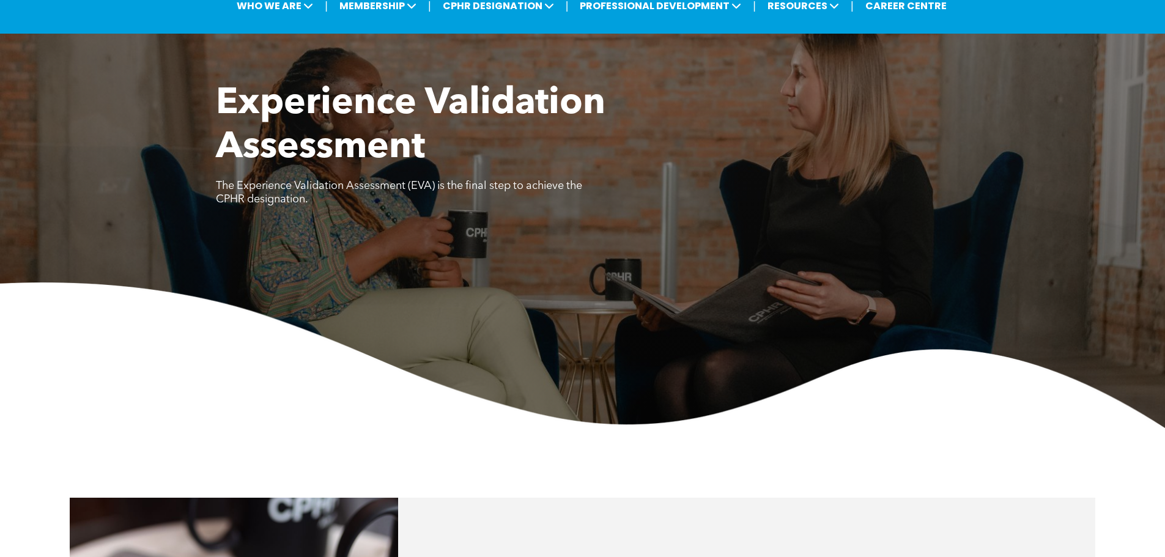
scroll to position [428, 0]
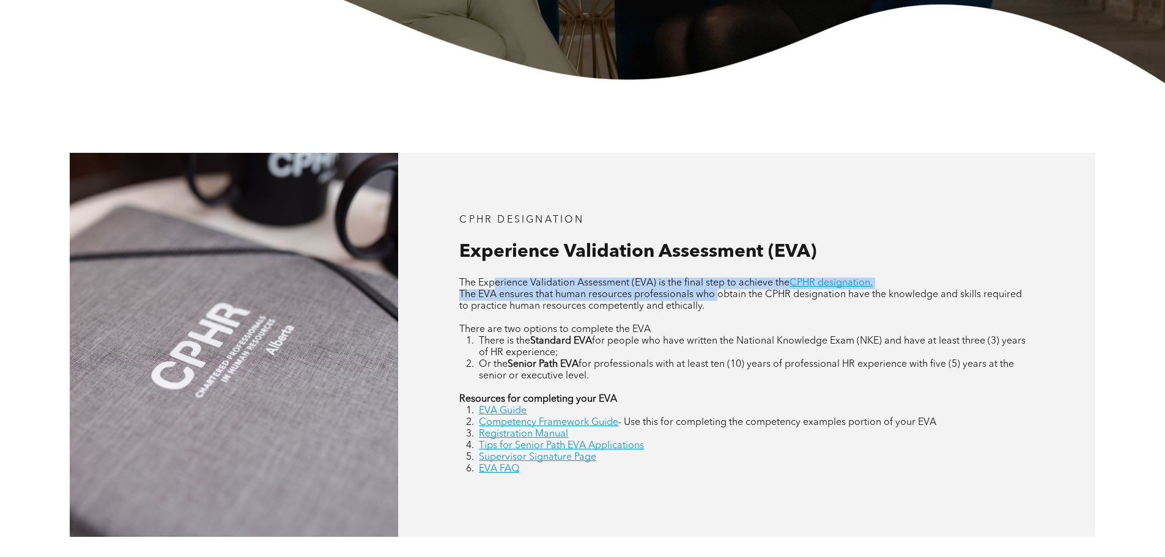
drag, startPoint x: 498, startPoint y: 285, endPoint x: 718, endPoint y: 300, distance: 220.6
click at [718, 300] on div "The Experience Validation Assessment (EVA) is the final step to achieve the CPH…" at bounding box center [746, 376] width 574 height 197
click at [718, 300] on span "The EVA ensures that human resources professionals who obtain the CPHR designat…" at bounding box center [740, 300] width 563 height 21
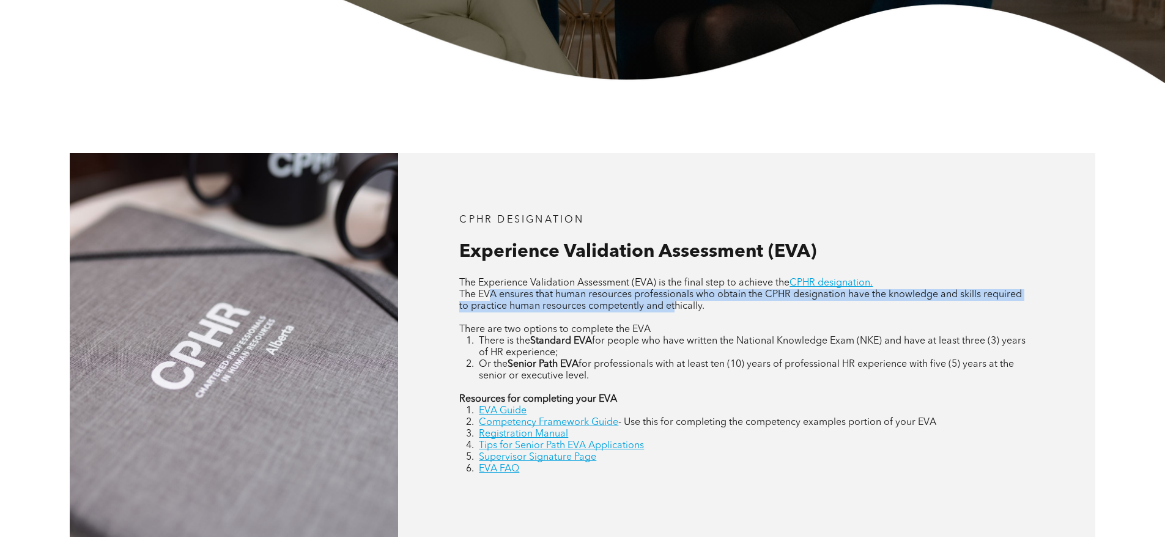
drag, startPoint x: 491, startPoint y: 298, endPoint x: 677, endPoint y: 309, distance: 186.8
click at [677, 309] on span "The EVA ensures that human resources professionals who obtain the CPHR designat…" at bounding box center [740, 300] width 563 height 21
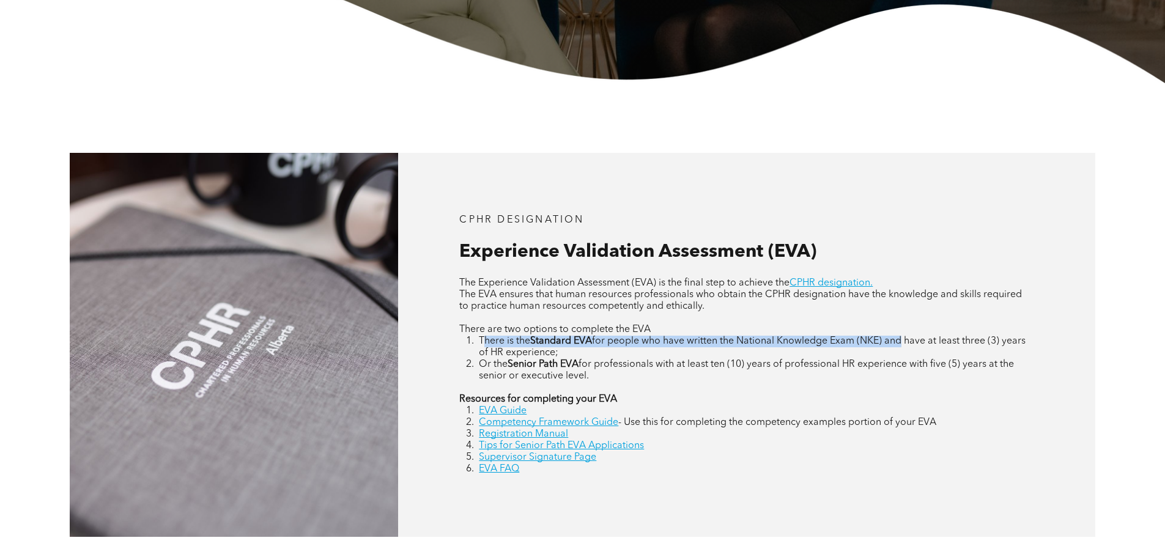
drag, startPoint x: 485, startPoint y: 344, endPoint x: 905, endPoint y: 339, distance: 420.1
click at [905, 339] on li "There is the Standard EVA for people who have written the National Knowledge Ex…" at bounding box center [756, 347] width 555 height 23
click at [905, 339] on span "for people who have written the National Knowledge Exam (NKE) and have at least…" at bounding box center [752, 346] width 547 height 21
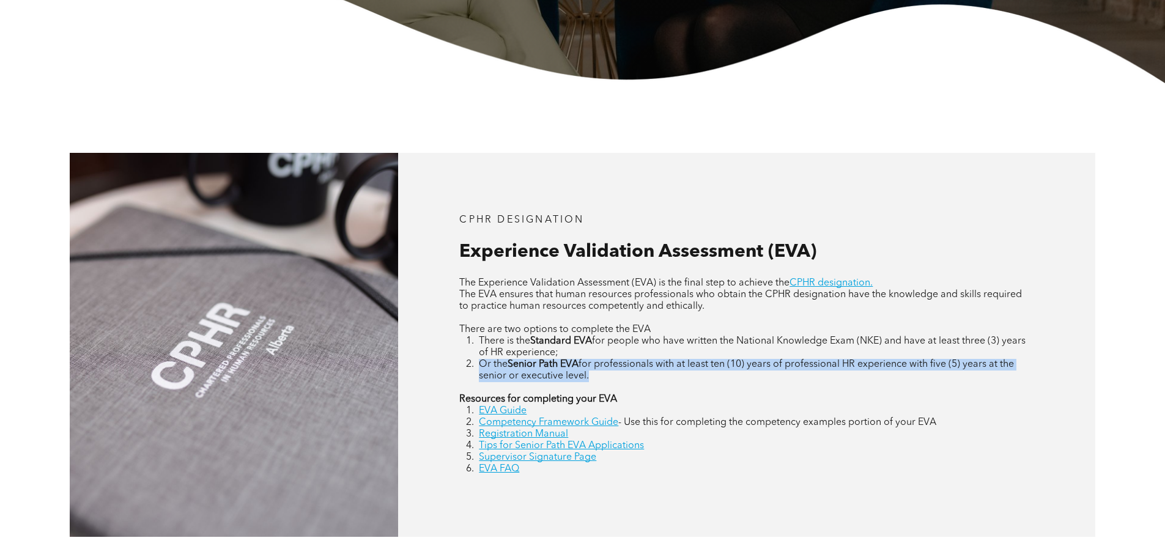
drag, startPoint x: 483, startPoint y: 364, endPoint x: 748, endPoint y: 386, distance: 265.7
click at [748, 386] on div "The Experience Validation Assessment (EVA) is the final step to achieve the CPH…" at bounding box center [746, 376] width 574 height 197
click at [748, 386] on p at bounding box center [746, 388] width 574 height 12
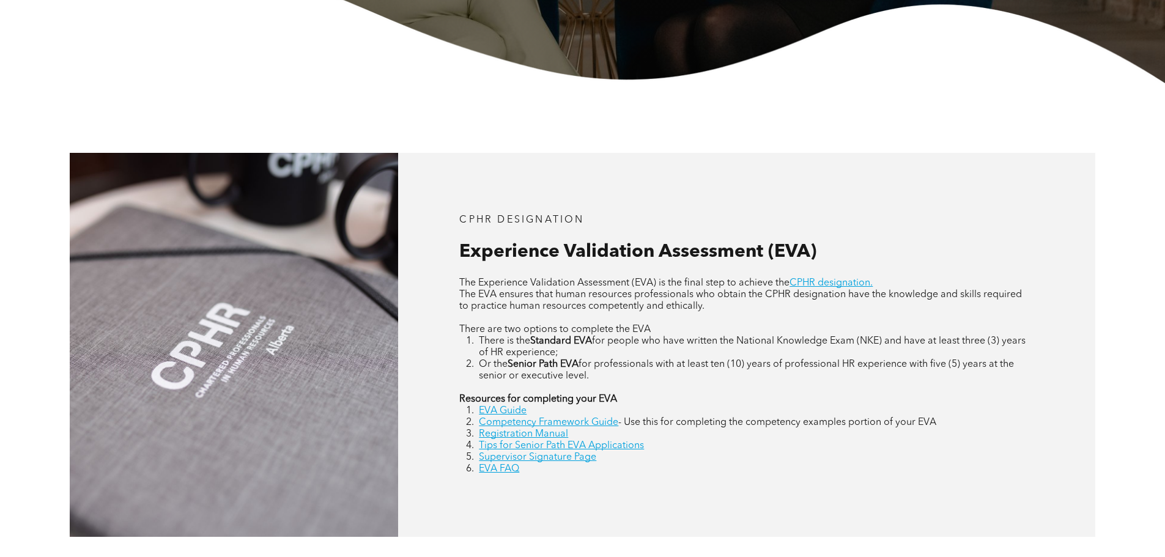
drag, startPoint x: 504, startPoint y: 292, endPoint x: 964, endPoint y: 308, distance: 460.1
click at [964, 308] on p "The EVA ensures that human resources professionals who obtain the CPHR designat…" at bounding box center [746, 300] width 574 height 23
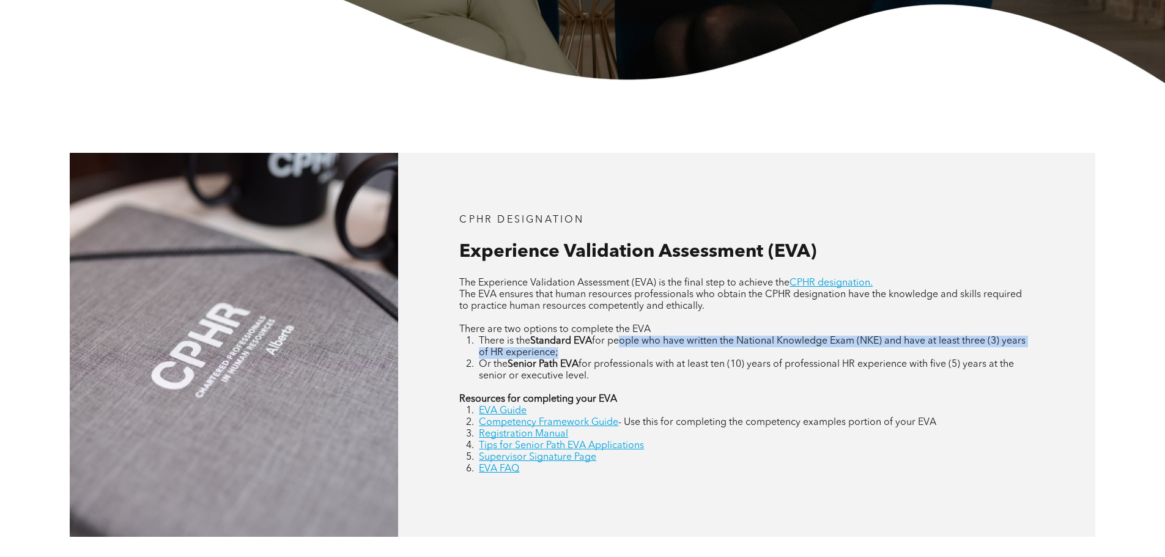
drag, startPoint x: 625, startPoint y: 341, endPoint x: 671, endPoint y: 352, distance: 46.4
click at [671, 352] on li "There is the Standard EVA for people who have written the National Knowledge Ex…" at bounding box center [756, 347] width 555 height 23
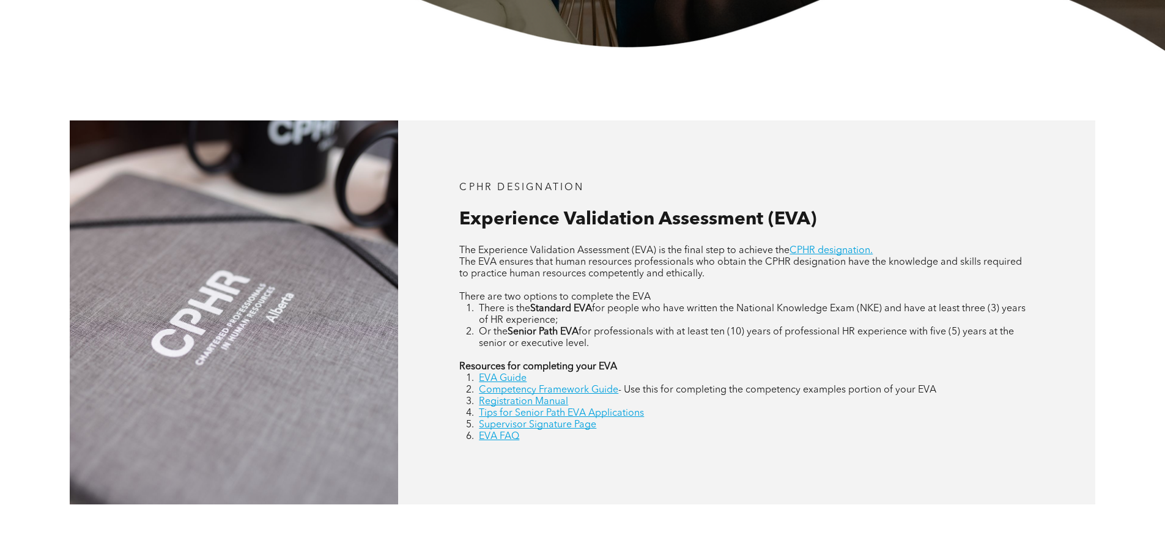
scroll to position [550, 0]
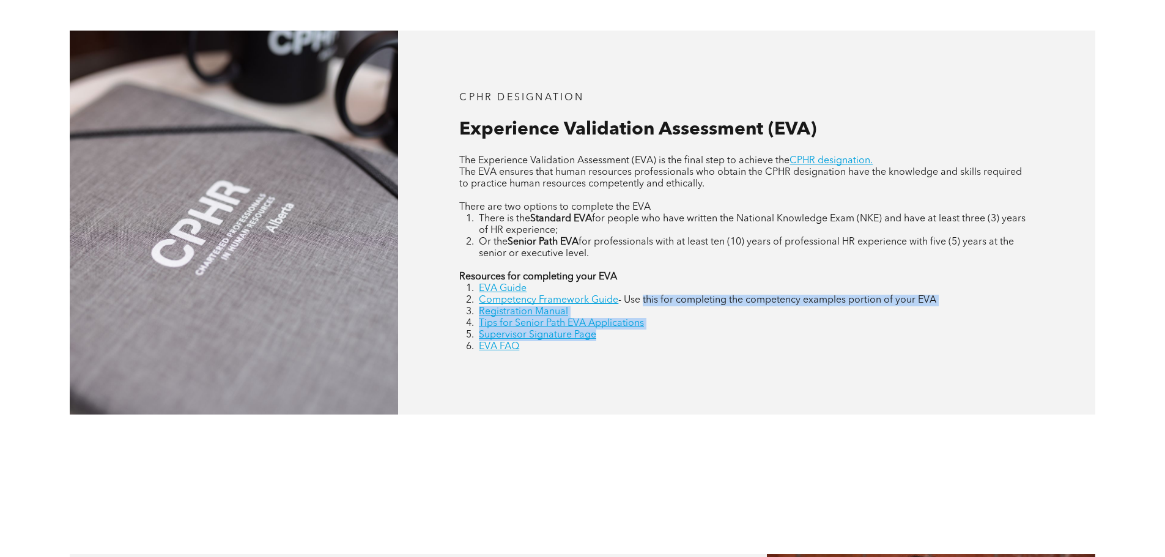
drag, startPoint x: 666, startPoint y: 301, endPoint x: 696, endPoint y: 336, distance: 46.0
click at [696, 336] on ol "EVA Guide Competency Framework Guide - Use this for completing the competency e…" at bounding box center [746, 318] width 574 height 70
click at [696, 336] on li "Supervisor Signature Page" at bounding box center [756, 336] width 555 height 12
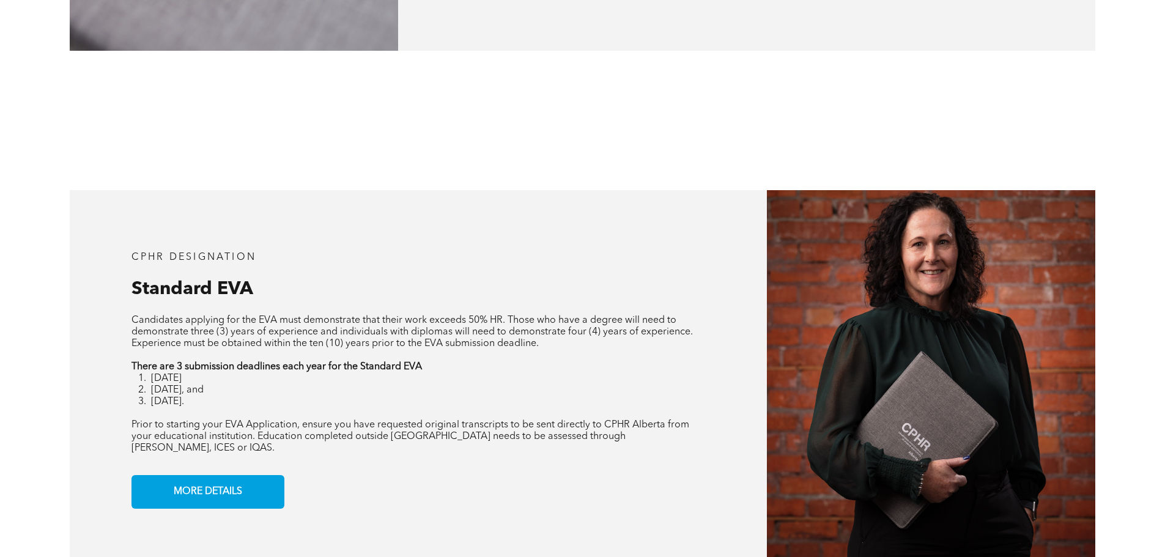
scroll to position [917, 0]
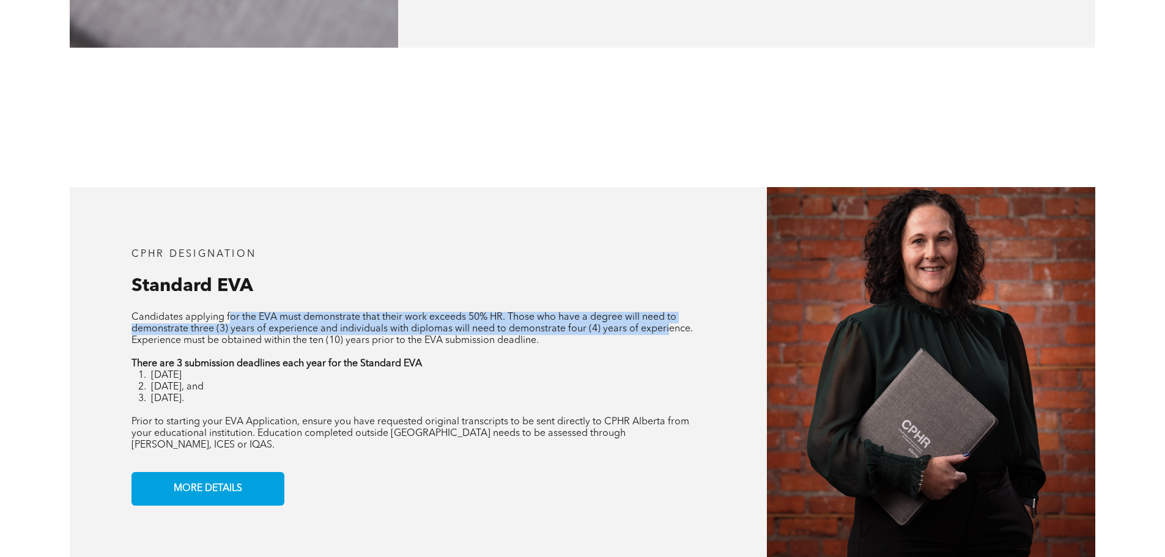
drag, startPoint x: 232, startPoint y: 319, endPoint x: 668, endPoint y: 327, distance: 436.6
click at [668, 327] on span "Candidates applying for the EVA must demonstrate that their work exceeds 50% HR…" at bounding box center [411, 328] width 561 height 33
drag, startPoint x: 347, startPoint y: 330, endPoint x: 474, endPoint y: 370, distance: 133.4
click at [474, 370] on div "Candidates applying for the EVA must demonstrate that their work exceeds 50% HR…" at bounding box center [418, 381] width 574 height 139
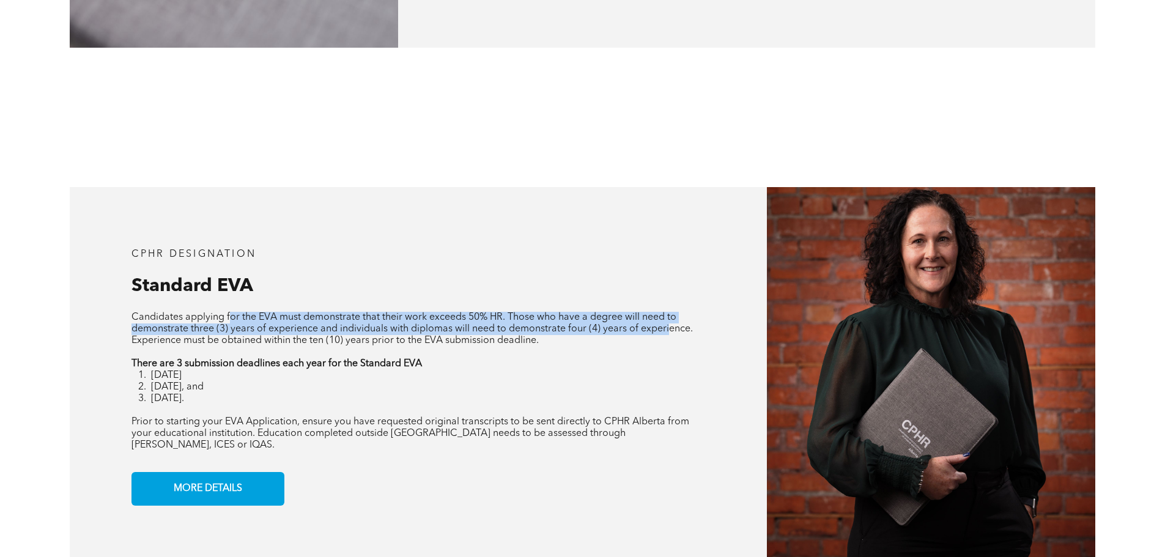
click at [474, 370] on li "[DATE]" at bounding box center [428, 376] width 555 height 12
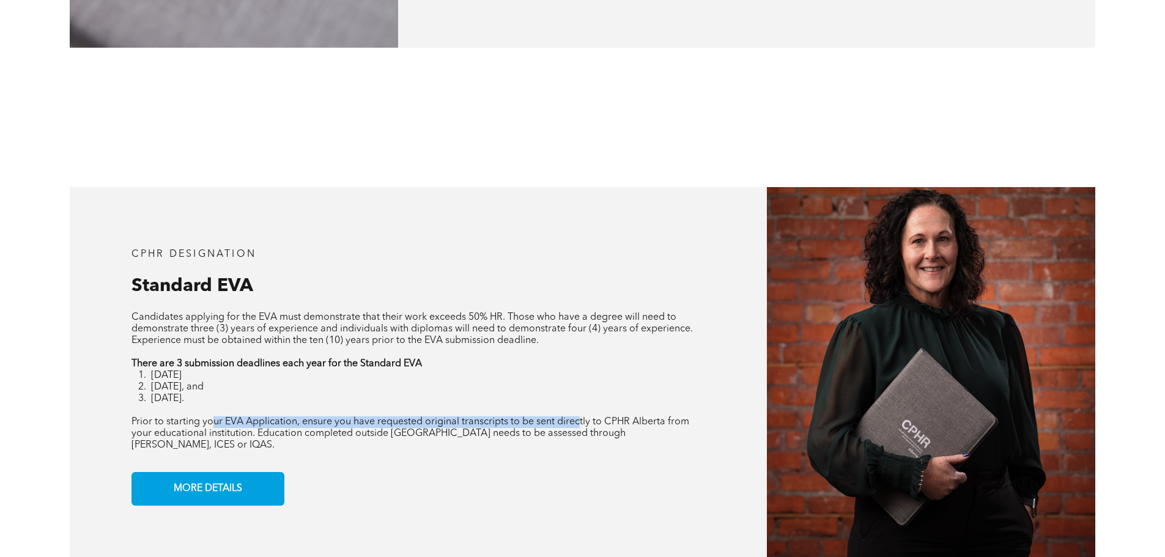
drag, startPoint x: 212, startPoint y: 419, endPoint x: 578, endPoint y: 427, distance: 366.3
click at [578, 427] on span "Prior to starting your EVA Application, ensure you have requested original tran…" at bounding box center [410, 433] width 558 height 33
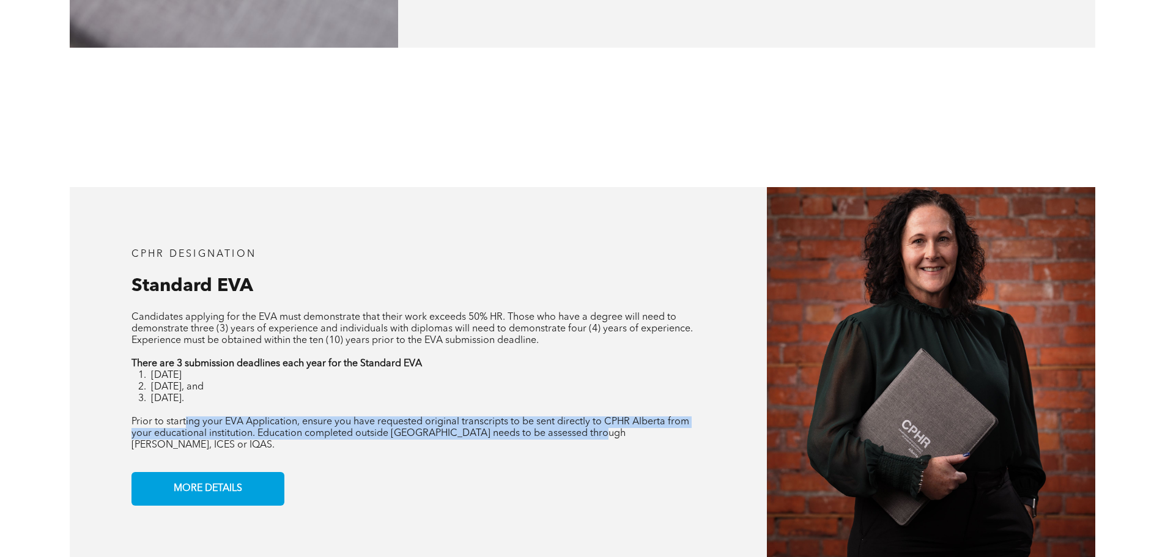
drag, startPoint x: 597, startPoint y: 430, endPoint x: 185, endPoint y: 422, distance: 412.2
click at [185, 422] on span "Prior to starting your EVA Application, ensure you have requested original tran…" at bounding box center [410, 433] width 558 height 33
drag, startPoint x: 135, startPoint y: 420, endPoint x: 682, endPoint y: 429, distance: 547.9
click at [682, 429] on p "Prior to starting your EVA Application, ensure you have requested original tran…" at bounding box center [418, 433] width 574 height 35
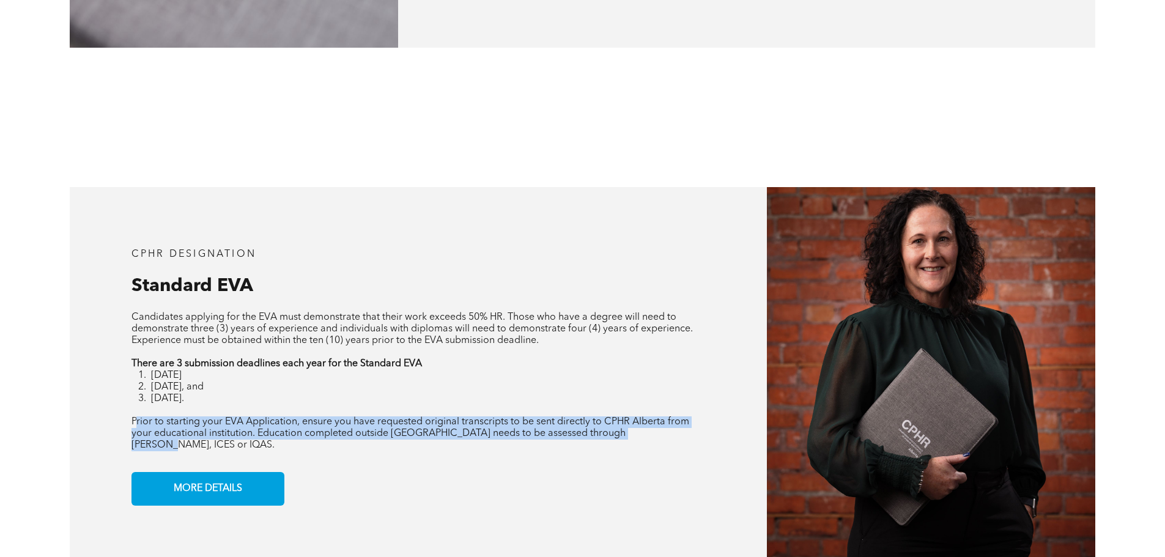
click at [682, 429] on p "Prior to starting your EVA Application, ensure you have requested original tran…" at bounding box center [418, 433] width 574 height 35
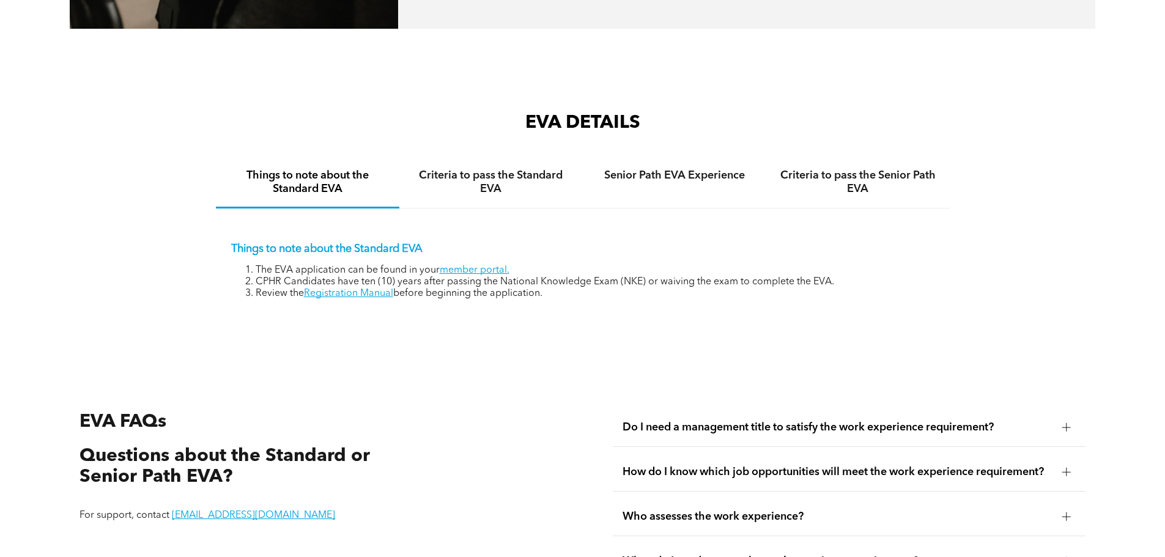
scroll to position [2262, 0]
